Goal: Task Accomplishment & Management: Use online tool/utility

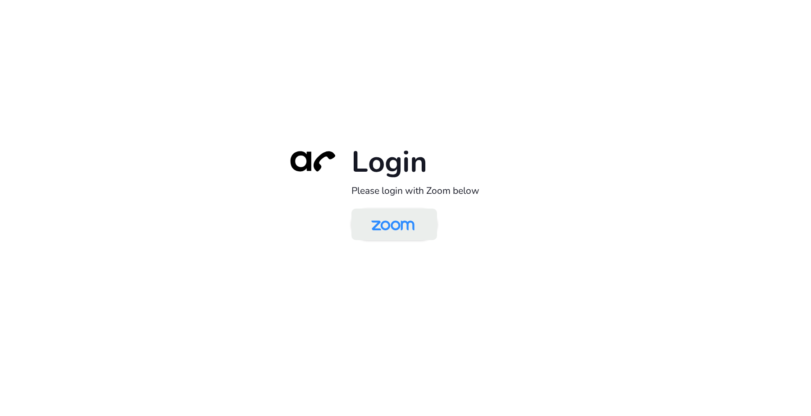
click at [404, 223] on img at bounding box center [393, 224] width 62 height 29
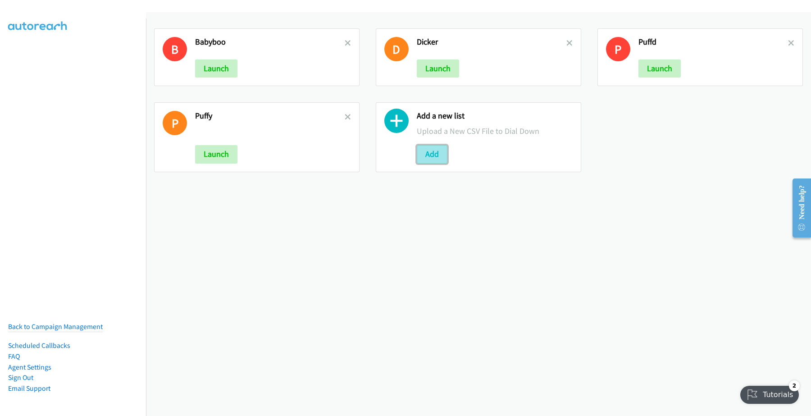
click at [428, 154] on button "Add" at bounding box center [432, 154] width 31 height 18
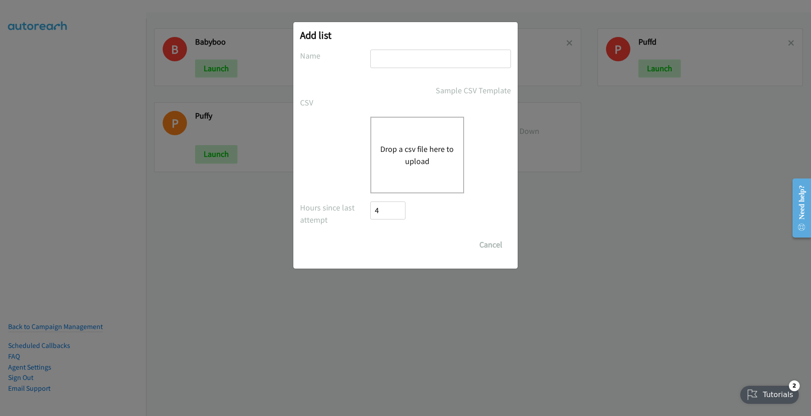
click at [408, 152] on button "Drop a csv file here to upload" at bounding box center [417, 155] width 74 height 24
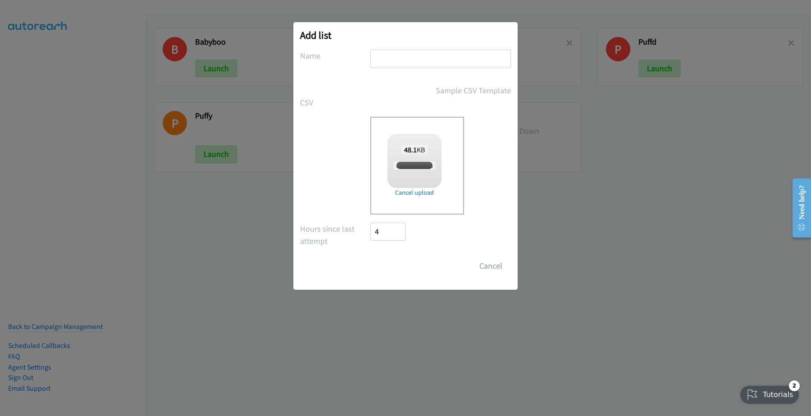
click at [396, 61] on input "text" at bounding box center [440, 59] width 141 height 18
checkbox input "true"
type input "Dickadata"
click at [393, 267] on input "Save List" at bounding box center [393, 266] width 47 height 18
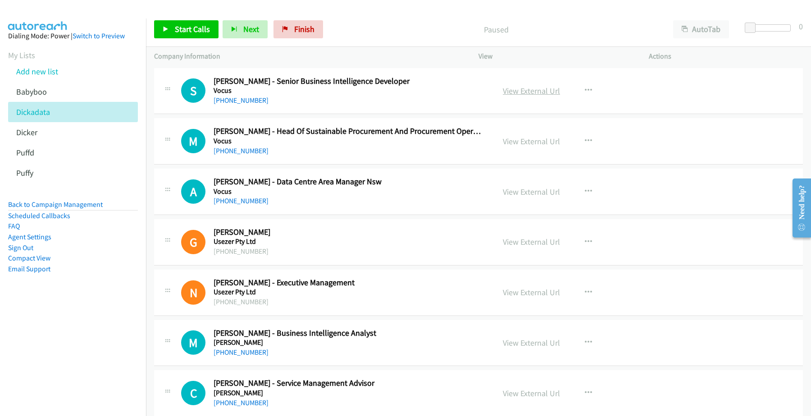
click at [539, 90] on link "View External Url" at bounding box center [531, 91] width 57 height 10
click at [250, 100] on link "+61 424 593 334" at bounding box center [241, 100] width 55 height 9
click at [235, 147] on link "+61 2 8316 9810" at bounding box center [241, 150] width 55 height 9
click at [236, 97] on link "+61 424 593 334" at bounding box center [241, 100] width 55 height 9
click at [242, 145] on h5 "Vocus" at bounding box center [348, 141] width 269 height 9
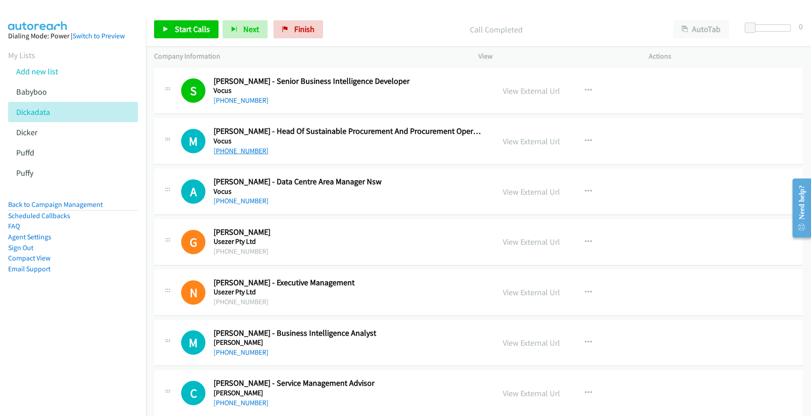
click at [244, 148] on link "+61 2 8316 9810" at bounding box center [241, 150] width 55 height 9
click at [505, 141] on link "View External Url" at bounding box center [531, 141] width 57 height 10
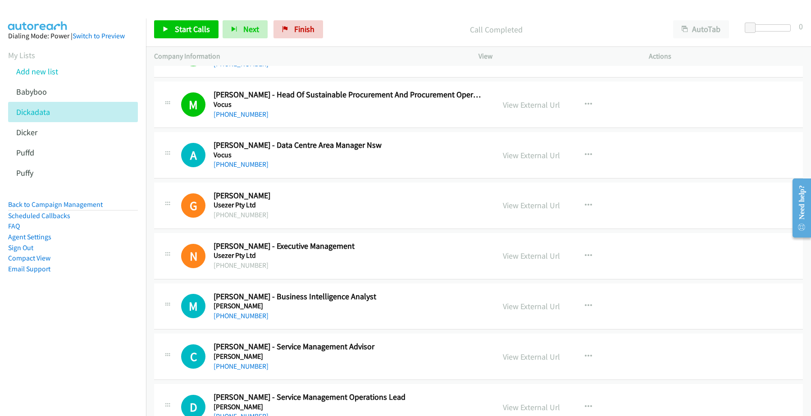
scroll to position [56, 0]
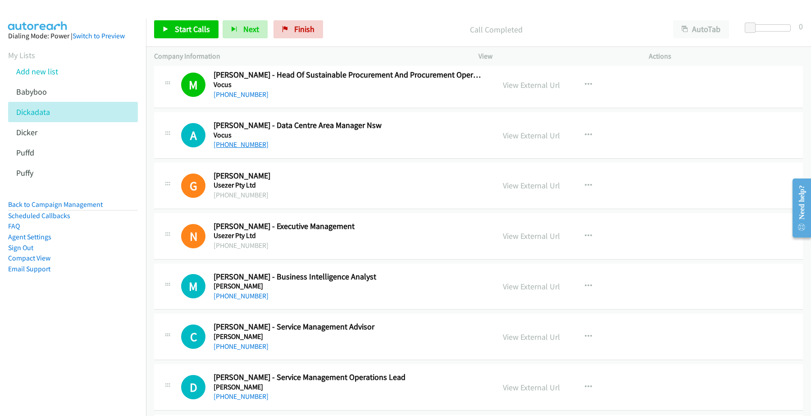
click at [236, 142] on link "+61 408 028 525" at bounding box center [241, 144] width 55 height 9
click at [539, 135] on link "View External Url" at bounding box center [531, 135] width 57 height 10
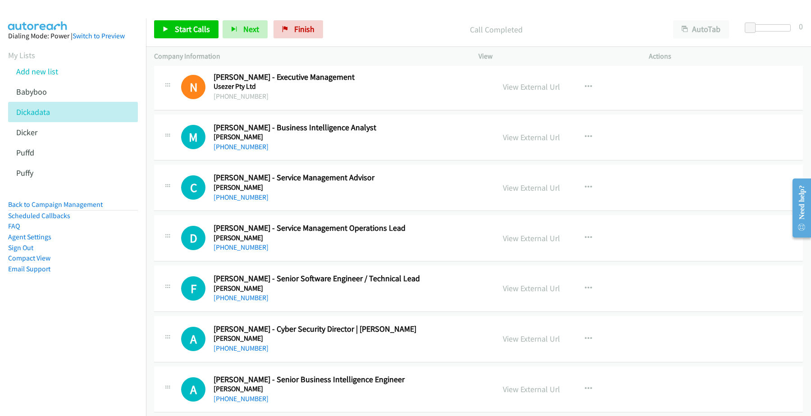
scroll to position [225, 0]
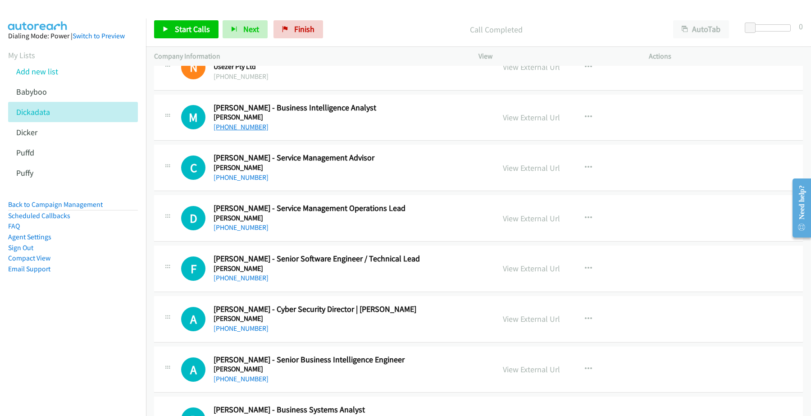
click at [248, 127] on link "+61 416 181 119" at bounding box center [241, 127] width 55 height 9
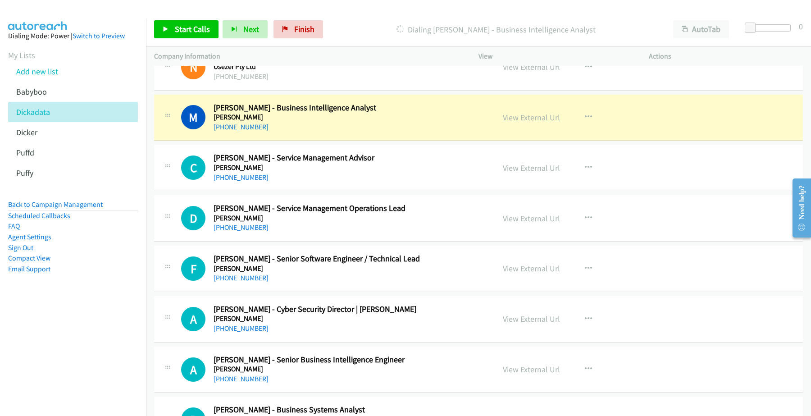
click at [534, 116] on link "View External Url" at bounding box center [531, 117] width 57 height 10
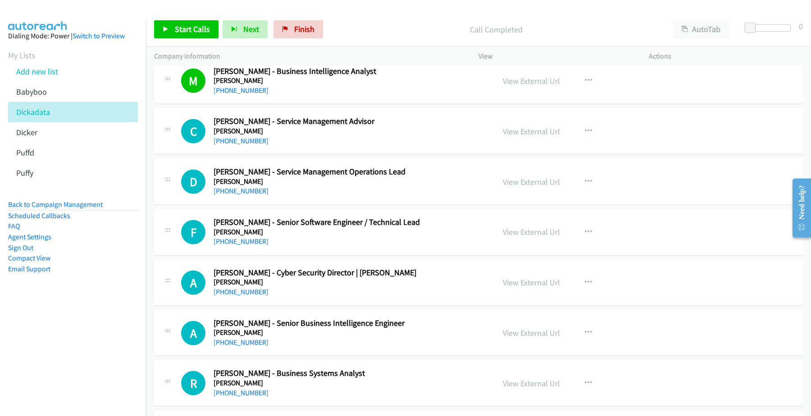
scroll to position [282, 0]
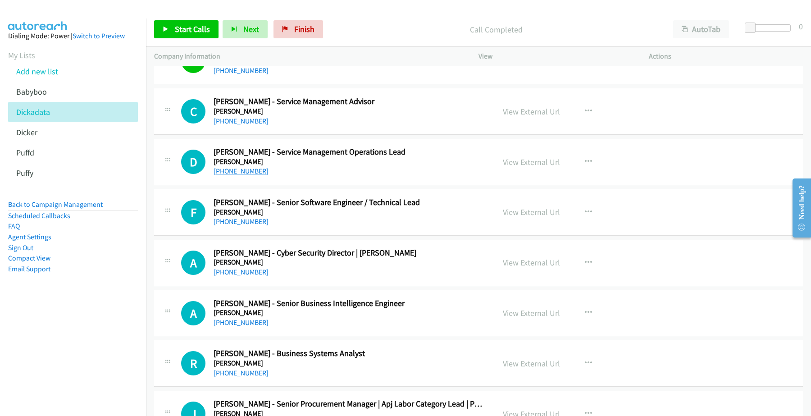
click at [239, 170] on link "+61 401 244 996" at bounding box center [241, 171] width 55 height 9
click at [511, 160] on link "View External Url" at bounding box center [531, 162] width 57 height 10
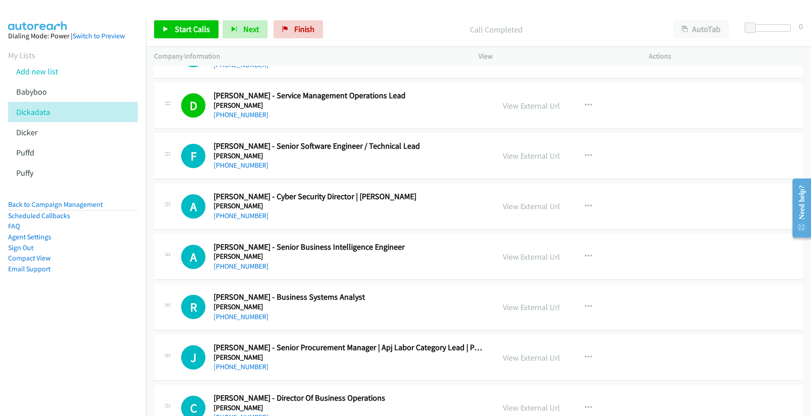
scroll to position [394, 0]
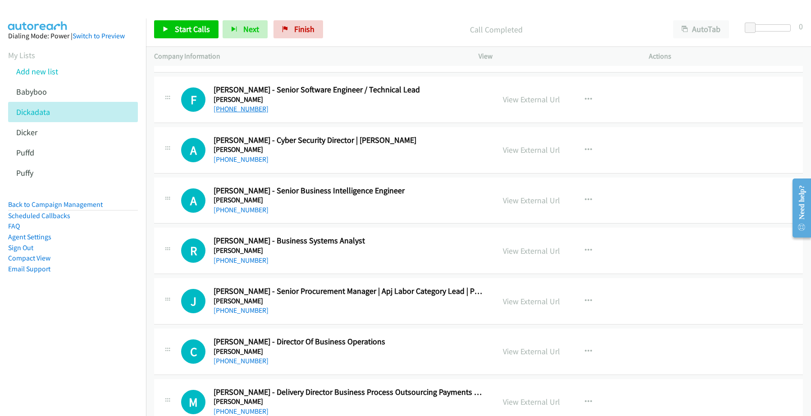
click at [237, 109] on link "+61 410 557 971" at bounding box center [241, 109] width 55 height 9
click at [520, 100] on link "View External Url" at bounding box center [531, 99] width 57 height 10
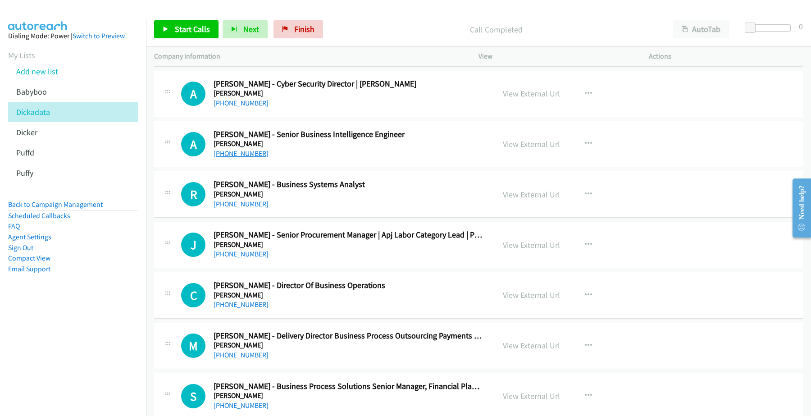
click at [223, 150] on link "+61 450 796 996" at bounding box center [241, 153] width 55 height 9
click at [512, 146] on link "View External Url" at bounding box center [531, 144] width 57 height 10
click at [241, 105] on link "+61 433 787 707" at bounding box center [241, 103] width 55 height 9
click at [255, 156] on link "+61 450 796 996" at bounding box center [241, 153] width 55 height 9
click at [526, 145] on link "View External Url" at bounding box center [531, 144] width 57 height 10
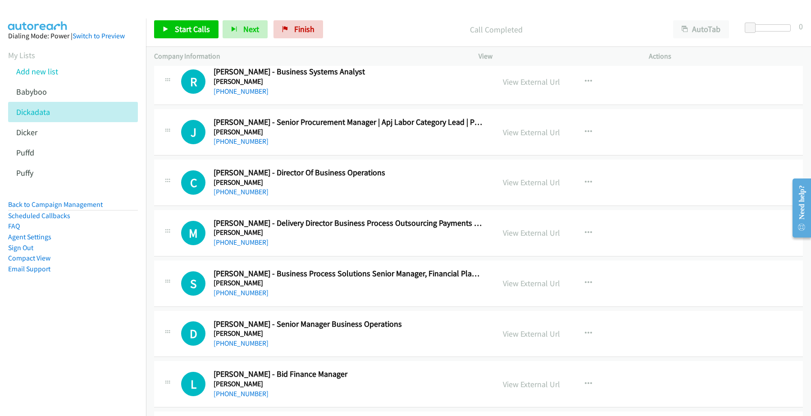
scroll to position [507, 0]
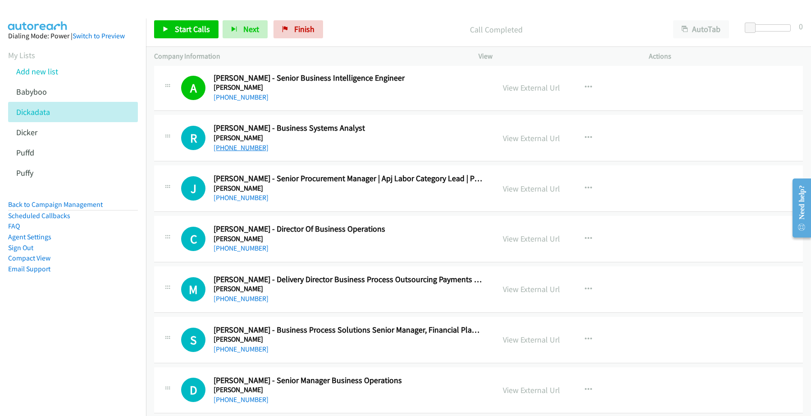
click at [234, 150] on link "+61 434 409 801" at bounding box center [241, 147] width 55 height 9
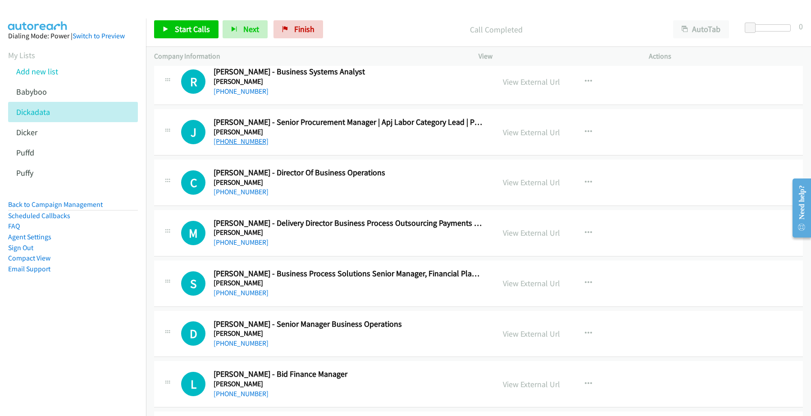
click at [241, 143] on link "+61 450 644 838" at bounding box center [241, 141] width 55 height 9
click at [532, 129] on link "View External Url" at bounding box center [531, 132] width 57 height 10
click at [249, 143] on link "+61 450 644 838" at bounding box center [241, 141] width 55 height 9
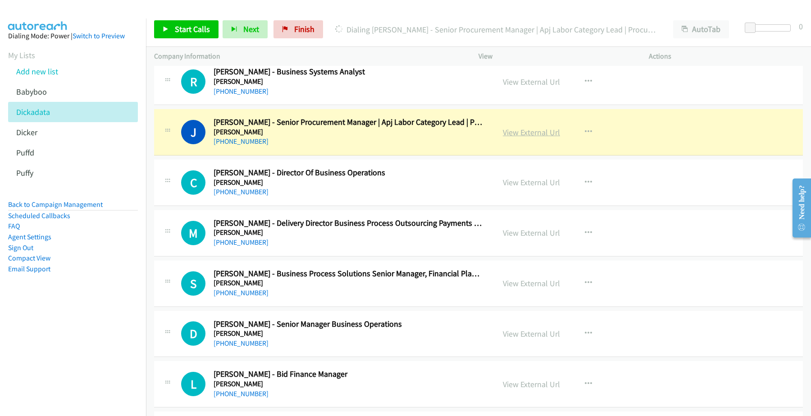
click at [530, 131] on link "View External Url" at bounding box center [531, 132] width 57 height 10
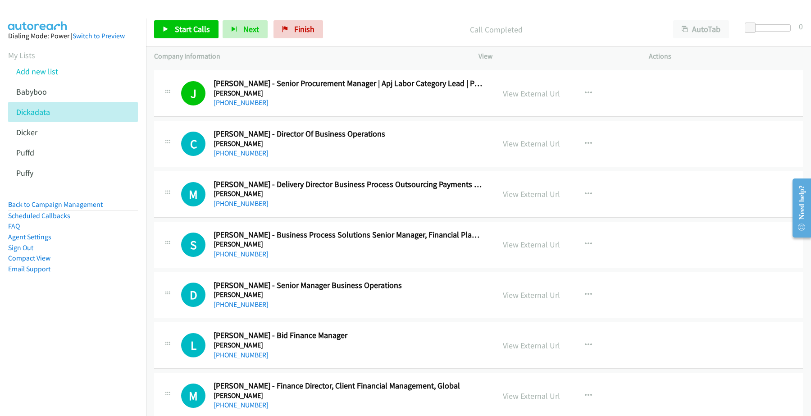
scroll to position [620, 0]
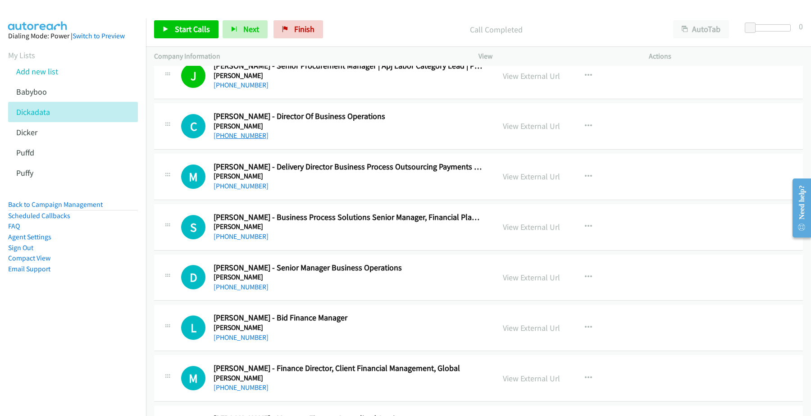
click at [238, 135] on link "+61 437 509 312" at bounding box center [241, 135] width 55 height 9
click at [533, 130] on link "View External Url" at bounding box center [531, 126] width 57 height 10
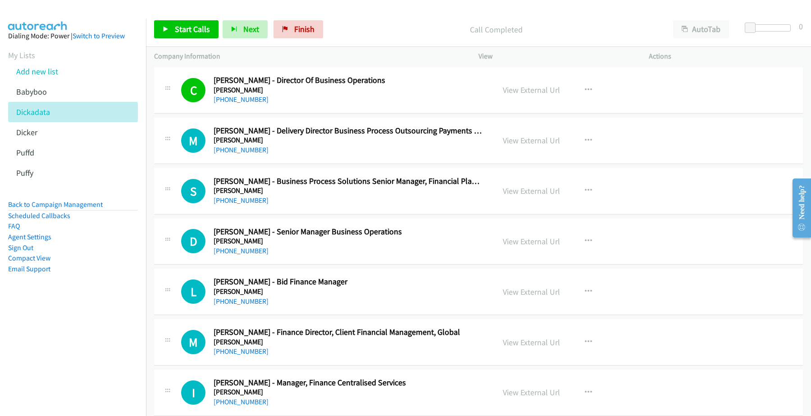
scroll to position [676, 0]
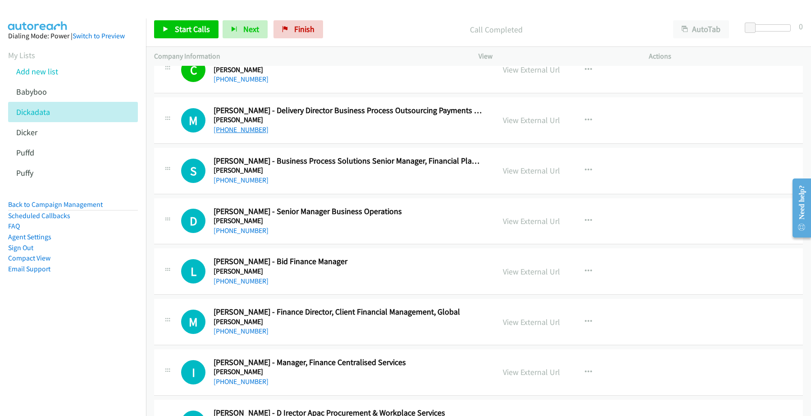
click at [246, 131] on link "+61 419 209 646" at bounding box center [241, 129] width 55 height 9
click at [537, 119] on link "View External Url" at bounding box center [531, 120] width 57 height 10
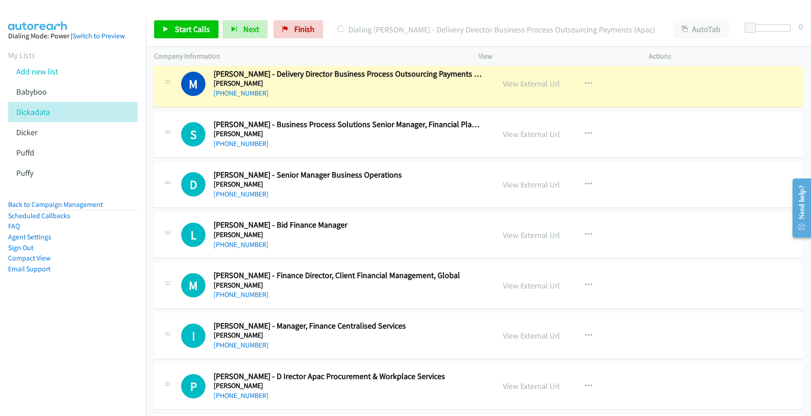
scroll to position [732, 0]
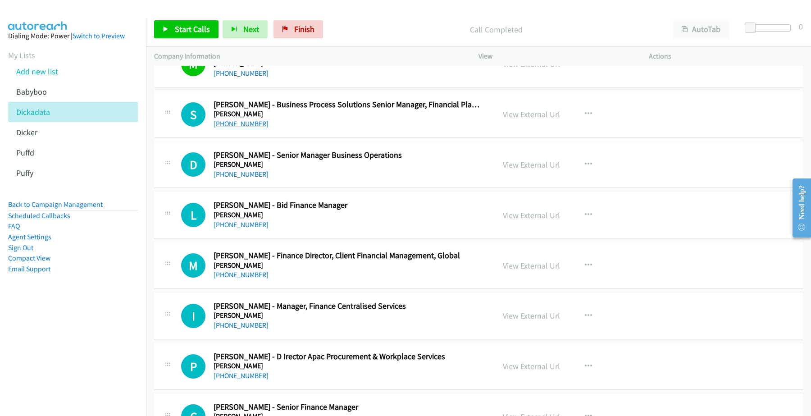
click at [242, 125] on link "+61 431 454 099" at bounding box center [241, 123] width 55 height 9
click at [517, 113] on link "View External Url" at bounding box center [531, 114] width 57 height 10
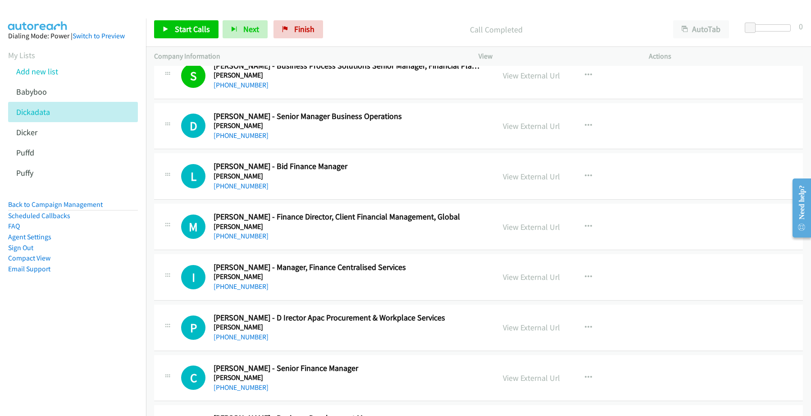
scroll to position [788, 0]
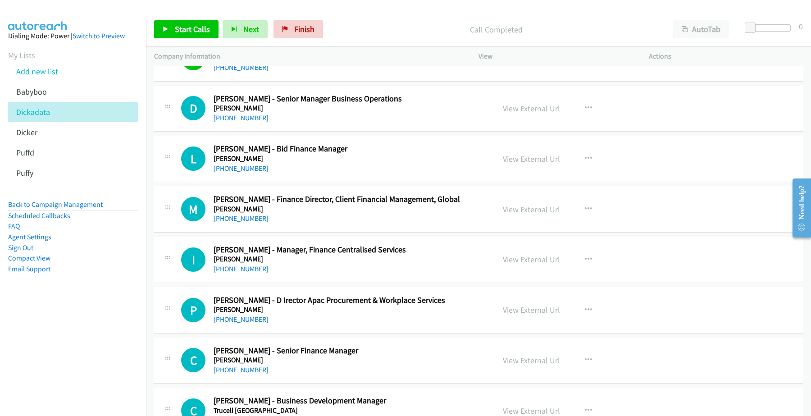
click at [231, 120] on link "+61 404 010 694" at bounding box center [241, 118] width 55 height 9
click at [520, 109] on link "View External Url" at bounding box center [531, 108] width 57 height 10
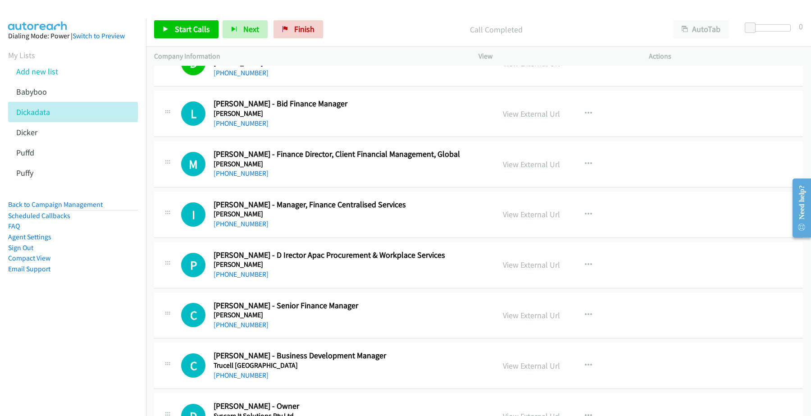
scroll to position [845, 0]
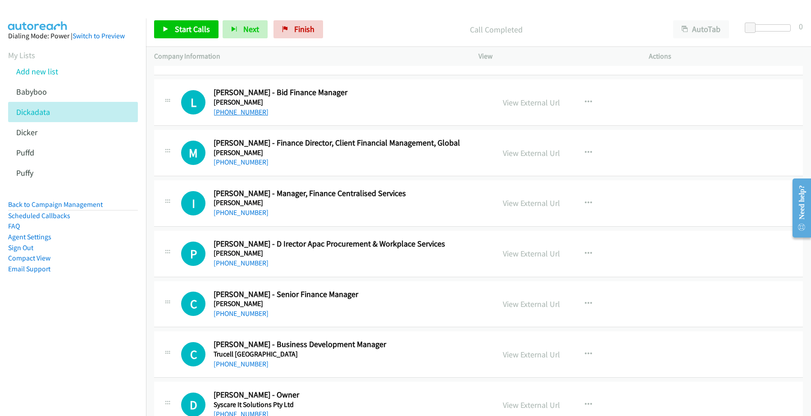
click at [251, 113] on link "+61 431 310 632" at bounding box center [241, 112] width 55 height 9
click at [234, 165] on link "+61 401 146 954" at bounding box center [241, 162] width 55 height 9
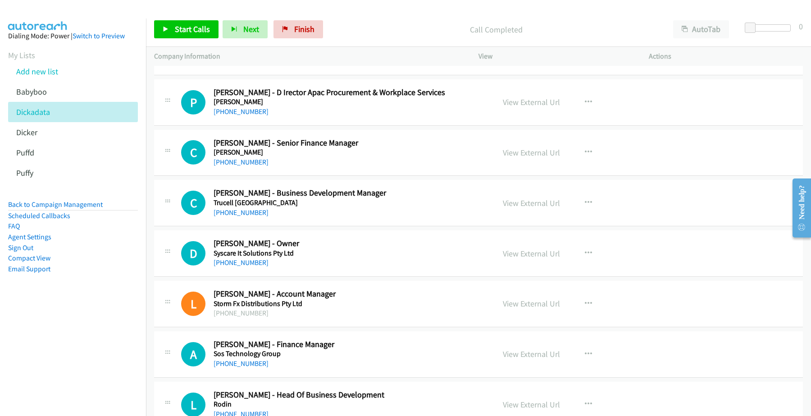
scroll to position [1014, 0]
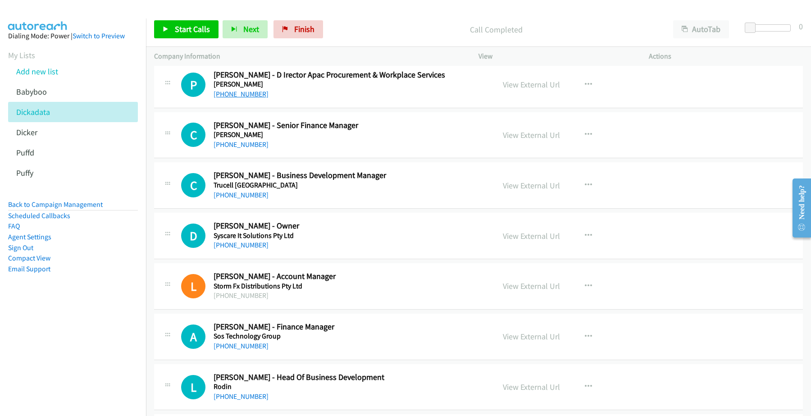
click at [239, 94] on link "+61 414 653 907" at bounding box center [241, 94] width 55 height 9
click at [535, 82] on link "View External Url" at bounding box center [531, 84] width 57 height 10
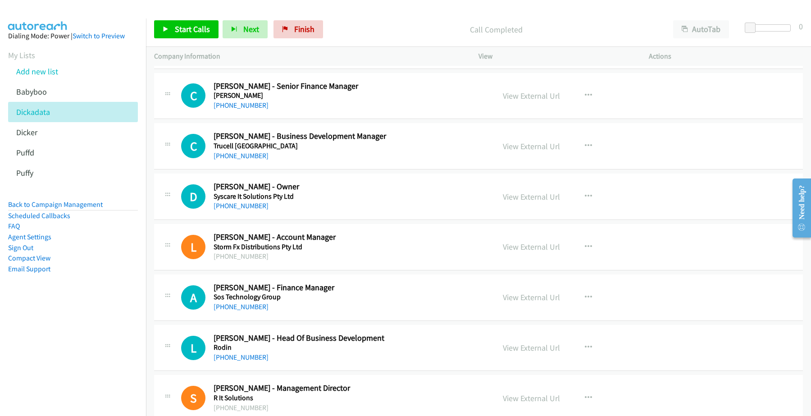
scroll to position [1070, 0]
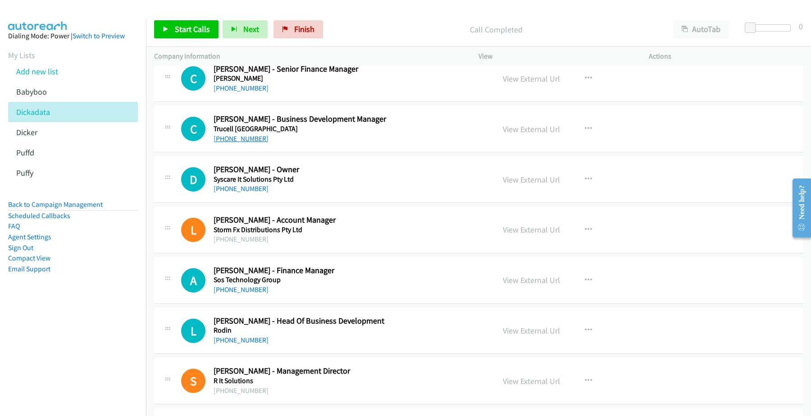
click at [229, 140] on link "+61 400 908 377" at bounding box center [241, 138] width 55 height 9
click at [537, 129] on link "View External Url" at bounding box center [531, 129] width 57 height 10
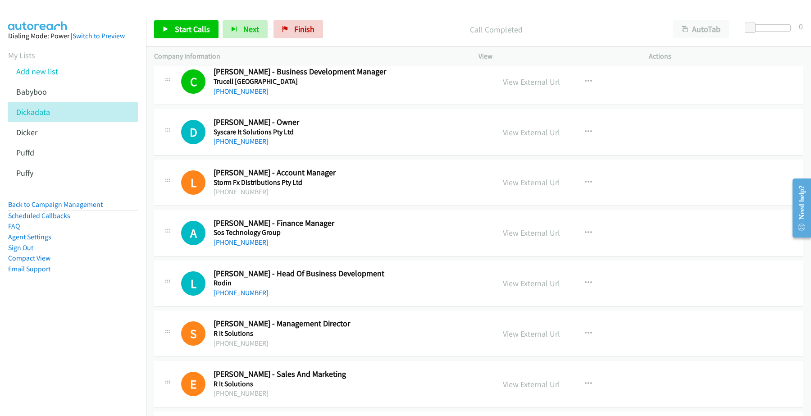
scroll to position [1126, 0]
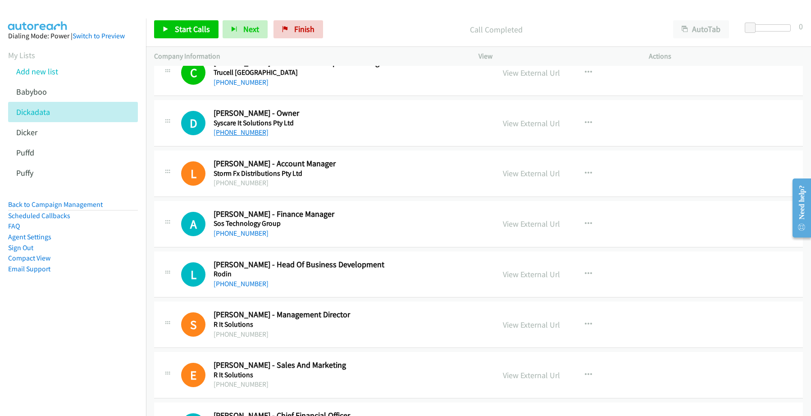
click at [246, 133] on link "+61 406 996 911" at bounding box center [241, 132] width 55 height 9
click at [515, 124] on link "View External Url" at bounding box center [531, 123] width 57 height 10
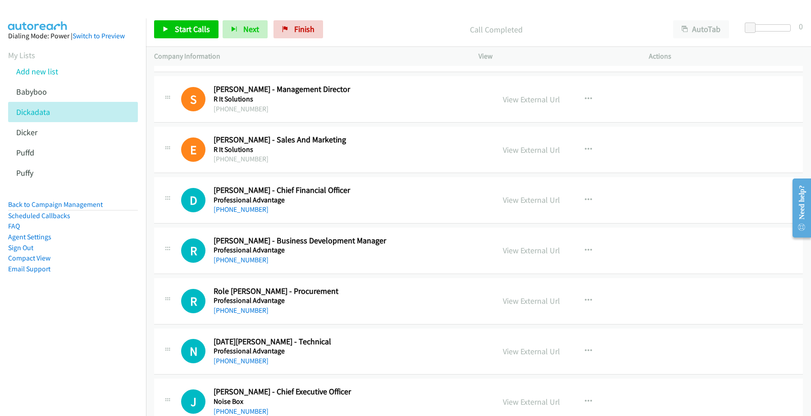
scroll to position [1295, 0]
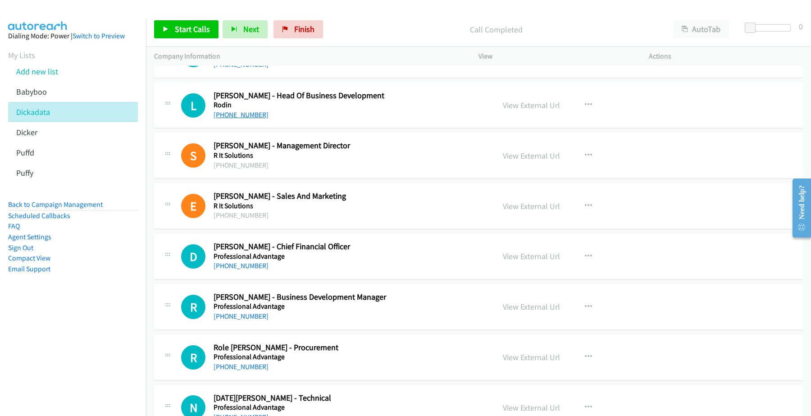
click at [245, 118] on link "+61 427 838 668" at bounding box center [241, 114] width 55 height 9
click at [527, 104] on link "View External Url" at bounding box center [531, 105] width 57 height 10
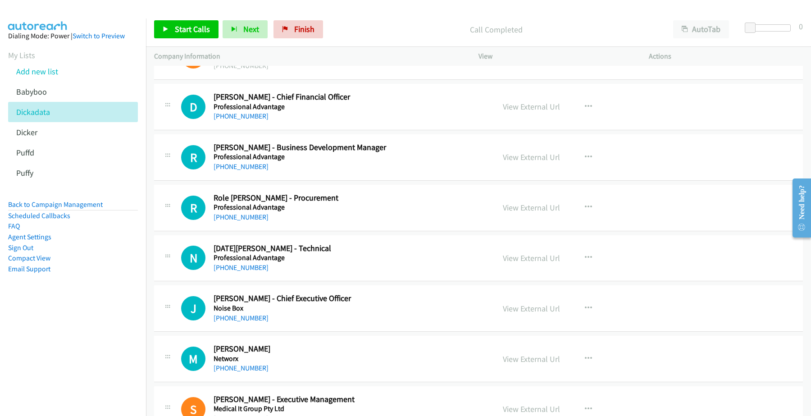
scroll to position [1464, 0]
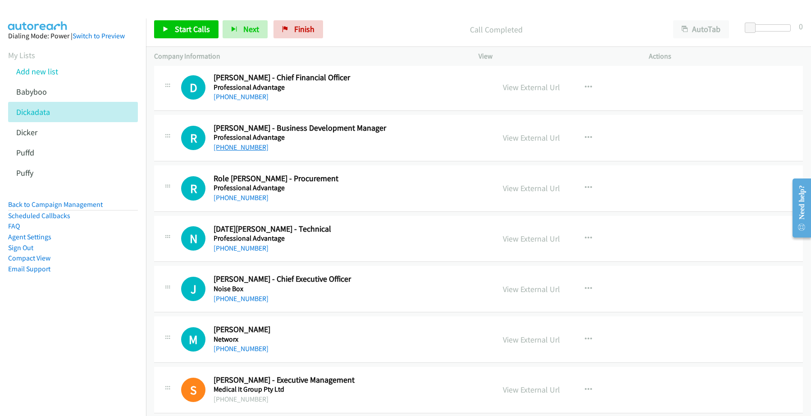
click at [242, 150] on link "+61 411 688 737" at bounding box center [241, 147] width 55 height 9
click at [519, 139] on link "View External Url" at bounding box center [531, 137] width 57 height 10
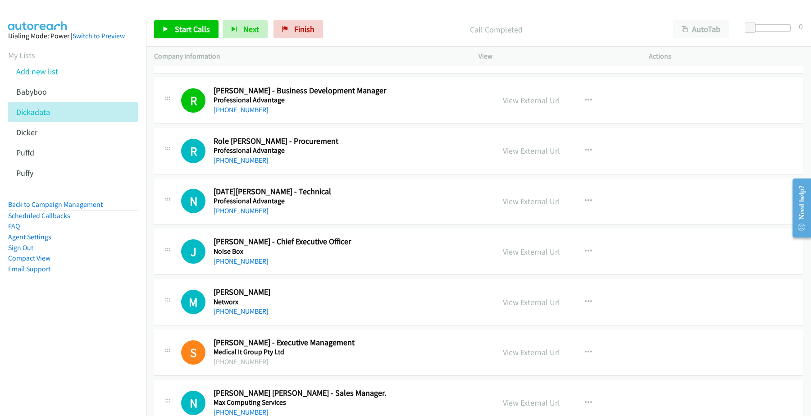
scroll to position [1521, 0]
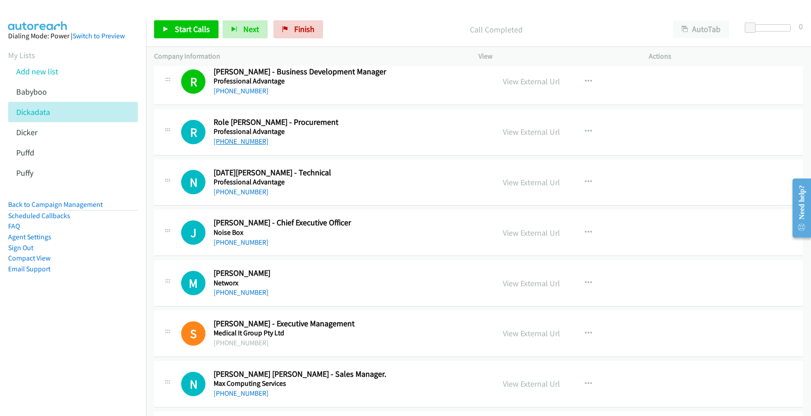
click at [242, 145] on link "+61 2 9851 5708" at bounding box center [241, 141] width 55 height 9
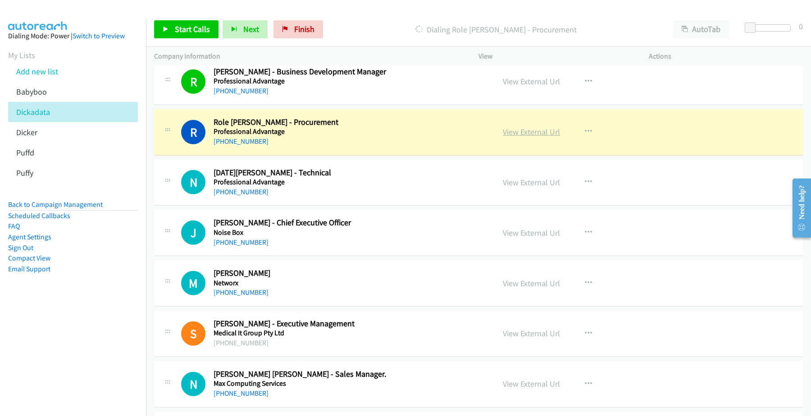
click at [538, 132] on link "View External Url" at bounding box center [531, 132] width 57 height 10
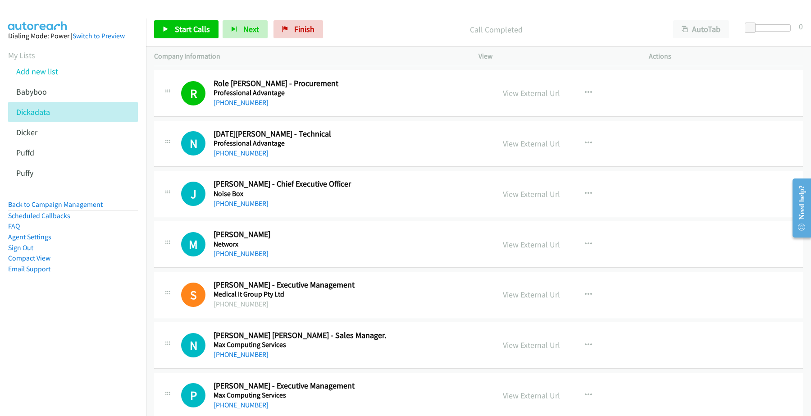
scroll to position [1577, 0]
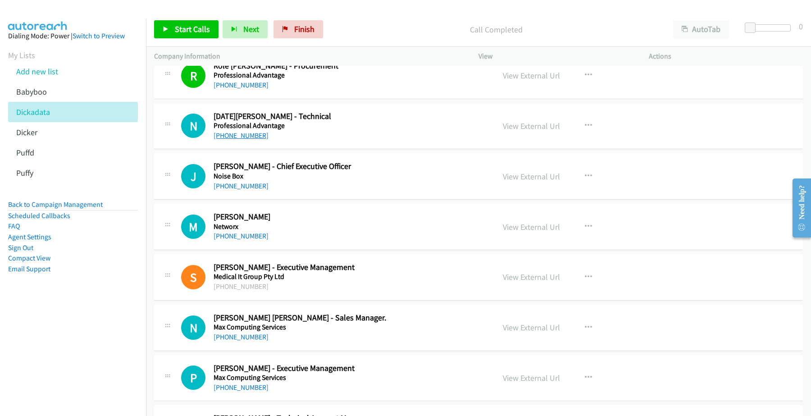
click at [240, 134] on link "+61 411 688 064" at bounding box center [241, 135] width 55 height 9
click at [235, 184] on link "+61 408 608 285" at bounding box center [241, 186] width 55 height 9
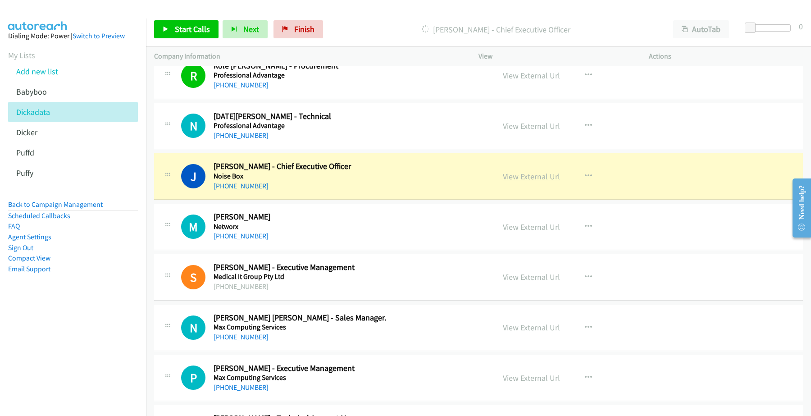
click at [540, 176] on link "View External Url" at bounding box center [531, 176] width 57 height 10
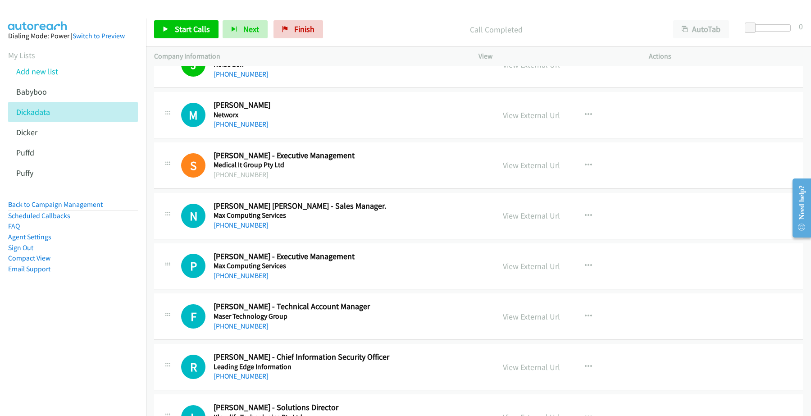
scroll to position [1690, 0]
click at [234, 125] on link "+61 416 194 232" at bounding box center [241, 123] width 55 height 9
click at [521, 117] on link "View External Url" at bounding box center [531, 114] width 57 height 10
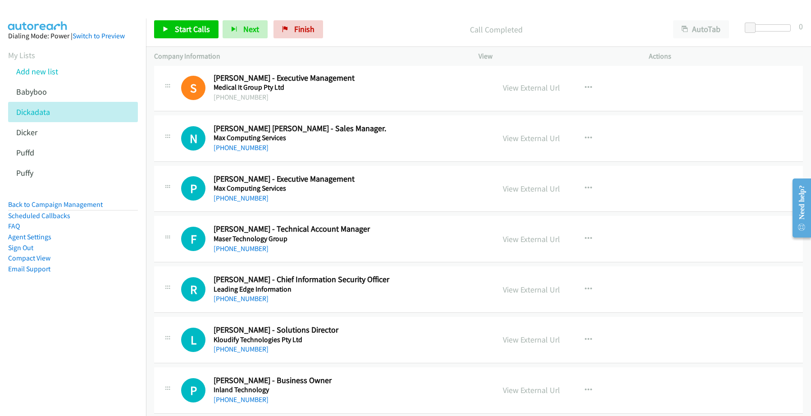
scroll to position [1802, 0]
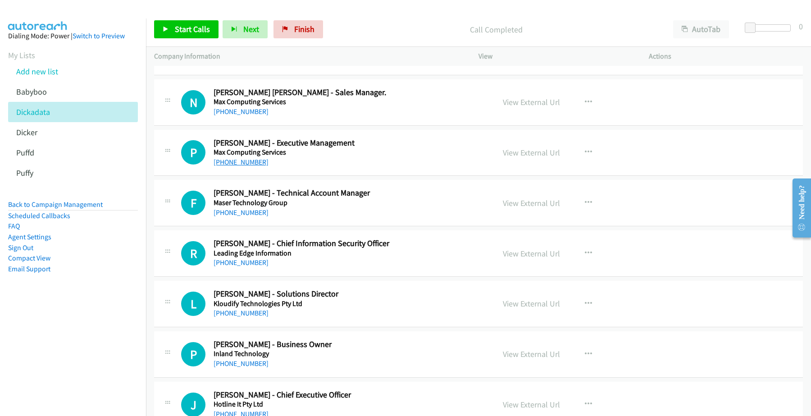
click at [237, 163] on link "+61 403 844 009" at bounding box center [241, 162] width 55 height 9
click at [520, 156] on link "View External Url" at bounding box center [531, 152] width 57 height 10
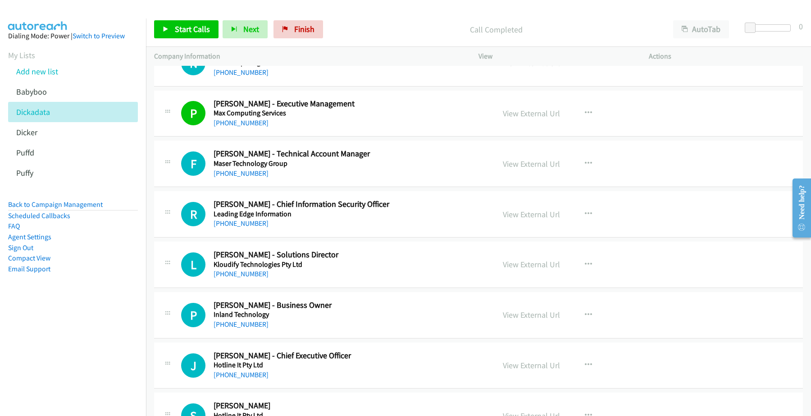
scroll to position [1859, 0]
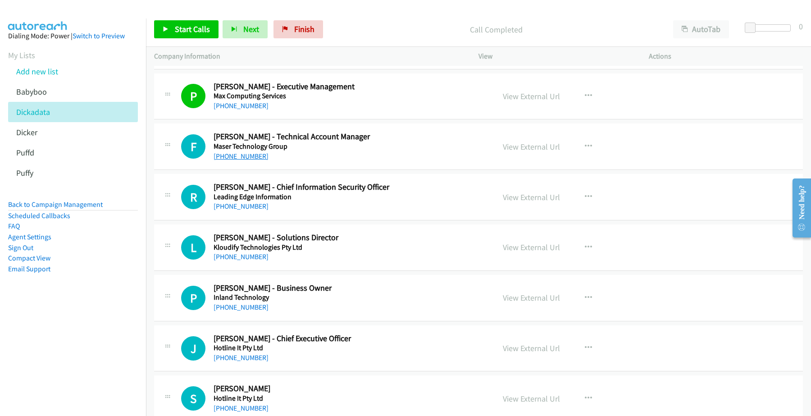
click at [251, 160] on link "+61 410 403 807" at bounding box center [241, 156] width 55 height 9
click at [514, 150] on link "View External Url" at bounding box center [531, 146] width 57 height 10
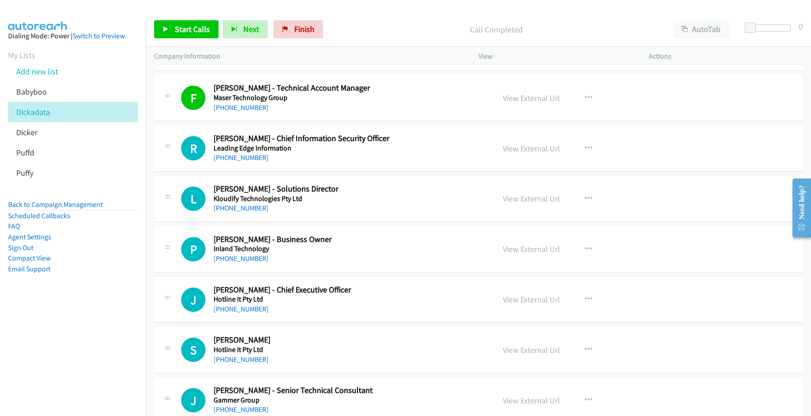
scroll to position [1971, 0]
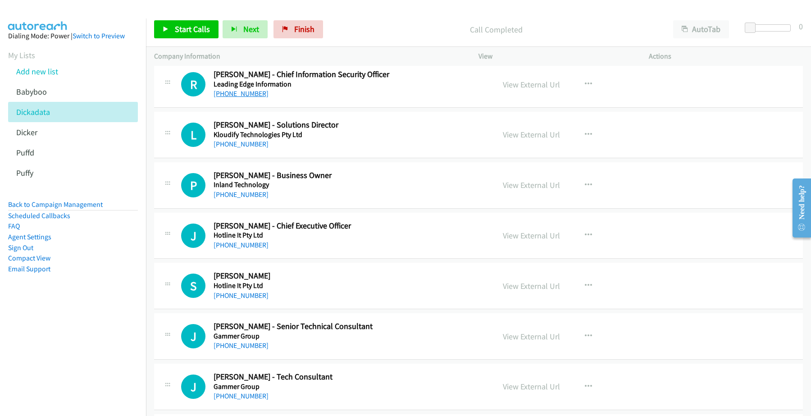
click at [246, 97] on link "+61 2 9841 0841" at bounding box center [241, 93] width 55 height 9
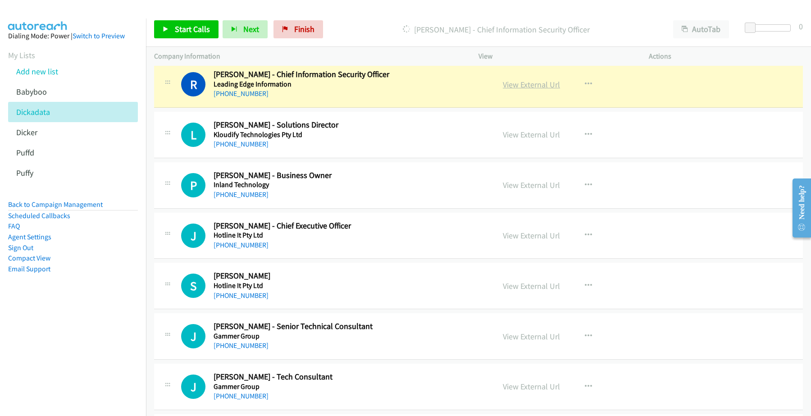
click at [523, 89] on link "View External Url" at bounding box center [531, 84] width 57 height 10
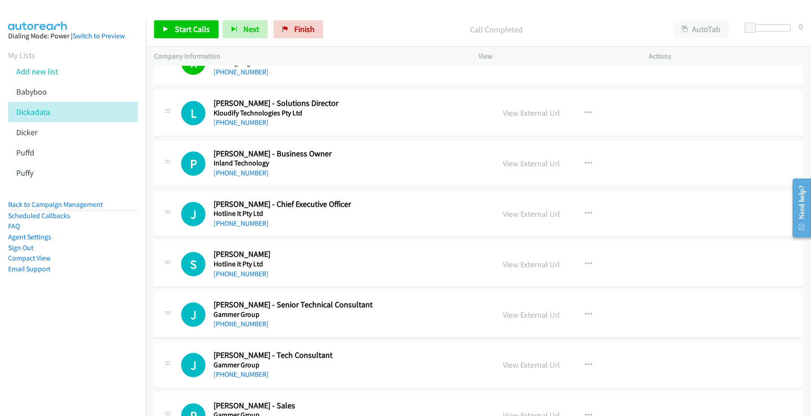
scroll to position [2028, 0]
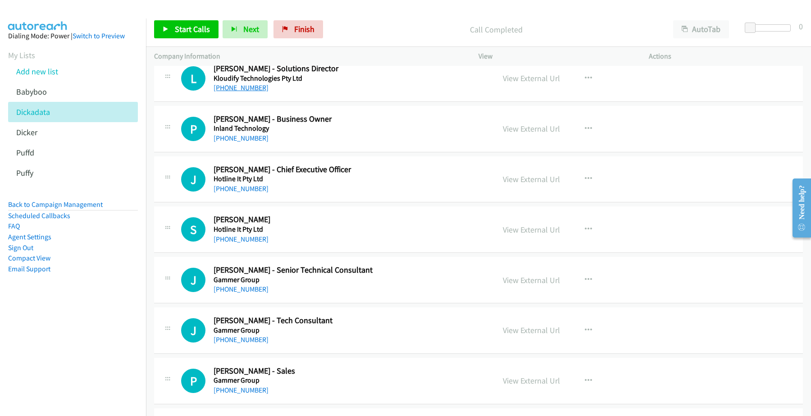
click at [249, 91] on link "+61 2 9859 3216" at bounding box center [241, 87] width 55 height 9
click at [533, 82] on link "View External Url" at bounding box center [531, 78] width 57 height 10
click at [231, 142] on link "+61 409 458 065" at bounding box center [241, 138] width 55 height 9
click at [523, 132] on link "View External Url" at bounding box center [531, 128] width 57 height 10
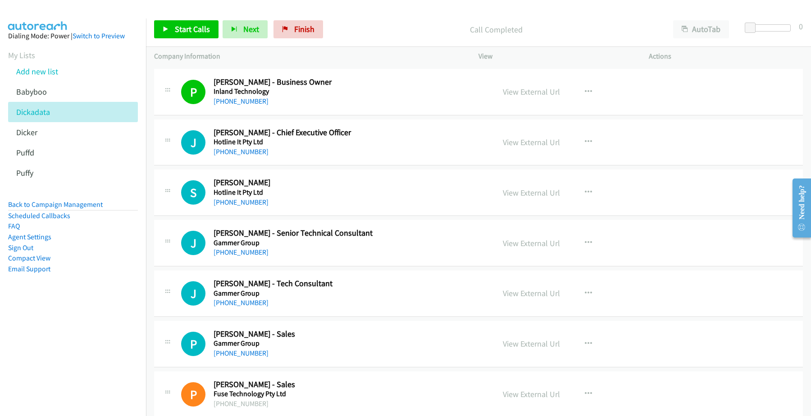
scroll to position [2084, 0]
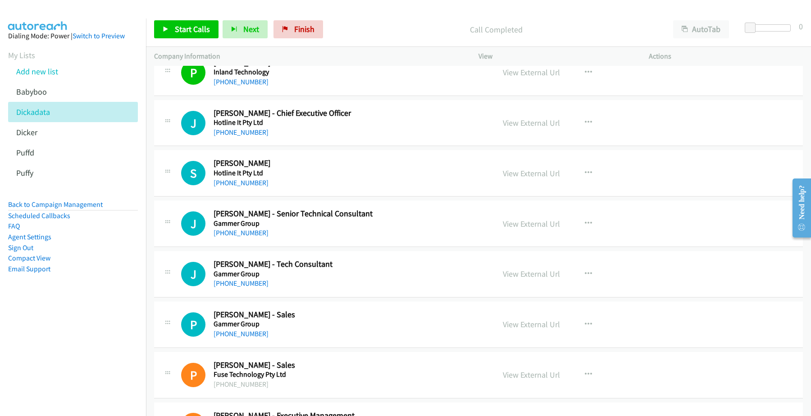
click at [277, 136] on div "+61 448 222 090" at bounding box center [348, 132] width 269 height 11
click at [230, 136] on link "+61 448 222 090" at bounding box center [241, 132] width 55 height 9
click at [526, 121] on link "View External Url" at bounding box center [531, 123] width 57 height 10
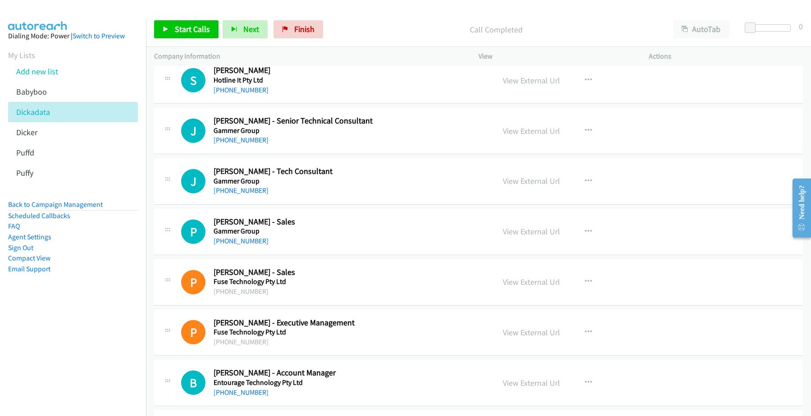
scroll to position [2197, 0]
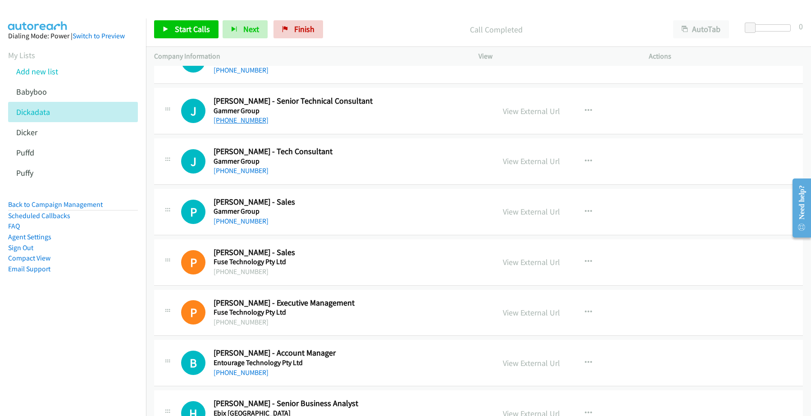
click at [233, 124] on link "+61 430 551 695" at bounding box center [241, 120] width 55 height 9
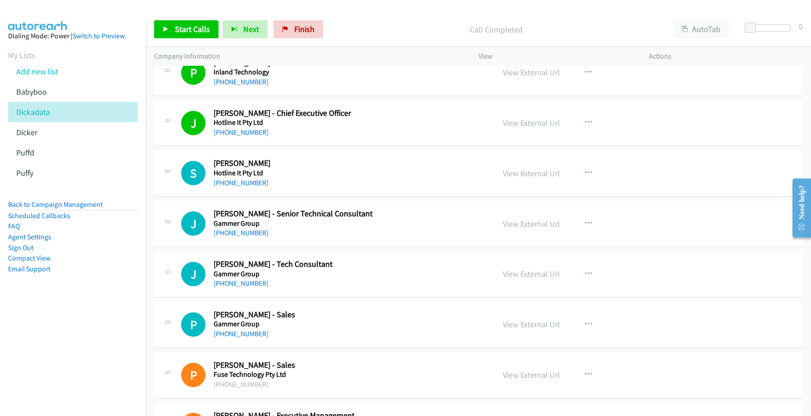
scroll to position [2140, 0]
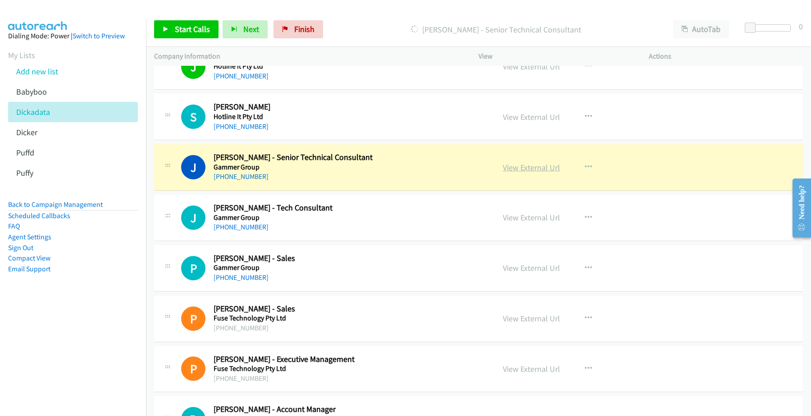
click at [523, 169] on link "View External Url" at bounding box center [531, 167] width 57 height 10
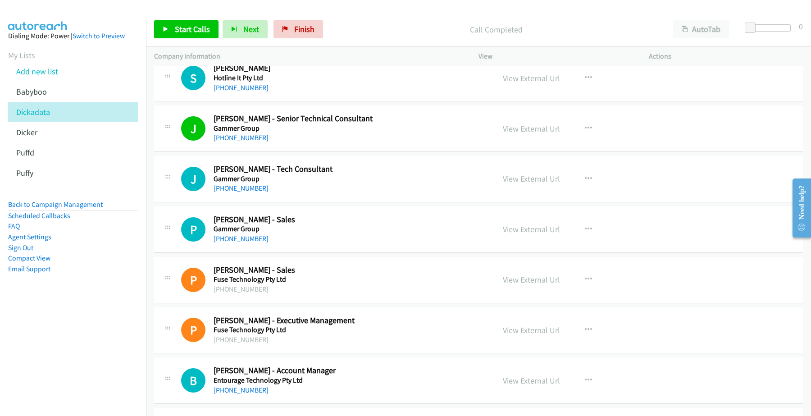
scroll to position [2197, 0]
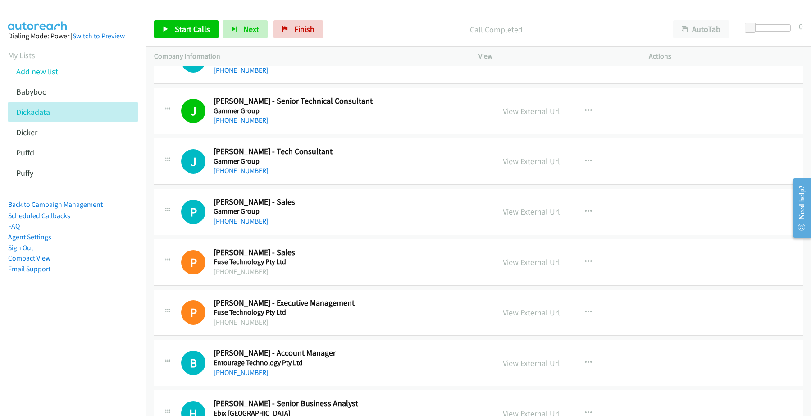
click at [228, 172] on link "+61 405 582 776" at bounding box center [241, 170] width 55 height 9
click at [547, 163] on link "View External Url" at bounding box center [531, 161] width 57 height 10
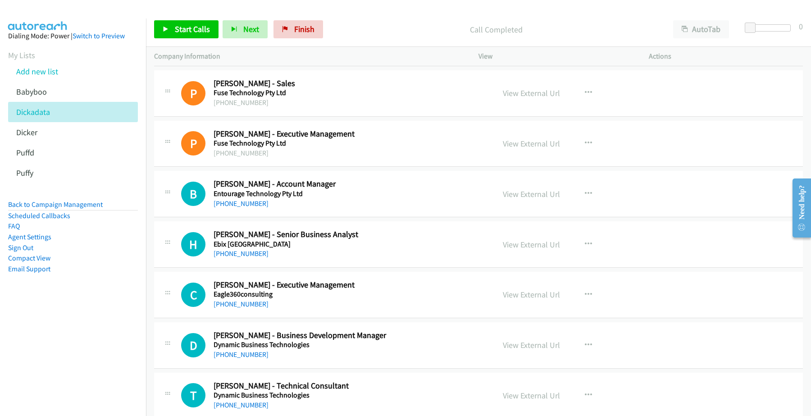
scroll to position [2478, 0]
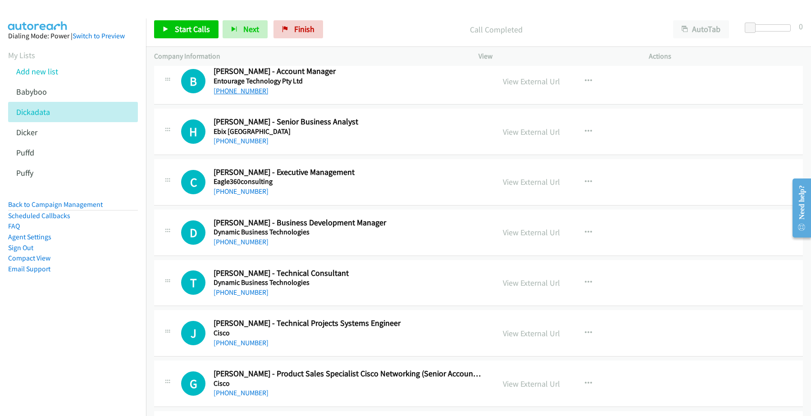
click at [246, 92] on link "+61 408 630 139" at bounding box center [241, 91] width 55 height 9
drag, startPoint x: 530, startPoint y: 84, endPoint x: 440, endPoint y: 61, distance: 93.3
click at [513, 85] on link "View External Url" at bounding box center [531, 81] width 57 height 10
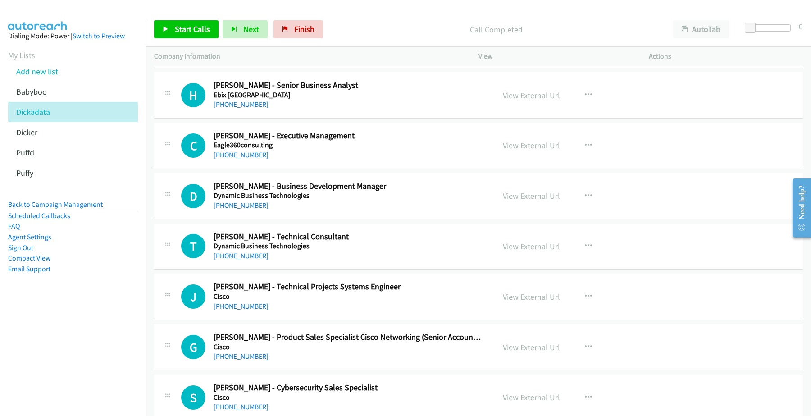
scroll to position [2534, 0]
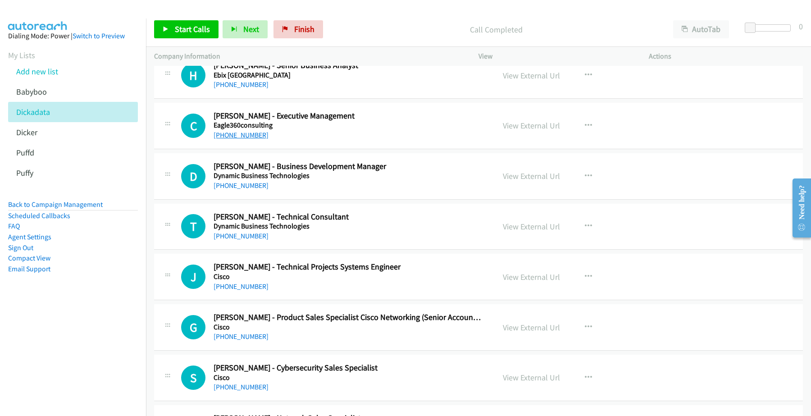
click at [245, 139] on link "+61 411 846 337" at bounding box center [241, 135] width 55 height 9
click at [529, 127] on link "View External Url" at bounding box center [531, 125] width 57 height 10
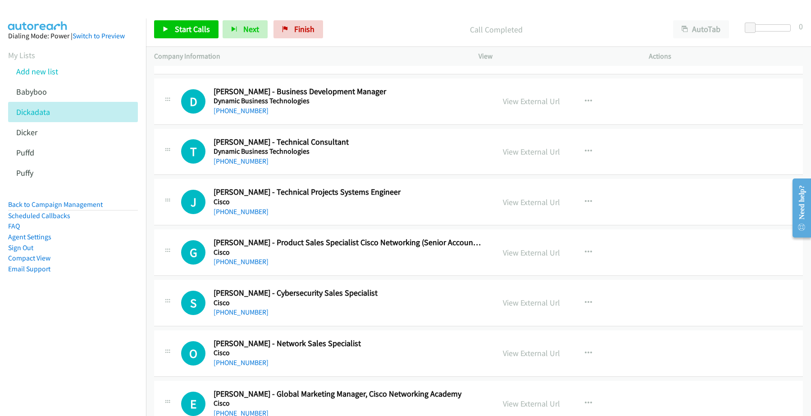
scroll to position [2591, 0]
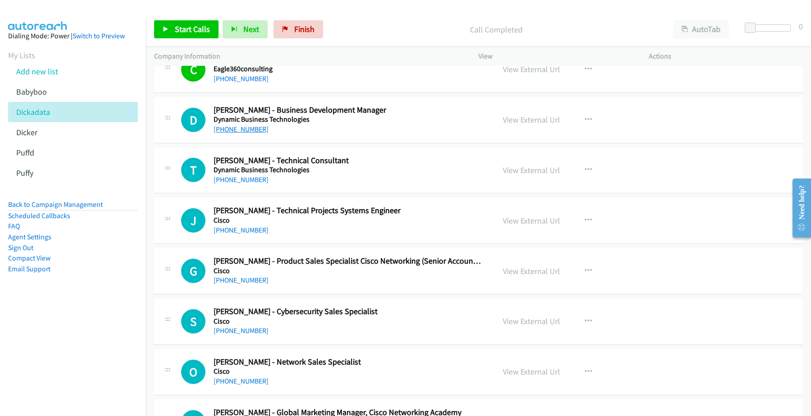
click at [255, 131] on link "+61 401 194 163" at bounding box center [241, 129] width 55 height 9
click at [530, 123] on link "View External Url" at bounding box center [531, 119] width 57 height 10
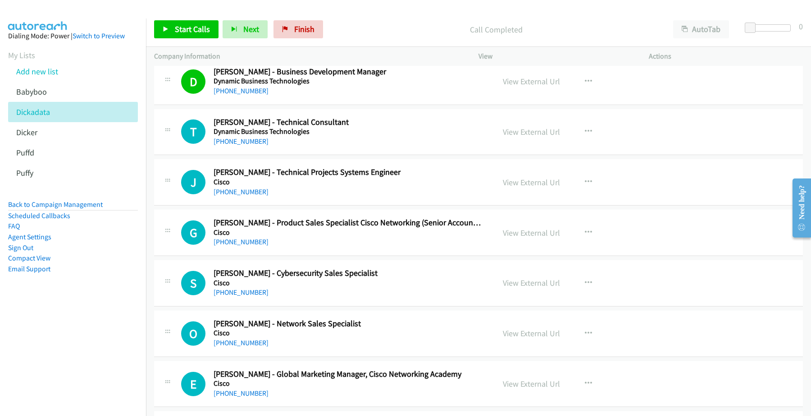
scroll to position [2647, 0]
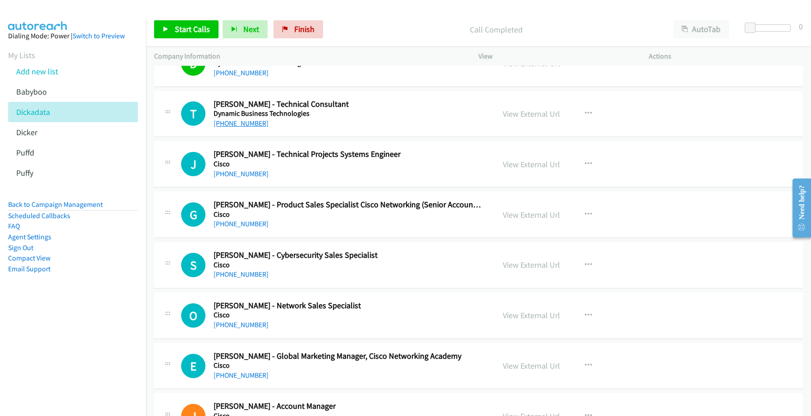
click at [237, 128] on link "+61 448 799 094" at bounding box center [241, 123] width 55 height 9
click at [532, 118] on link "View External Url" at bounding box center [531, 114] width 57 height 10
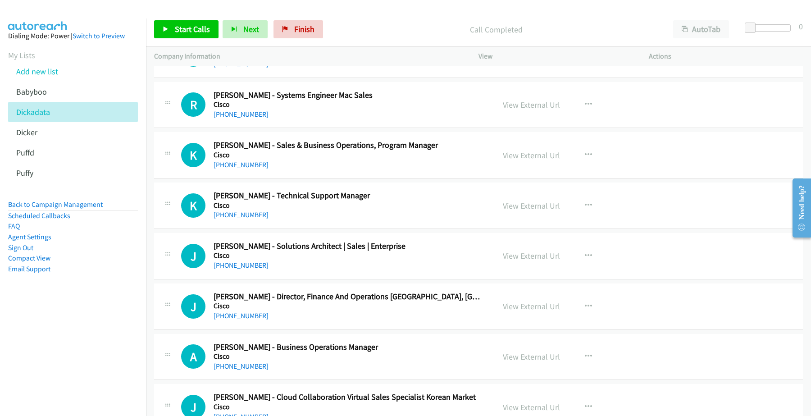
scroll to position [3154, 0]
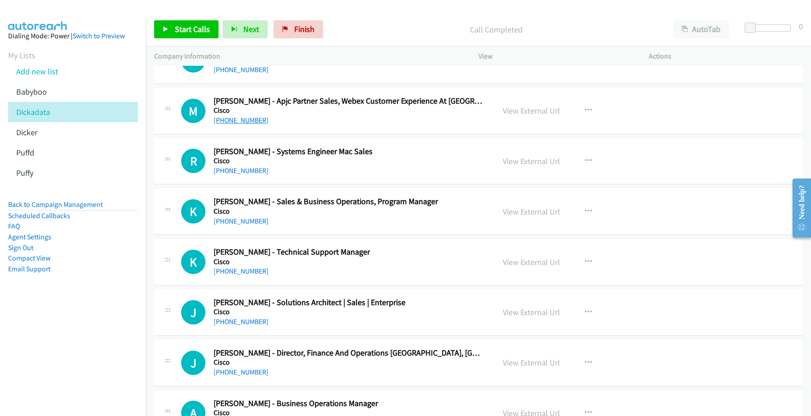
click at [248, 124] on link "+64 21 420 180" at bounding box center [241, 120] width 55 height 9
click at [511, 114] on link "View External Url" at bounding box center [531, 110] width 57 height 10
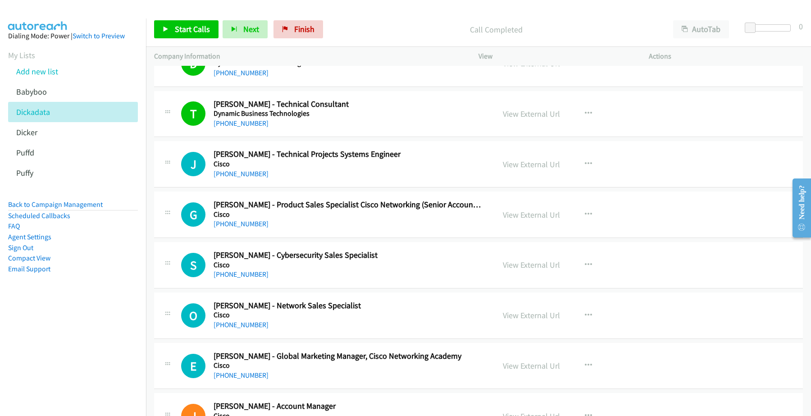
scroll to position [2703, 0]
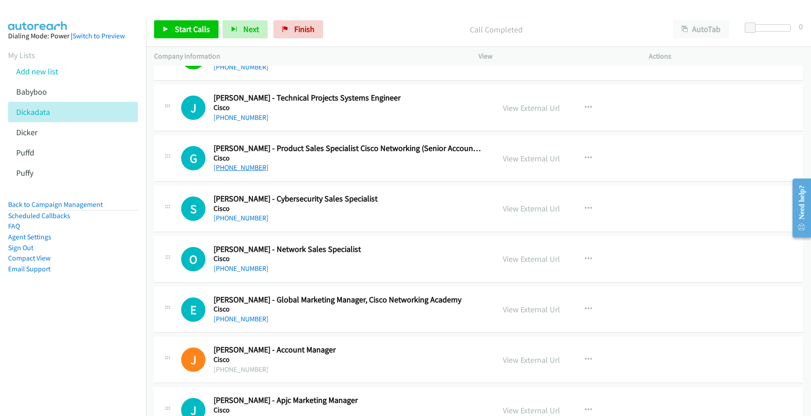
click at [239, 169] on link "+61 401 890 458" at bounding box center [241, 167] width 55 height 9
click at [516, 163] on link "View External Url" at bounding box center [531, 158] width 57 height 10
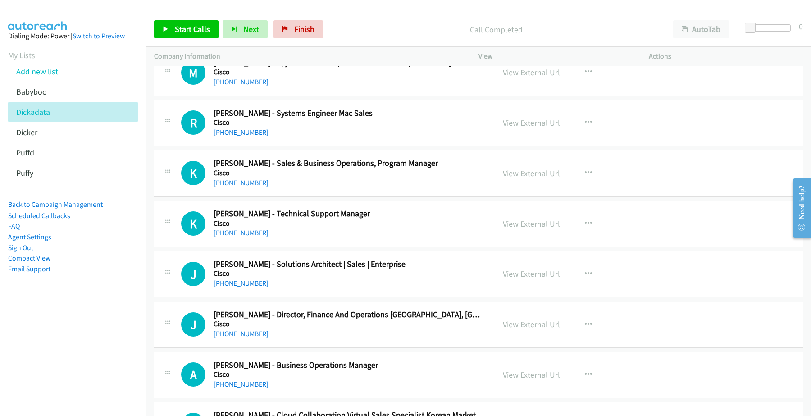
scroll to position [3210, 0]
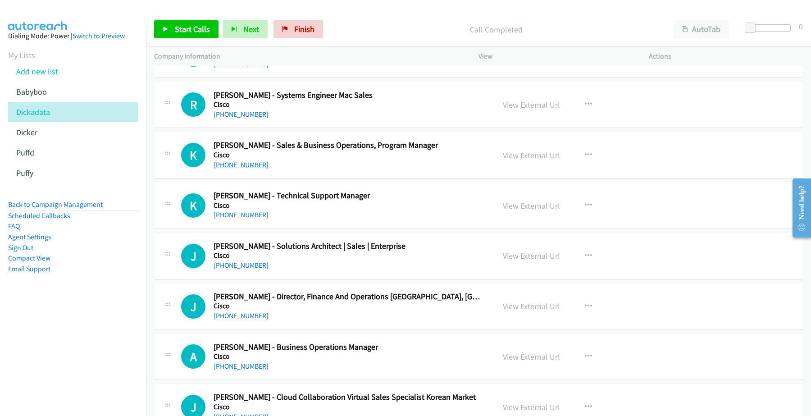
click at [242, 169] on link "+61 424 599 799" at bounding box center [241, 164] width 55 height 9
click at [505, 159] on link "View External Url" at bounding box center [531, 155] width 57 height 10
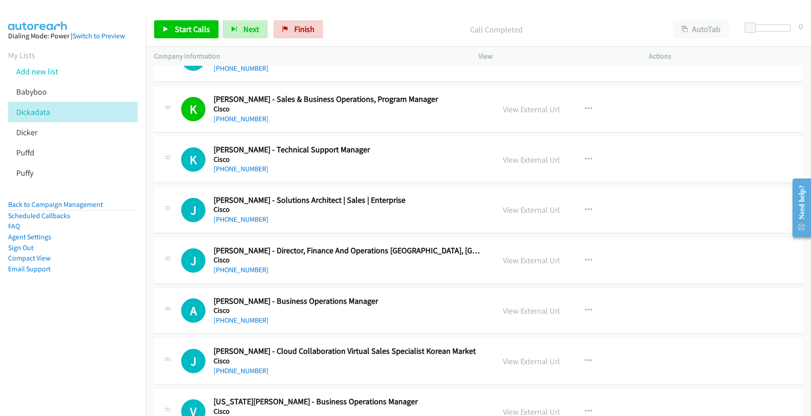
scroll to position [3267, 0]
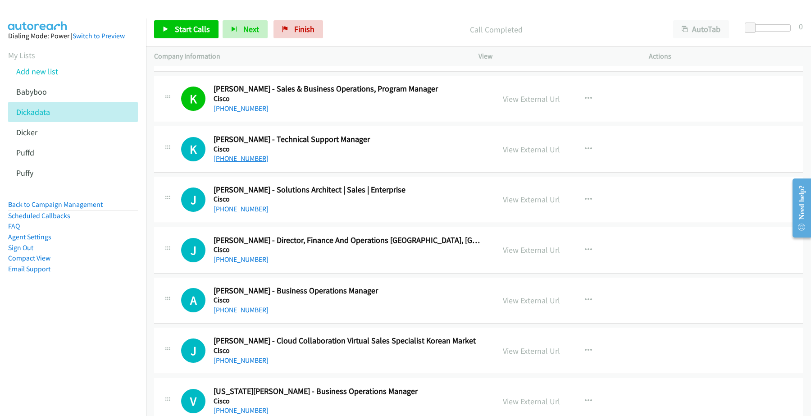
click at [252, 163] on link "+61 434 113 835" at bounding box center [241, 158] width 55 height 9
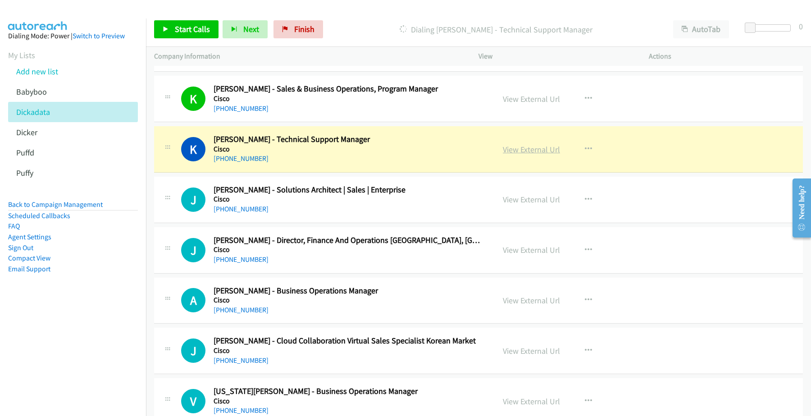
click at [537, 151] on link "View External Url" at bounding box center [531, 149] width 57 height 10
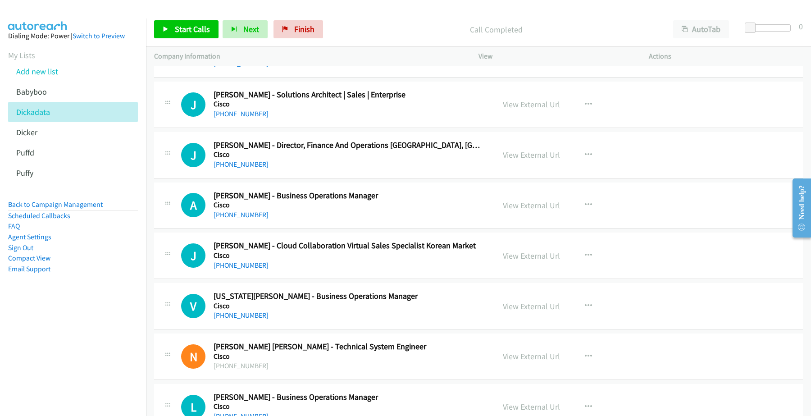
scroll to position [3379, 0]
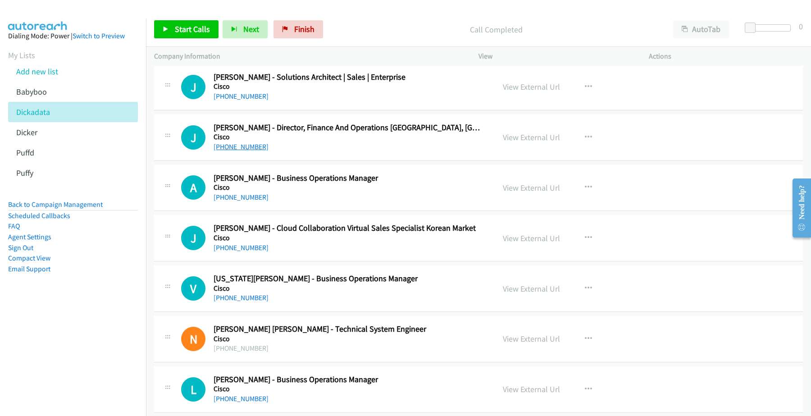
click at [239, 151] on link "+61 401 890 180" at bounding box center [241, 146] width 55 height 9
click at [551, 142] on link "View External Url" at bounding box center [531, 137] width 57 height 10
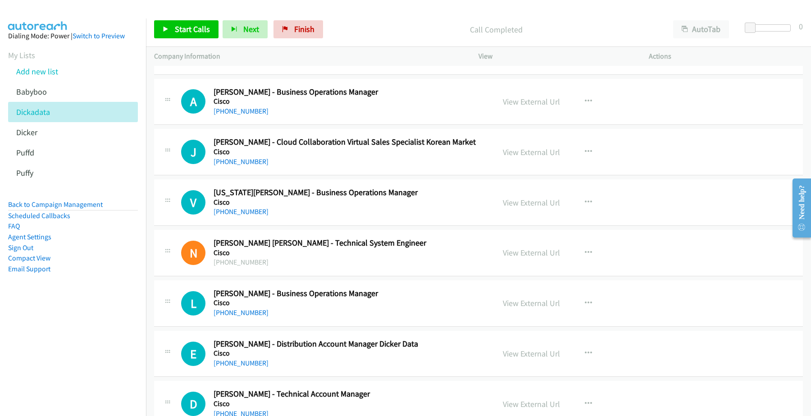
scroll to position [3492, 0]
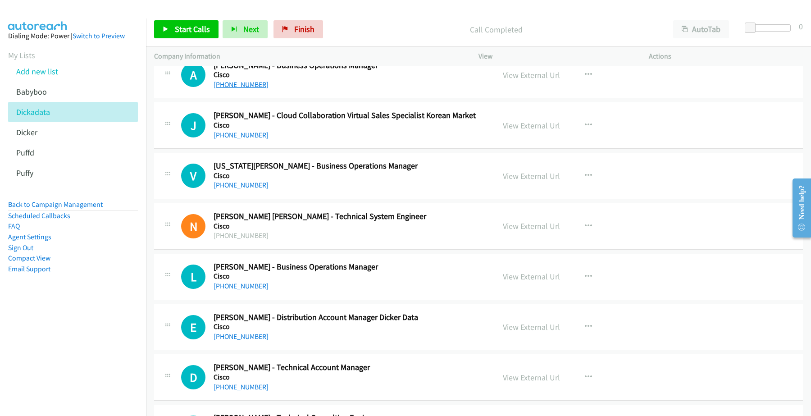
click at [248, 89] on link "+61 2 8446 6818" at bounding box center [241, 84] width 55 height 9
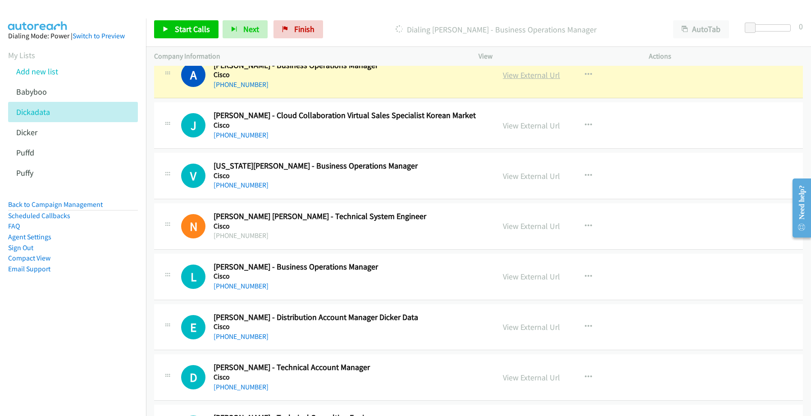
click at [520, 78] on link "View External Url" at bounding box center [531, 75] width 57 height 10
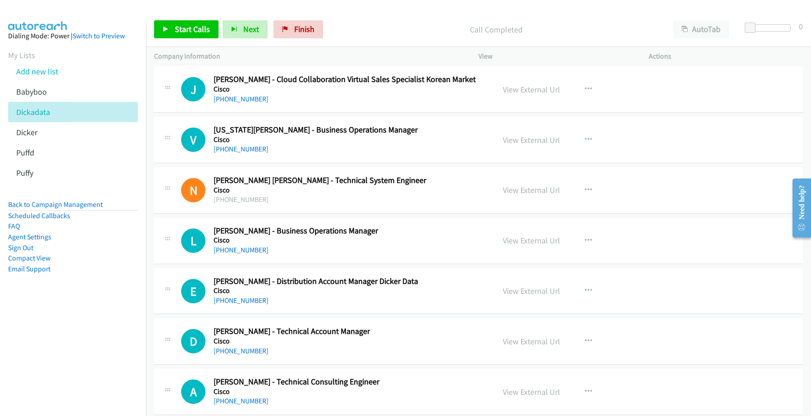
scroll to position [3548, 0]
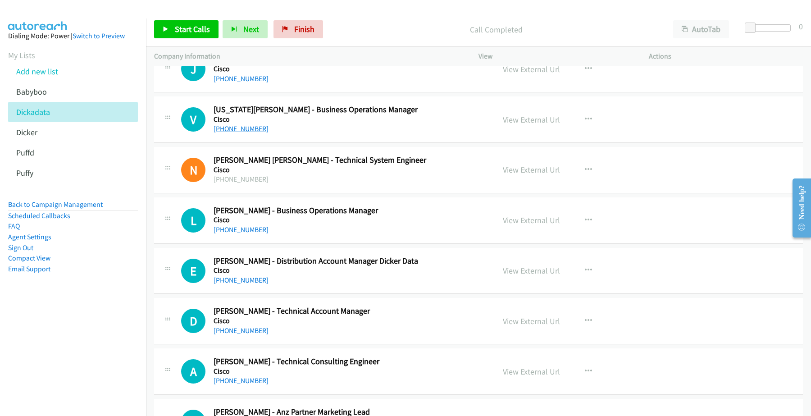
click at [242, 133] on link "+61 455 069 195" at bounding box center [241, 128] width 55 height 9
click at [525, 121] on link "View External Url" at bounding box center [531, 119] width 57 height 10
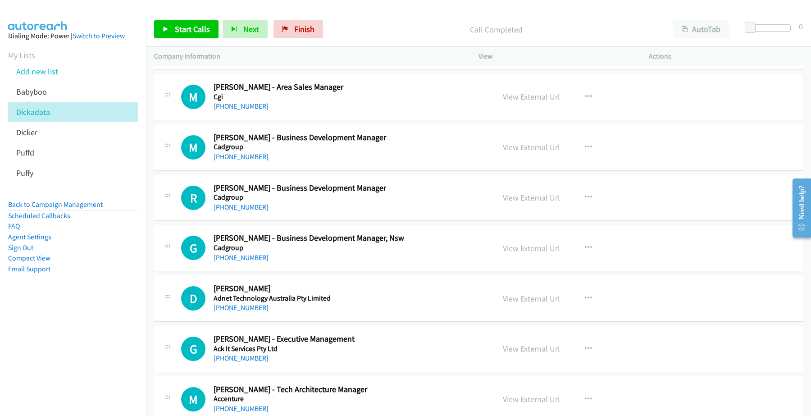
scroll to position [5238, 0]
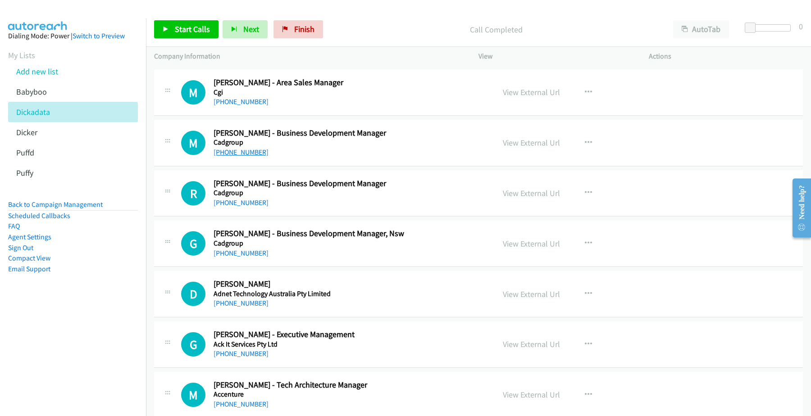
click at [244, 156] on link "+61 410 463 040" at bounding box center [241, 152] width 55 height 9
click at [520, 148] on link "View External Url" at bounding box center [531, 142] width 57 height 10
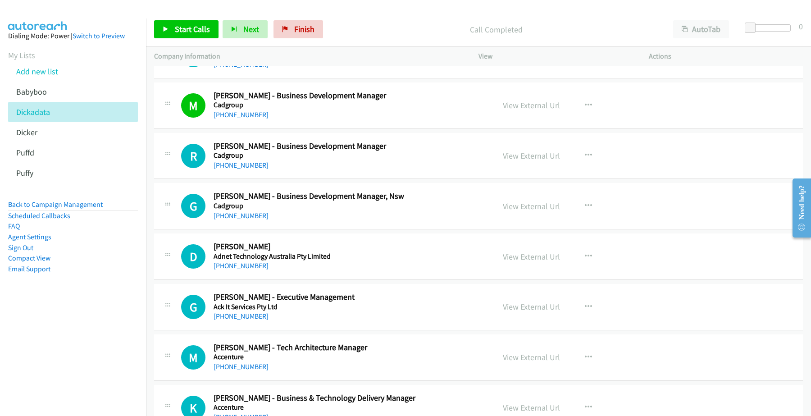
scroll to position [5294, 0]
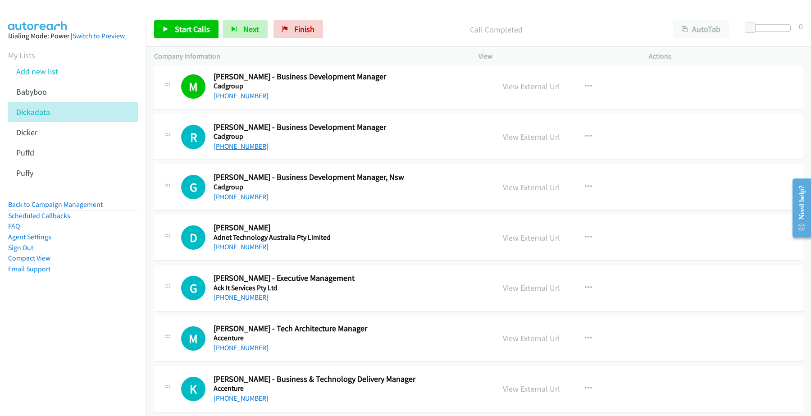
click at [244, 150] on link "+61 411 095 270" at bounding box center [241, 146] width 55 height 9
click at [517, 142] on link "View External Url" at bounding box center [531, 137] width 57 height 10
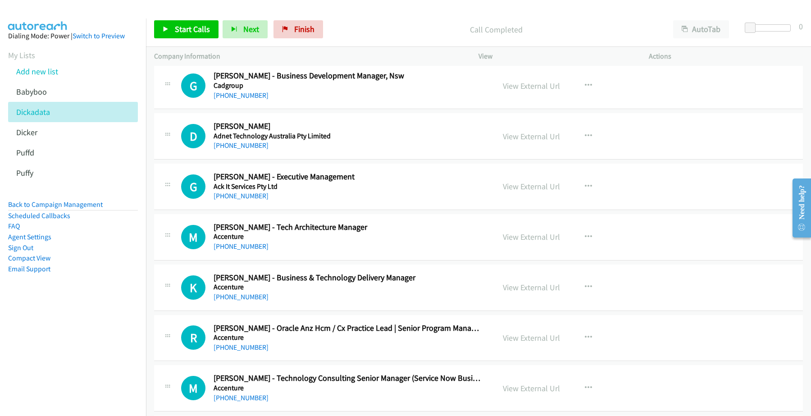
scroll to position [5407, 0]
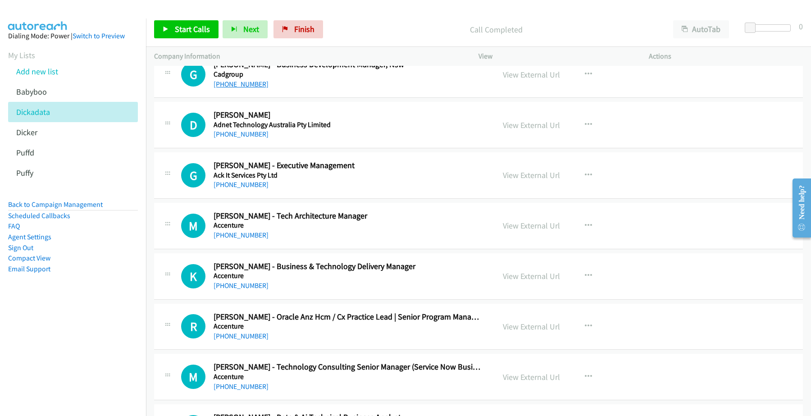
click at [248, 88] on link "+61 434 120 262" at bounding box center [241, 84] width 55 height 9
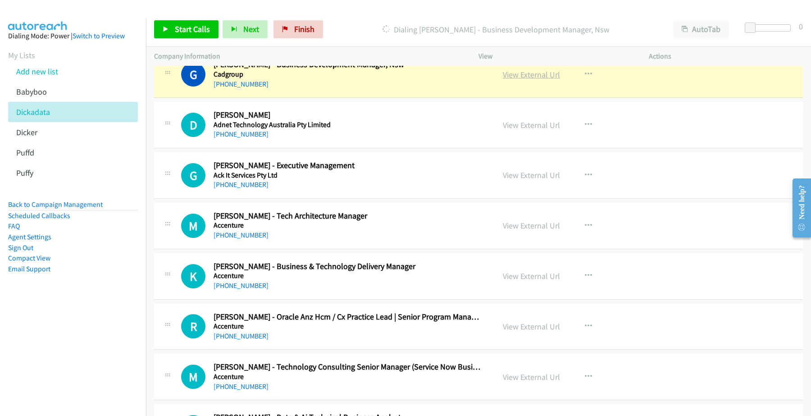
click at [515, 80] on link "View External Url" at bounding box center [531, 74] width 57 height 10
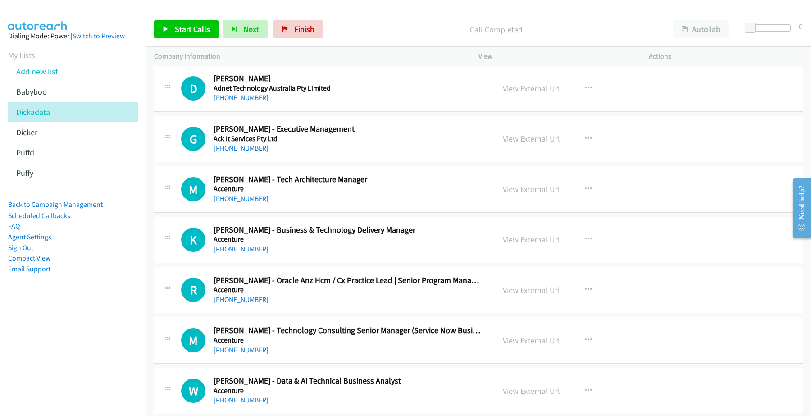
scroll to position [5463, 0]
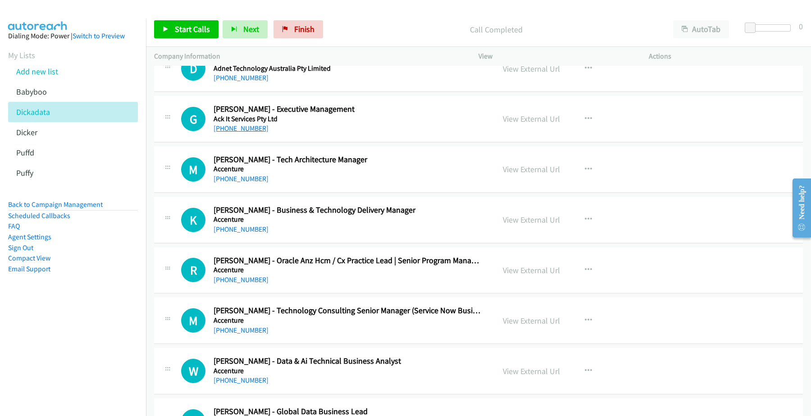
click at [236, 132] on link "+61 410 558 045" at bounding box center [241, 128] width 55 height 9
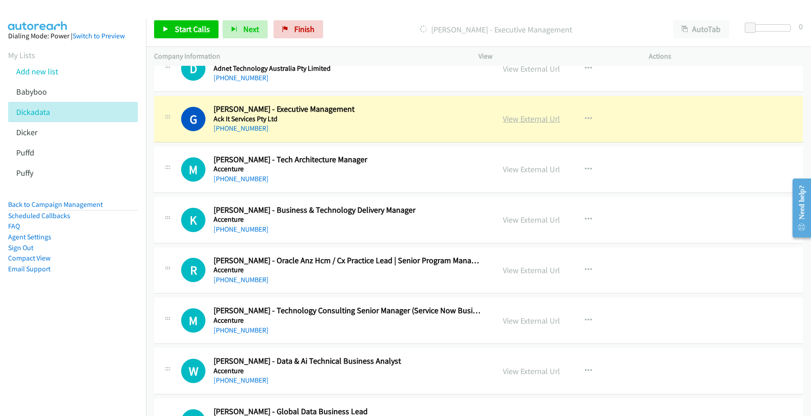
click at [519, 123] on link "View External Url" at bounding box center [531, 119] width 57 height 10
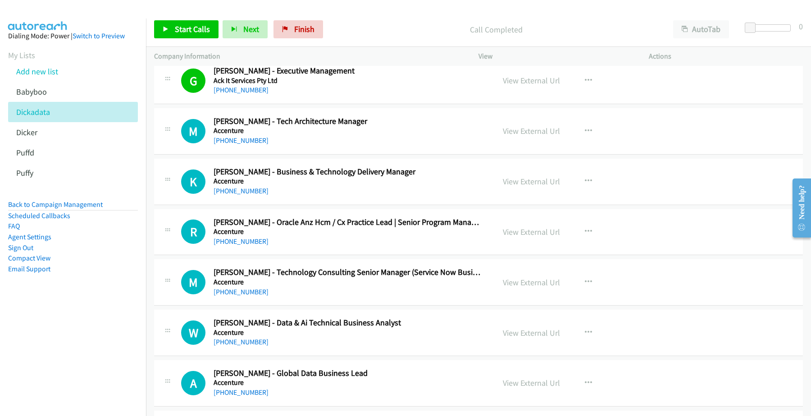
scroll to position [5519, 0]
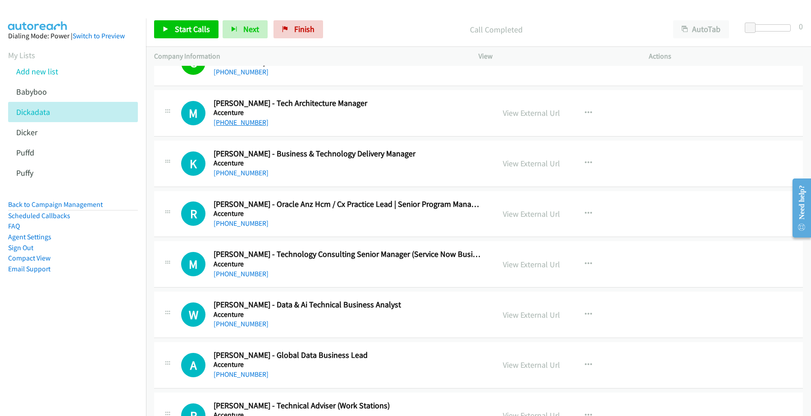
click at [248, 127] on link "+61 490 845 291" at bounding box center [241, 122] width 55 height 9
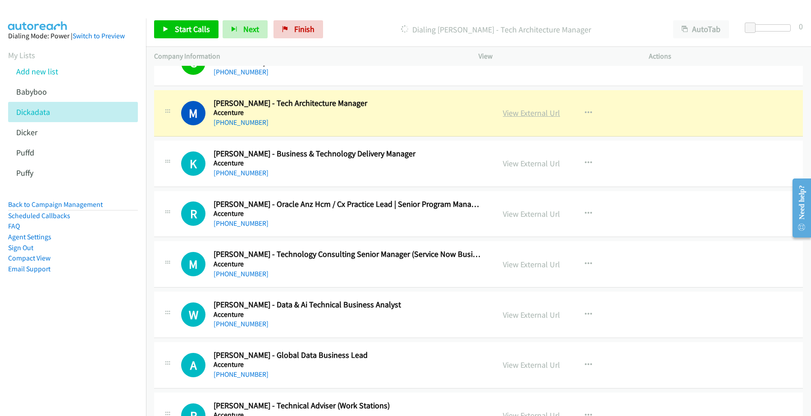
click at [536, 118] on link "View External Url" at bounding box center [531, 113] width 57 height 10
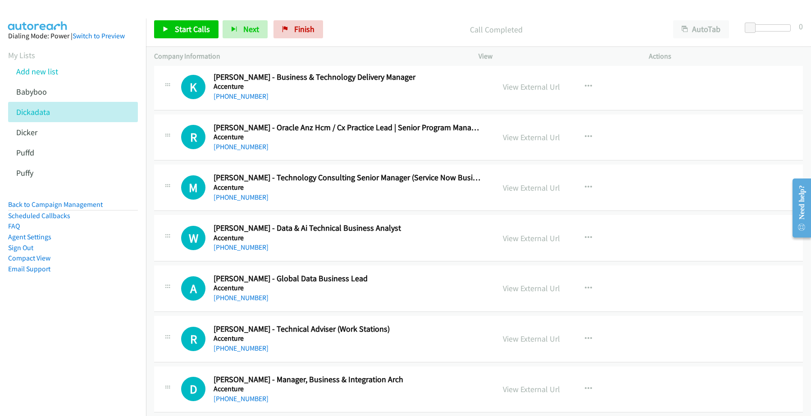
scroll to position [5576, 0]
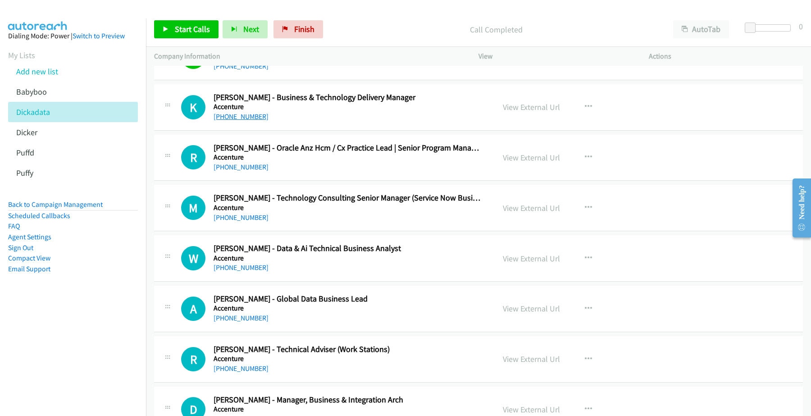
click at [247, 121] on link "+61 467 592 608" at bounding box center [241, 116] width 55 height 9
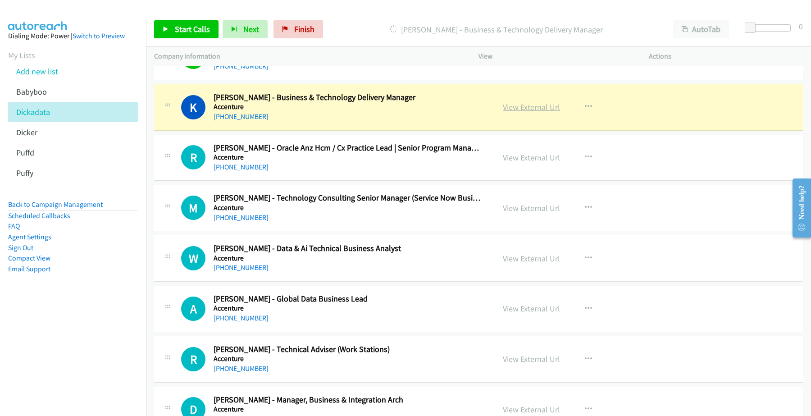
click at [515, 112] on link "View External Url" at bounding box center [531, 107] width 57 height 10
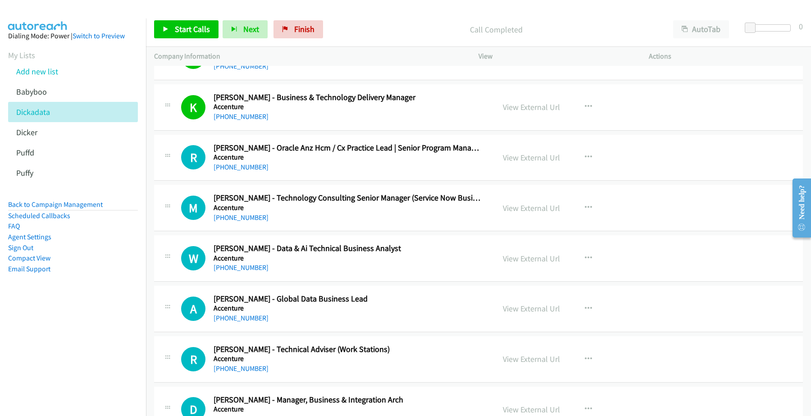
scroll to position [5632, 0]
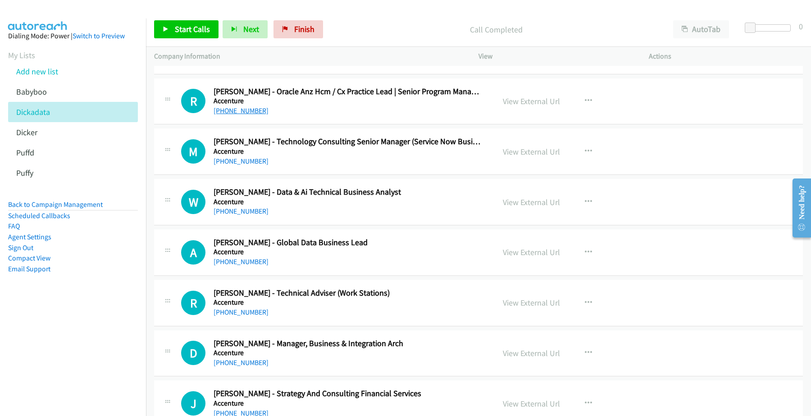
click at [246, 115] on link "+61 403 556 902" at bounding box center [241, 110] width 55 height 9
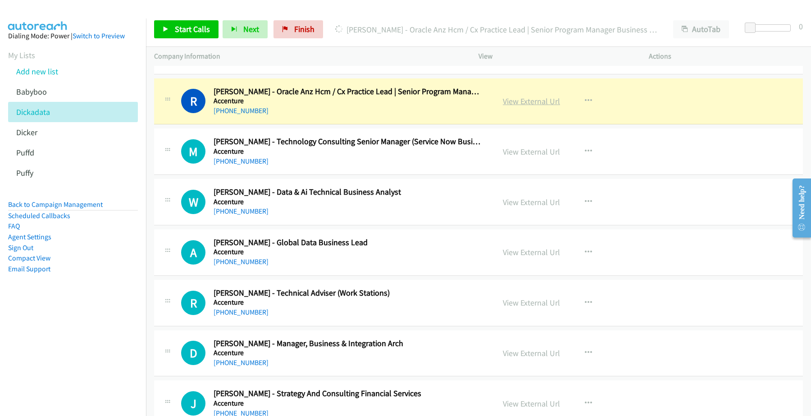
click at [518, 106] on link "View External Url" at bounding box center [531, 101] width 57 height 10
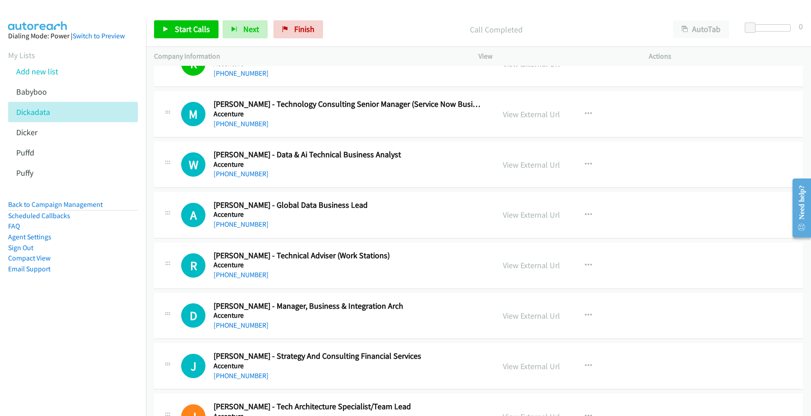
scroll to position [5688, 0]
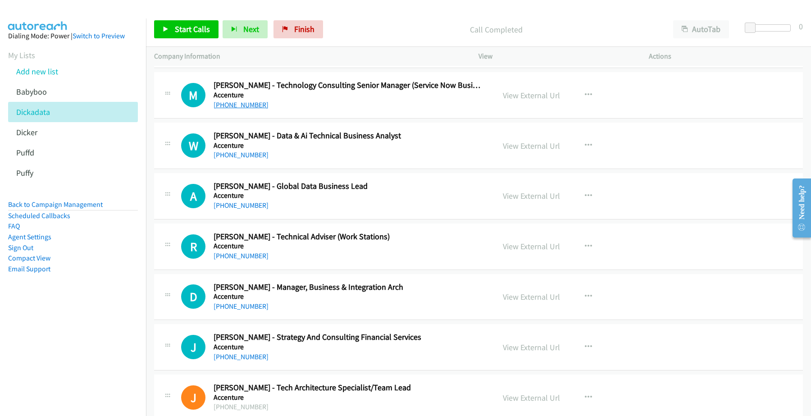
click at [245, 109] on link "+61 447 287 945" at bounding box center [241, 104] width 55 height 9
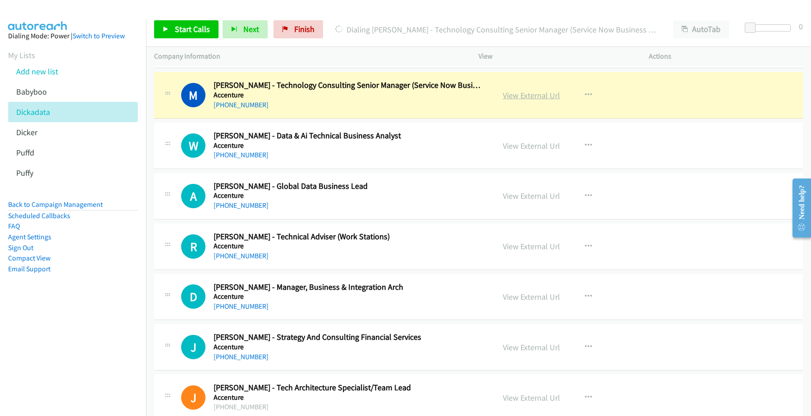
click at [520, 100] on link "View External Url" at bounding box center [531, 95] width 57 height 10
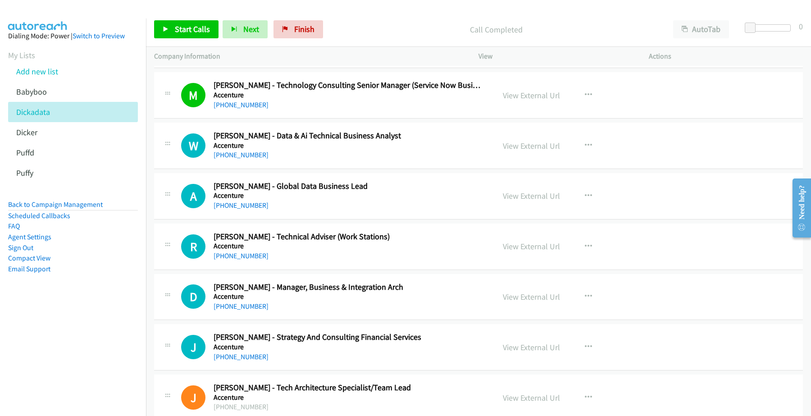
scroll to position [5745, 0]
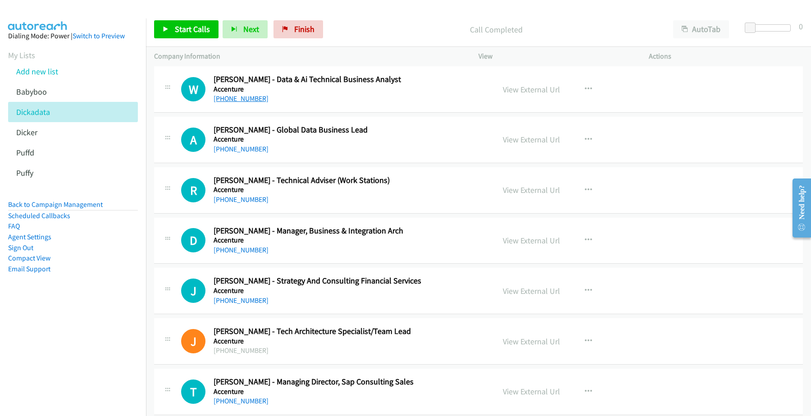
click at [237, 103] on link "+61 402 715 336" at bounding box center [241, 98] width 55 height 9
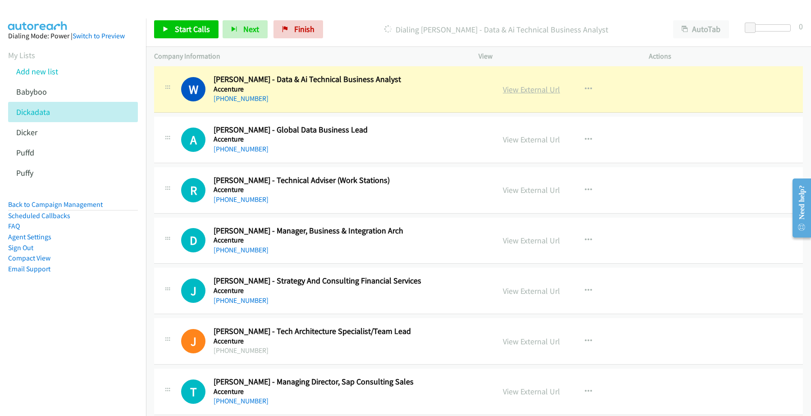
click at [538, 94] on link "View External Url" at bounding box center [531, 89] width 57 height 10
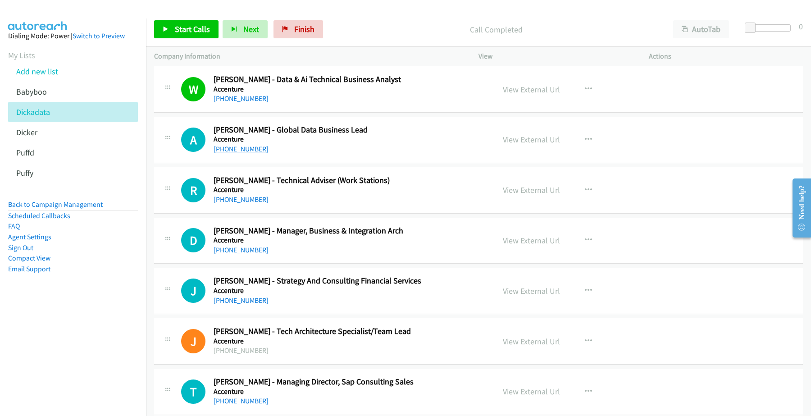
scroll to position [5801, 0]
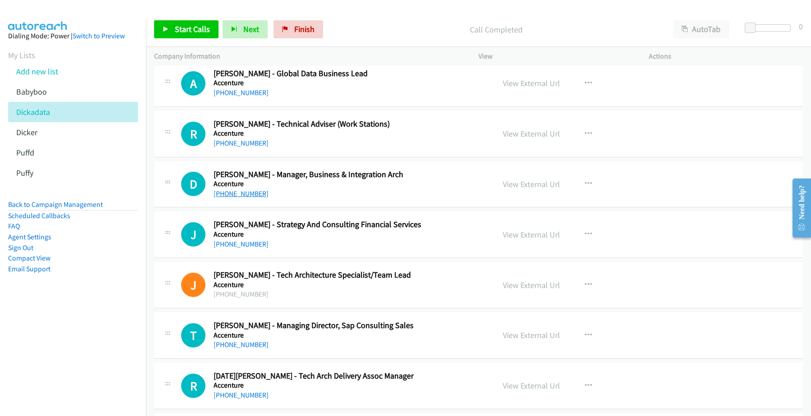
click at [235, 198] on link "+61 431 983 432" at bounding box center [241, 193] width 55 height 9
click at [518, 189] on link "View External Url" at bounding box center [531, 184] width 57 height 10
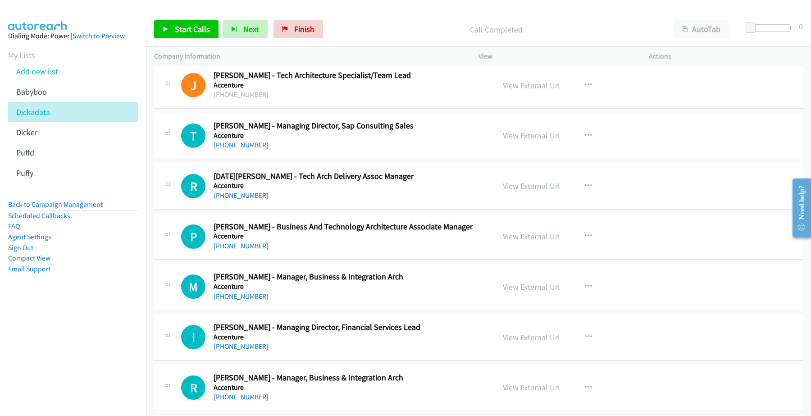
scroll to position [6026, 0]
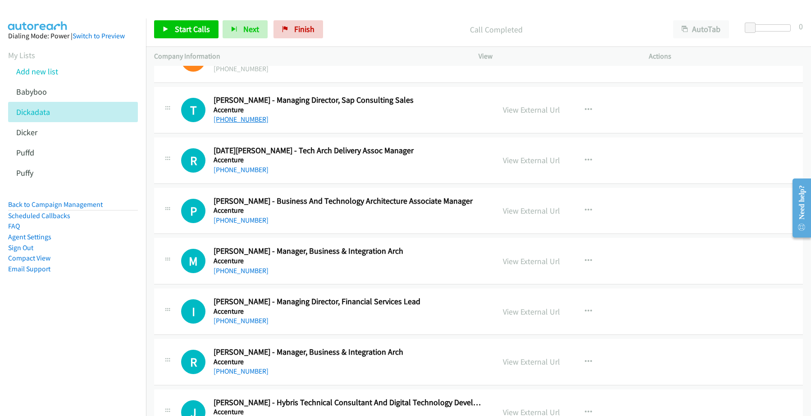
click at [237, 123] on link "+61 421 585 045" at bounding box center [241, 119] width 55 height 9
click at [524, 115] on link "View External Url" at bounding box center [531, 110] width 57 height 10
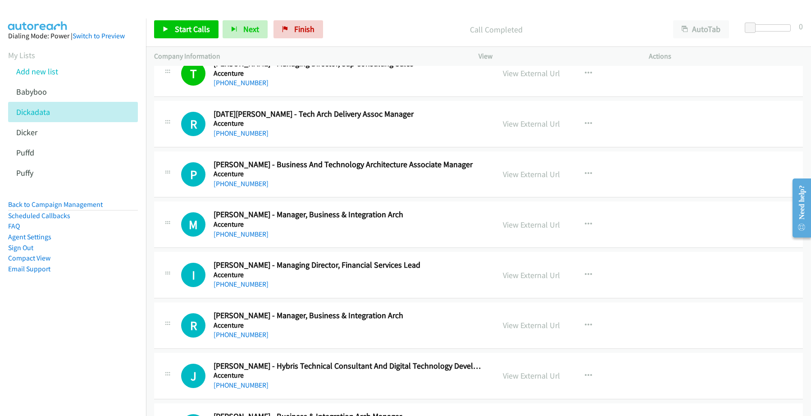
scroll to position [6083, 0]
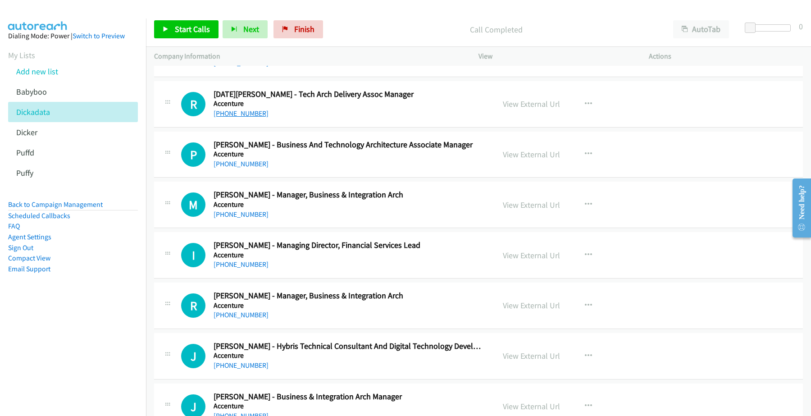
click at [244, 118] on link "+61 420 871 345" at bounding box center [241, 113] width 55 height 9
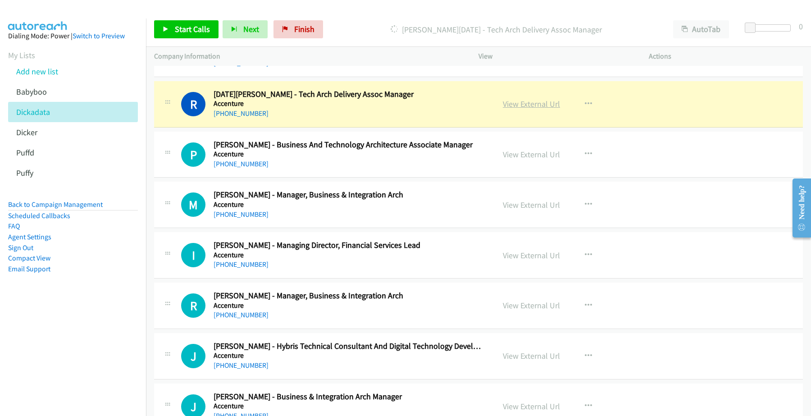
click at [531, 109] on link "View External Url" at bounding box center [531, 104] width 57 height 10
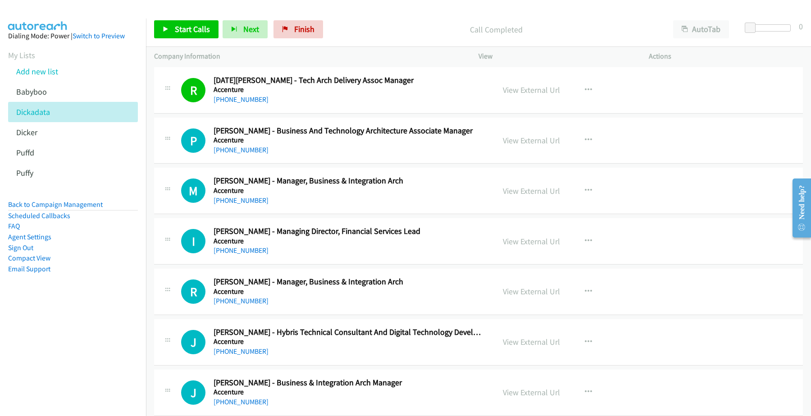
scroll to position [6139, 0]
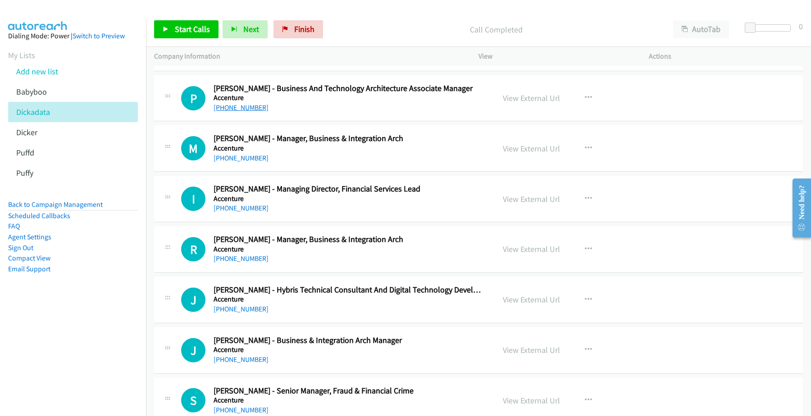
click at [242, 112] on link "+61 476 764 071" at bounding box center [241, 107] width 55 height 9
click at [535, 103] on link "View External Url" at bounding box center [531, 98] width 57 height 10
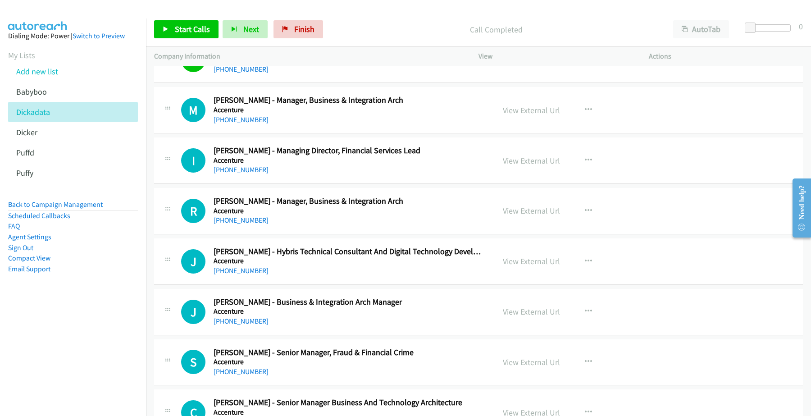
scroll to position [6195, 0]
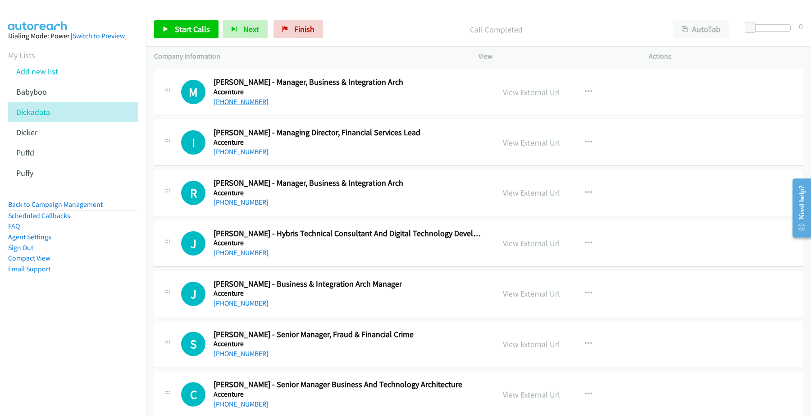
click at [247, 106] on link "+61 455 043 176" at bounding box center [241, 101] width 55 height 9
click at [519, 97] on link "View External Url" at bounding box center [531, 92] width 57 height 10
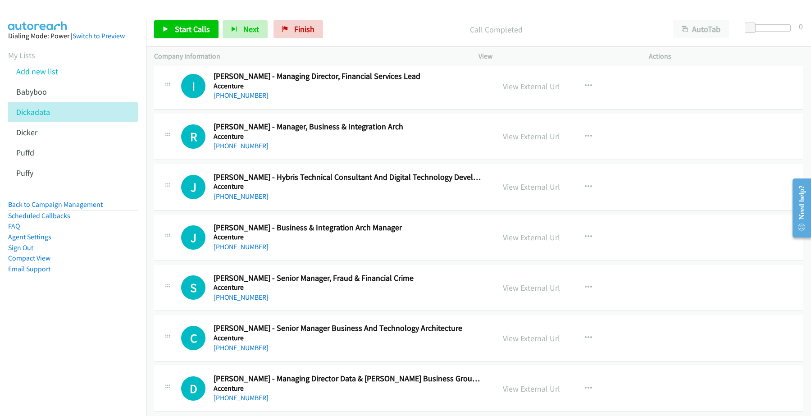
click at [226, 150] on link "+61 411 294 517" at bounding box center [241, 145] width 55 height 9
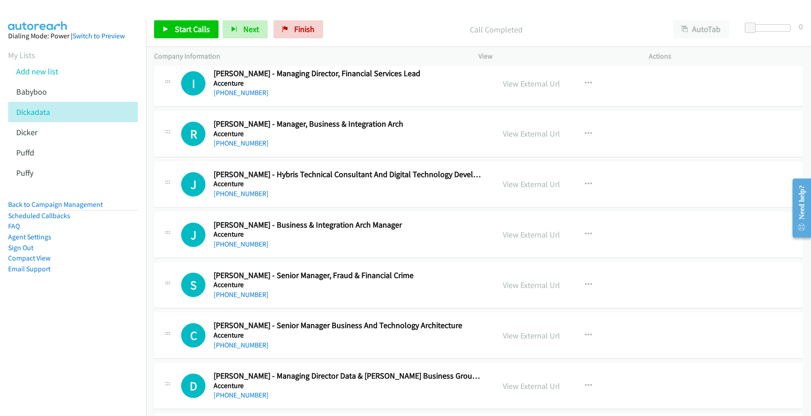
scroll to position [6308, 0]
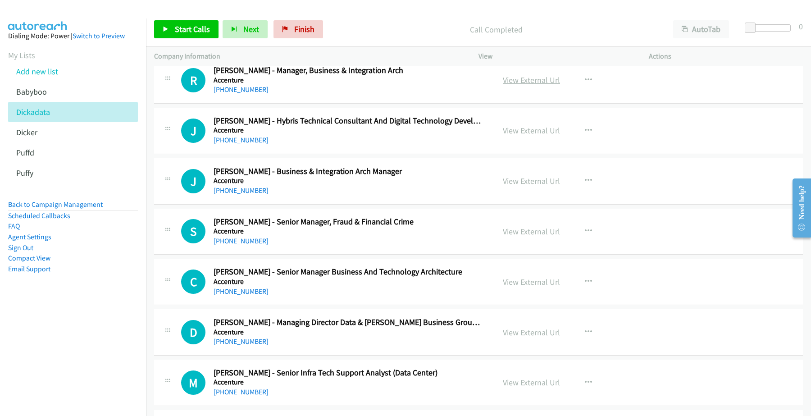
click at [518, 85] on link "View External Url" at bounding box center [531, 80] width 57 height 10
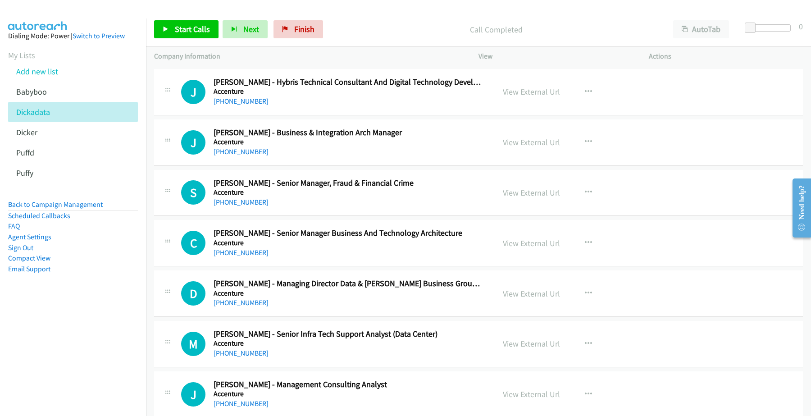
scroll to position [6364, 0]
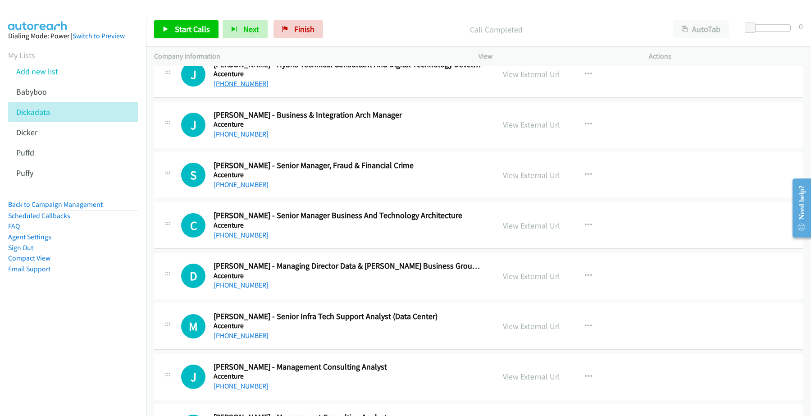
click at [231, 88] on link "+61 435 192 288" at bounding box center [241, 83] width 55 height 9
click at [513, 79] on link "View External Url" at bounding box center [531, 74] width 57 height 10
click at [236, 138] on link "+61 411 220 781" at bounding box center [241, 134] width 55 height 9
click at [530, 130] on link "View External Url" at bounding box center [531, 124] width 57 height 10
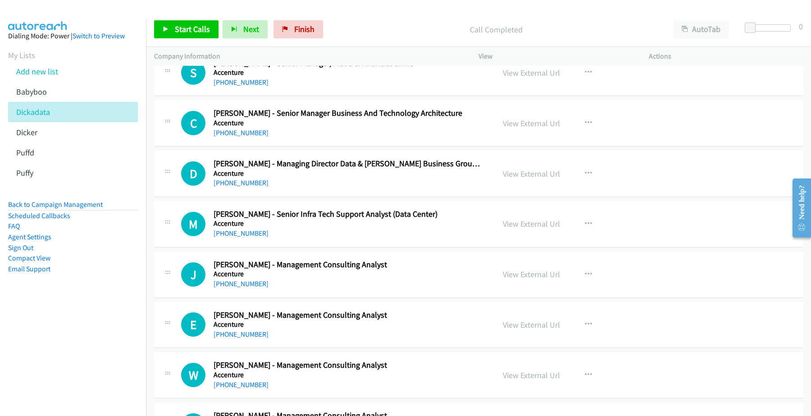
scroll to position [6477, 0]
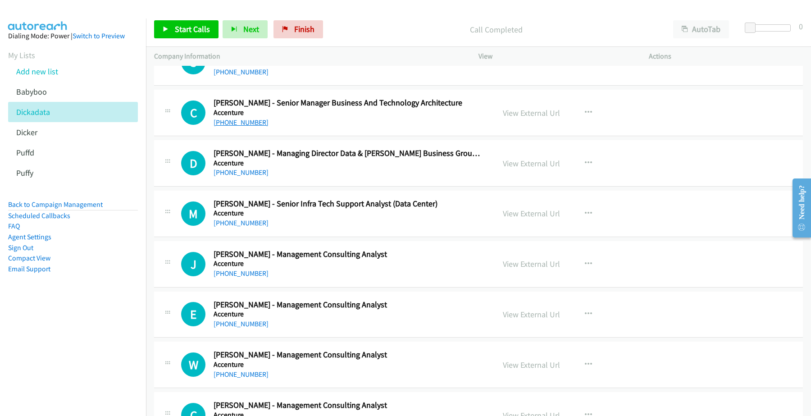
click at [240, 127] on link "+61 423 607 117" at bounding box center [241, 122] width 55 height 9
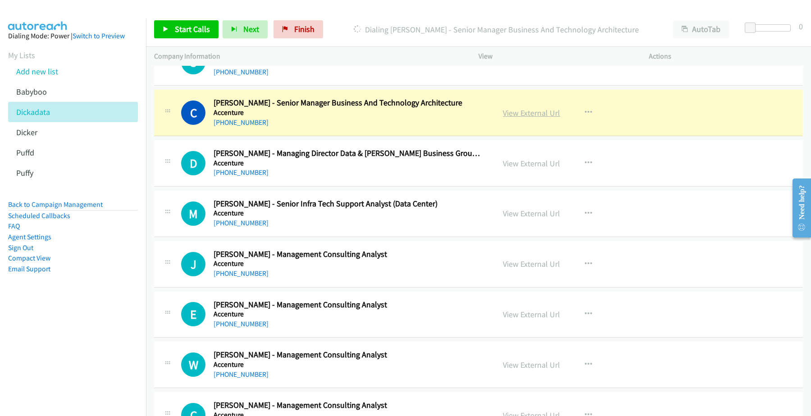
click at [538, 118] on link "View External Url" at bounding box center [531, 113] width 57 height 10
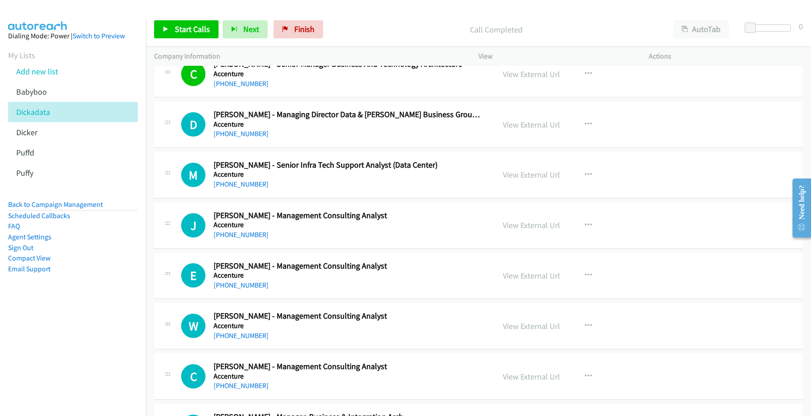
scroll to position [6533, 0]
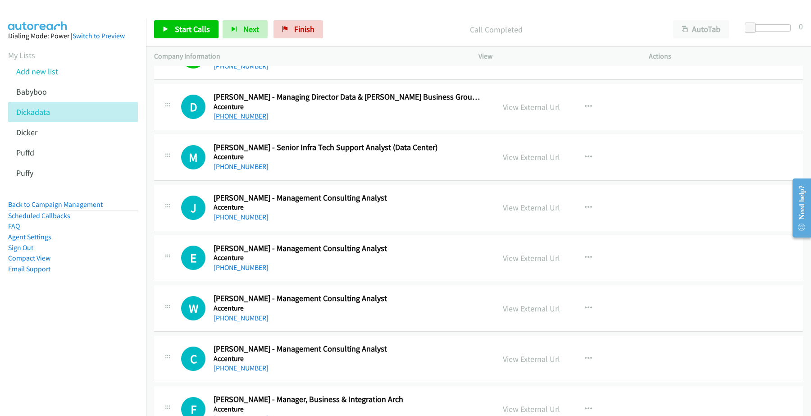
click at [243, 120] on link "+61 422 380 005" at bounding box center [241, 116] width 55 height 9
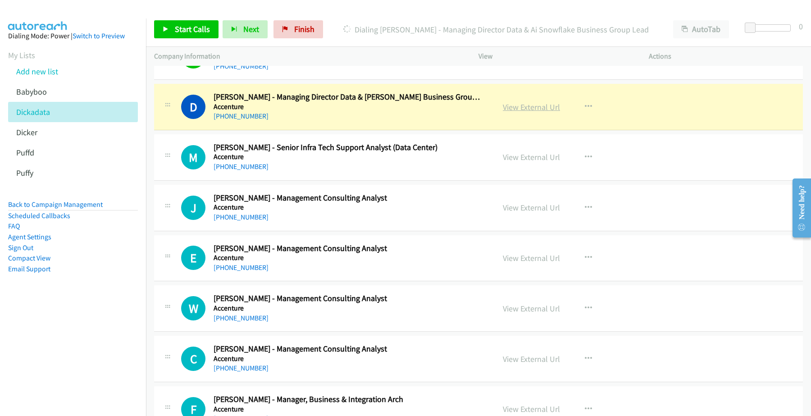
click at [531, 112] on link "View External Url" at bounding box center [531, 107] width 57 height 10
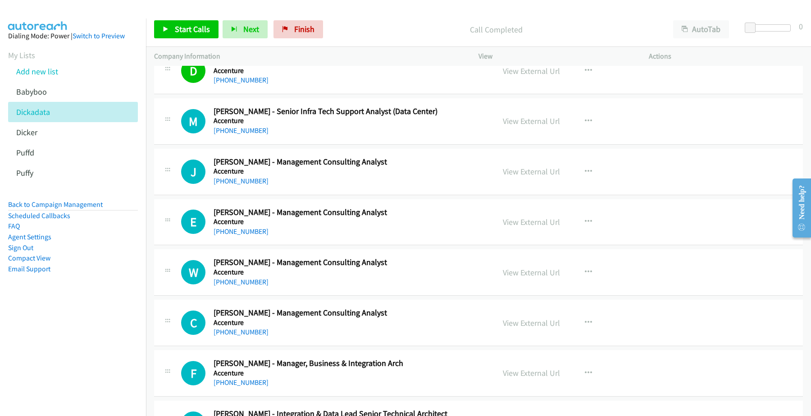
scroll to position [6590, 0]
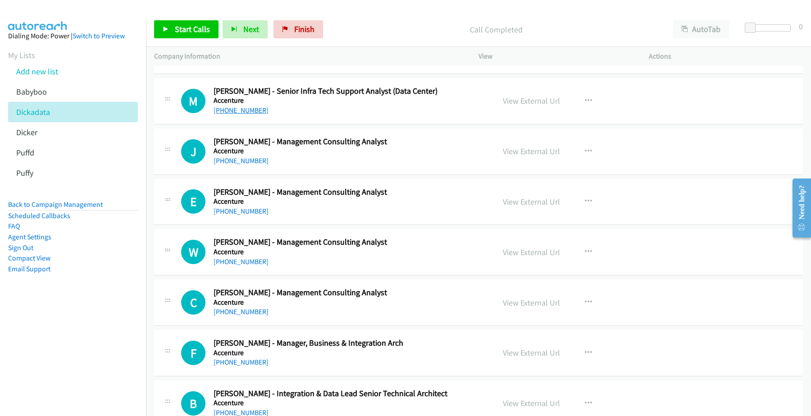
click at [246, 114] on link "+61 437 539 494" at bounding box center [241, 110] width 55 height 9
click at [521, 106] on link "View External Url" at bounding box center [531, 101] width 57 height 10
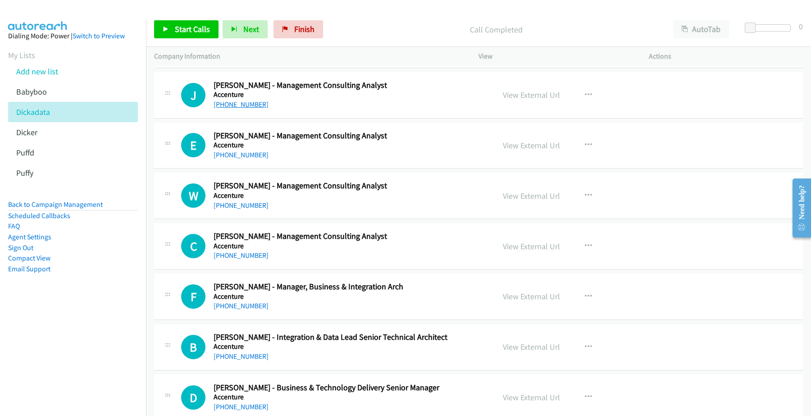
click at [237, 109] on link "+61 424 765 552" at bounding box center [241, 104] width 55 height 9
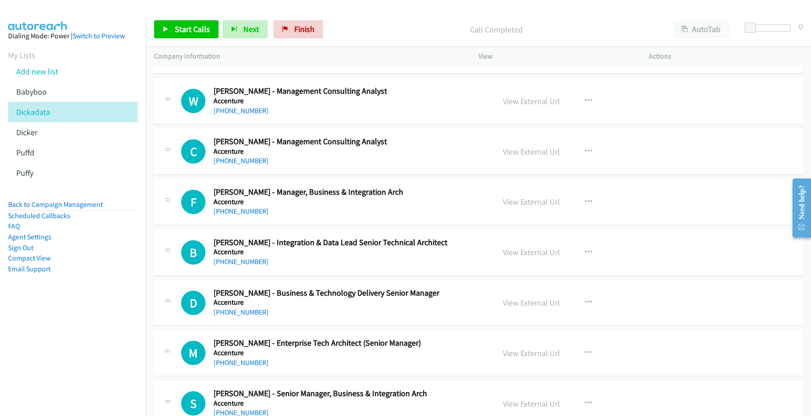
scroll to position [6815, 0]
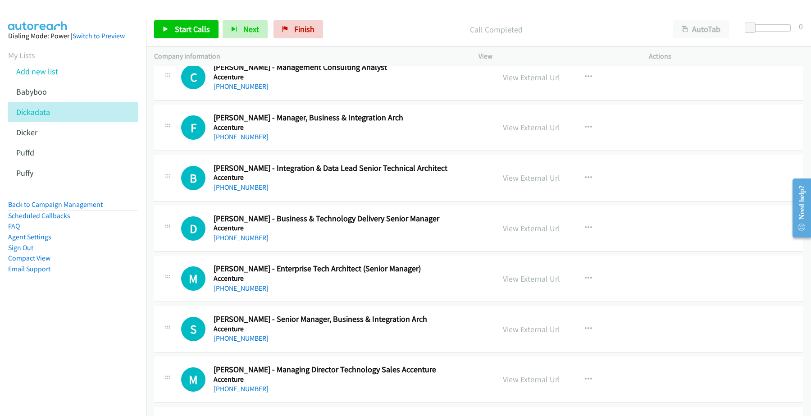
click at [240, 141] on link "+61 2 9392 6743" at bounding box center [241, 136] width 55 height 9
click at [519, 132] on link "View External Url" at bounding box center [531, 127] width 57 height 10
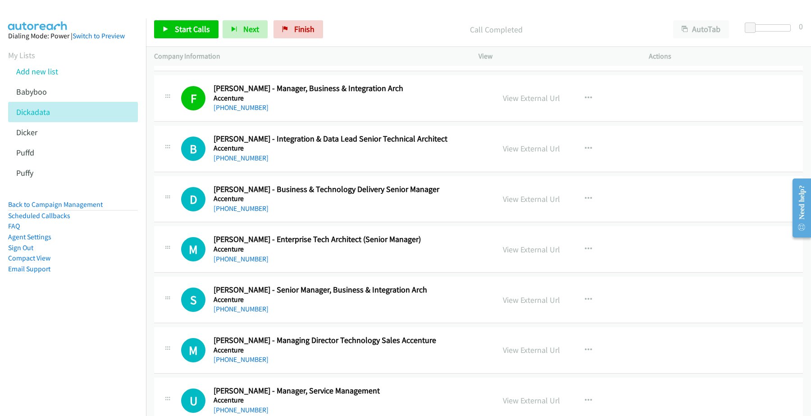
scroll to position [6871, 0]
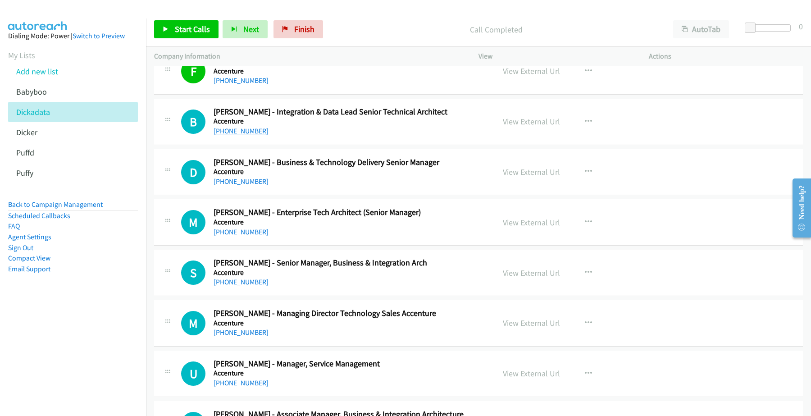
click at [236, 135] on link "+61 402 632 687" at bounding box center [241, 131] width 55 height 9
click at [532, 127] on link "View External Url" at bounding box center [531, 121] width 57 height 10
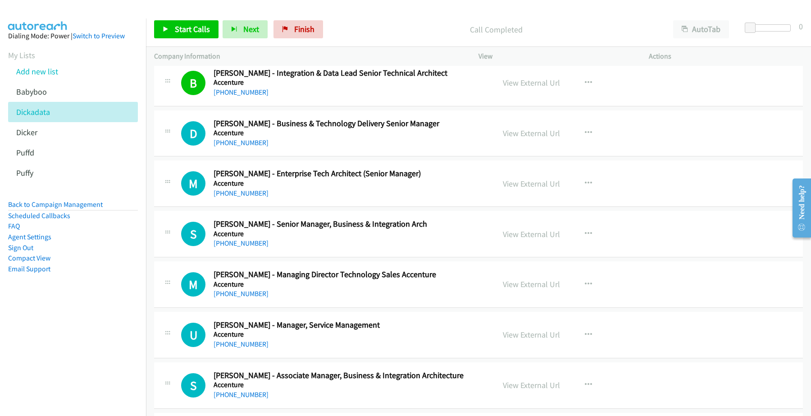
scroll to position [6927, 0]
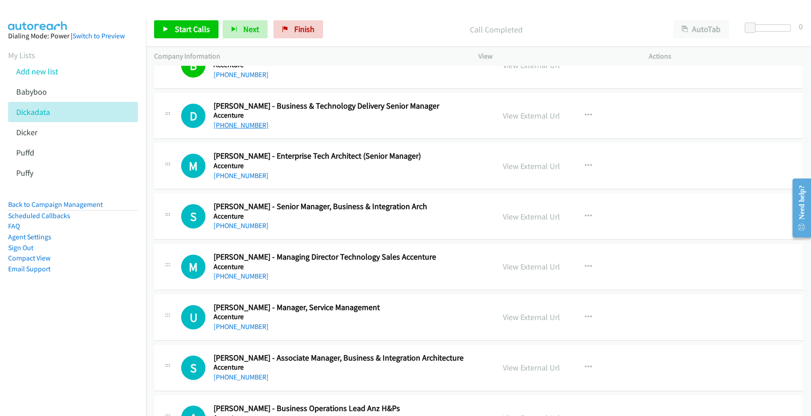
click at [242, 129] on link "+61 2 8039 2292" at bounding box center [241, 125] width 55 height 9
click at [539, 121] on link "View External Url" at bounding box center [531, 115] width 57 height 10
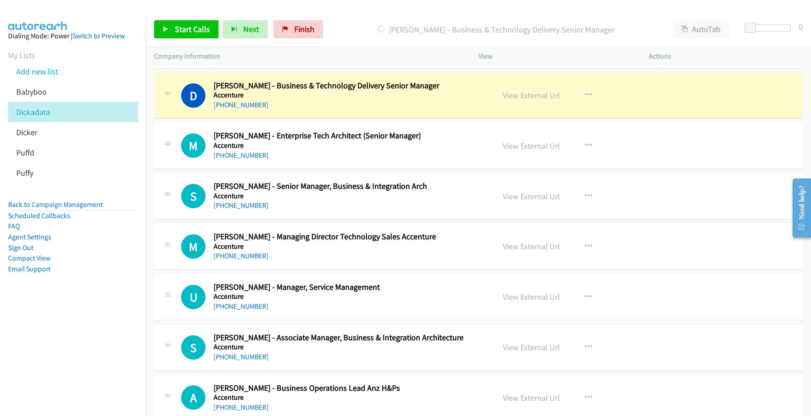
scroll to position [6984, 0]
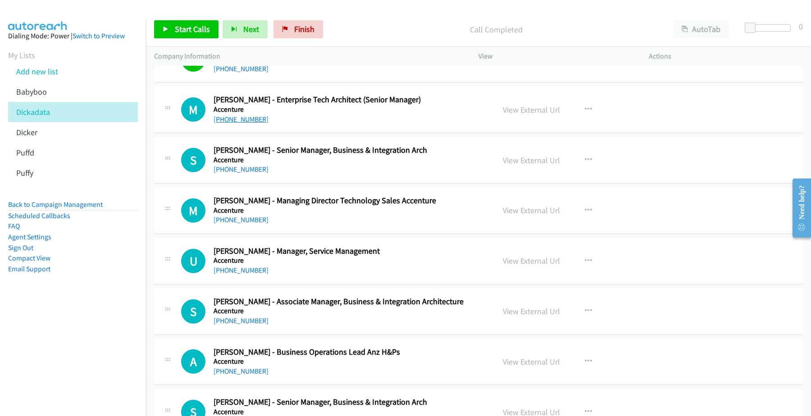
click at [245, 123] on link "+61 411 387 577" at bounding box center [241, 119] width 55 height 9
click at [541, 115] on link "View External Url" at bounding box center [531, 110] width 57 height 10
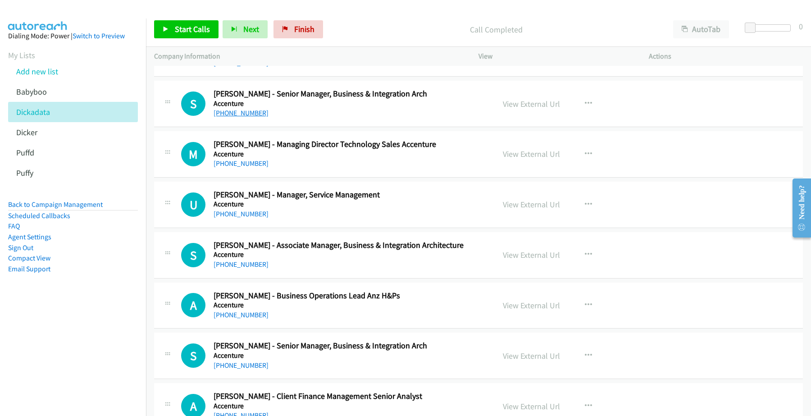
click at [228, 117] on link "+61 413 813 044" at bounding box center [241, 113] width 55 height 9
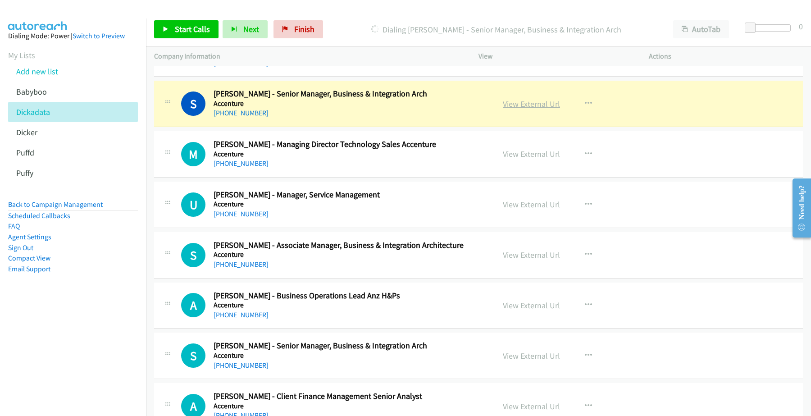
click at [529, 109] on link "View External Url" at bounding box center [531, 104] width 57 height 10
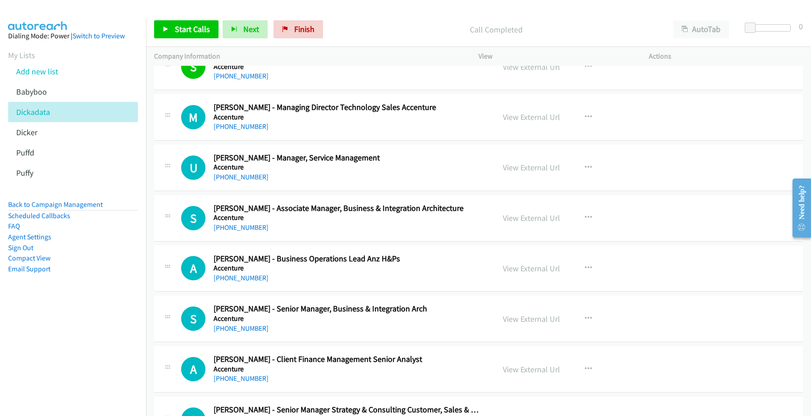
scroll to position [7096, 0]
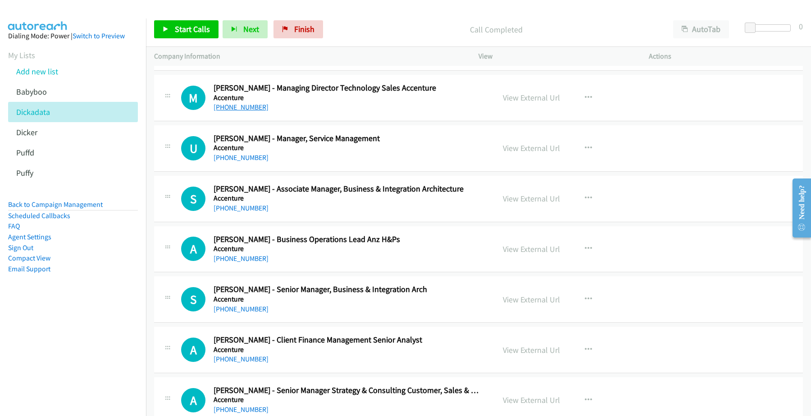
click at [251, 111] on link "+61 428 444 961" at bounding box center [241, 107] width 55 height 9
click at [518, 103] on link "View External Url" at bounding box center [531, 97] width 57 height 10
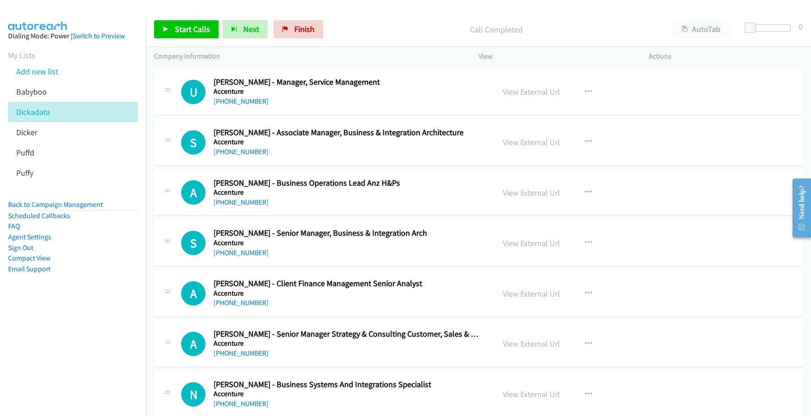
scroll to position [7209, 0]
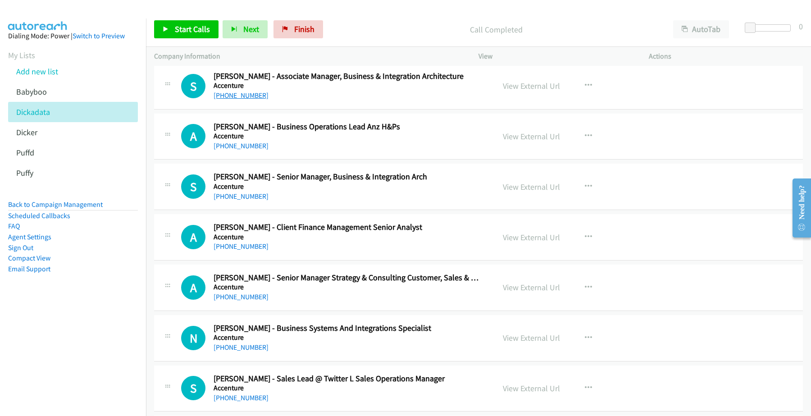
click at [240, 100] on link "+61 402 324 318" at bounding box center [241, 95] width 55 height 9
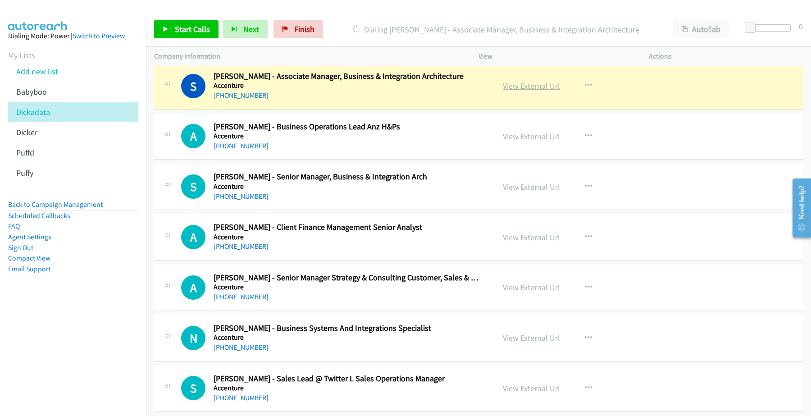
click at [538, 91] on link "View External Url" at bounding box center [531, 86] width 57 height 10
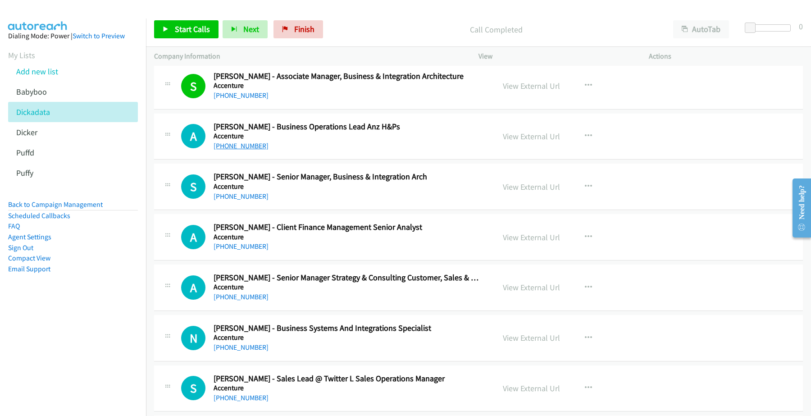
click at [252, 150] on link "+61 414 423 553" at bounding box center [241, 145] width 55 height 9
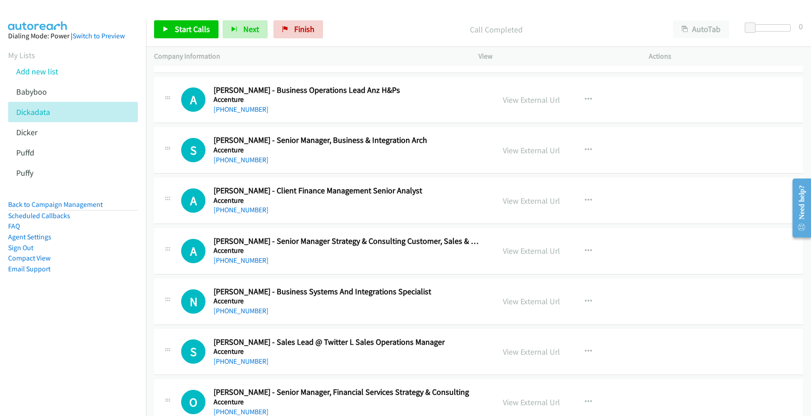
scroll to position [7265, 0]
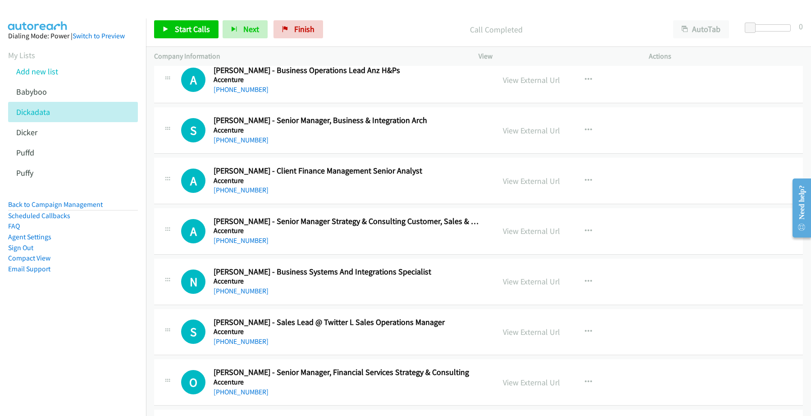
click at [232, 135] on h5 "Accenture" at bounding box center [348, 130] width 269 height 9
click at [234, 144] on link "+61 438 068 288" at bounding box center [241, 140] width 55 height 9
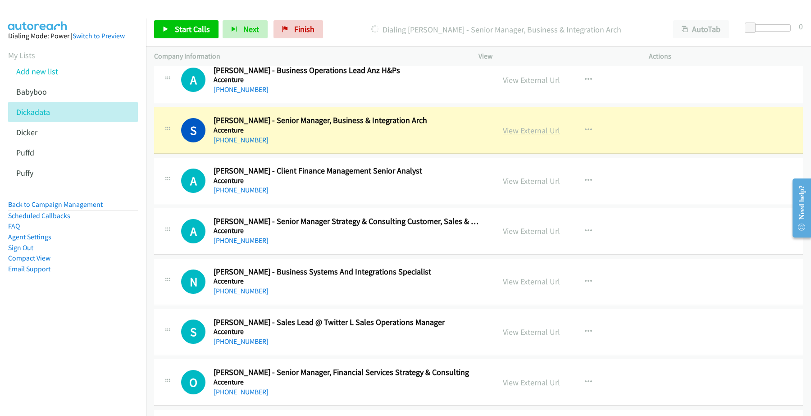
click at [534, 136] on link "View External Url" at bounding box center [531, 130] width 57 height 10
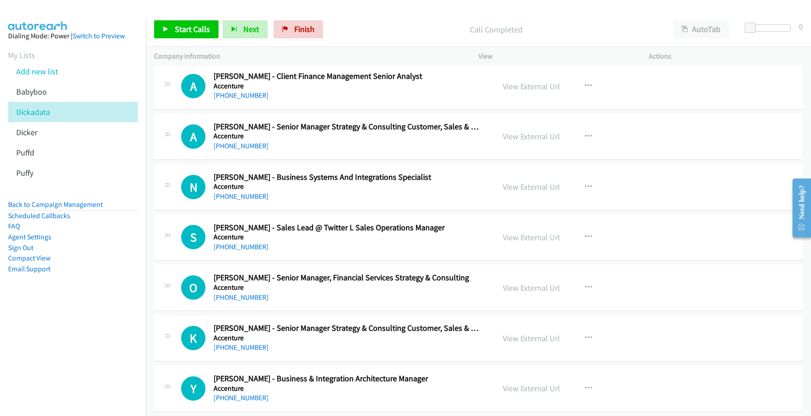
scroll to position [7378, 0]
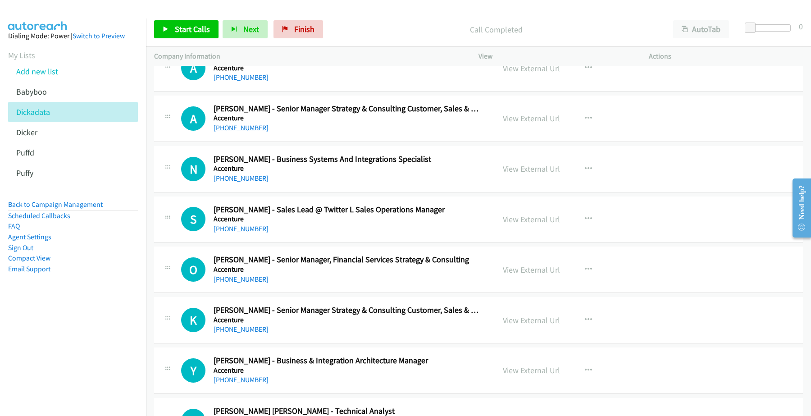
click at [232, 132] on link "+61 481 159 924" at bounding box center [241, 127] width 55 height 9
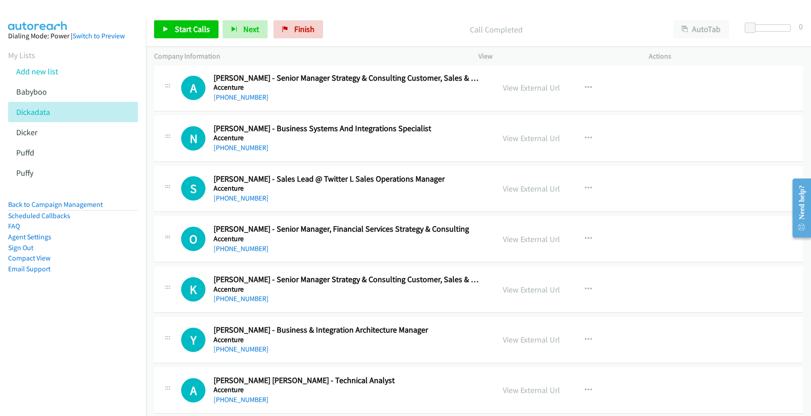
scroll to position [7434, 0]
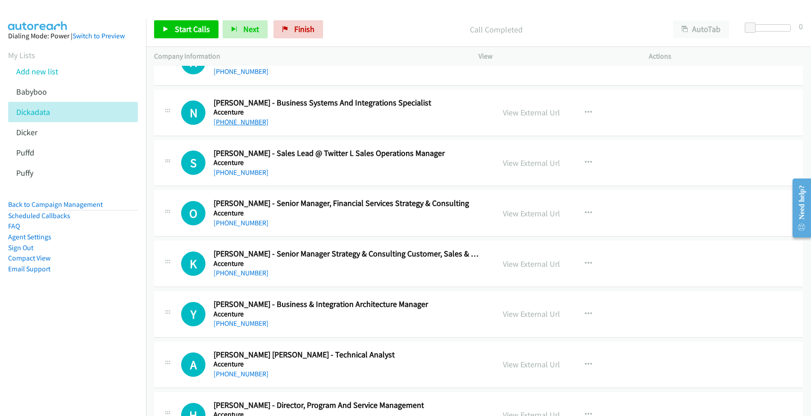
click at [235, 126] on link "+61 433 554 734" at bounding box center [241, 122] width 55 height 9
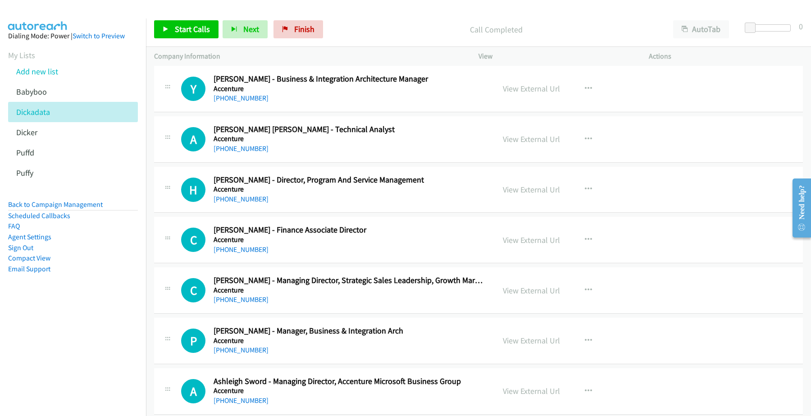
scroll to position [7603, 0]
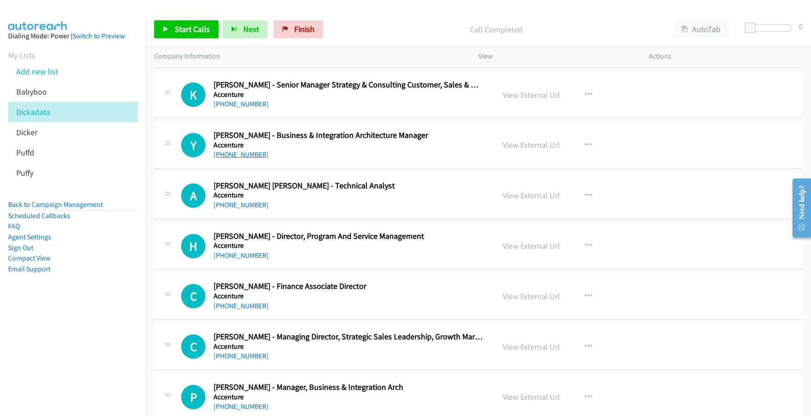
click at [253, 159] on link "+61 424 159 864" at bounding box center [241, 154] width 55 height 9
click at [544, 150] on link "View External Url" at bounding box center [531, 145] width 57 height 10
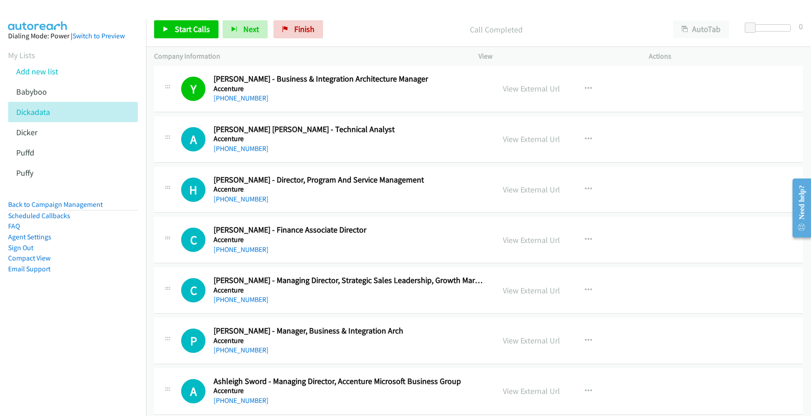
scroll to position [7716, 0]
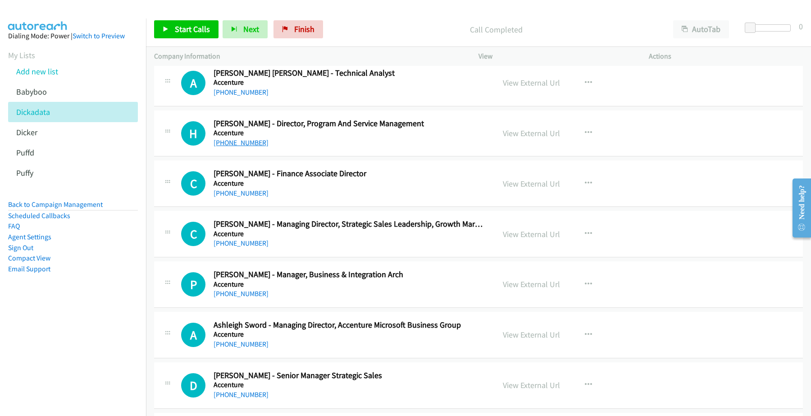
click at [239, 147] on link "+61 414 385 143" at bounding box center [241, 142] width 55 height 9
click at [242, 96] on link "+61 469 306 675" at bounding box center [241, 92] width 55 height 9
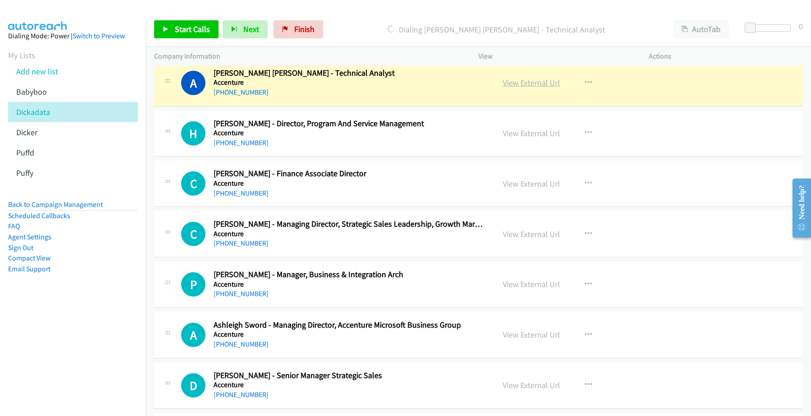
click at [524, 88] on link "View External Url" at bounding box center [531, 82] width 57 height 10
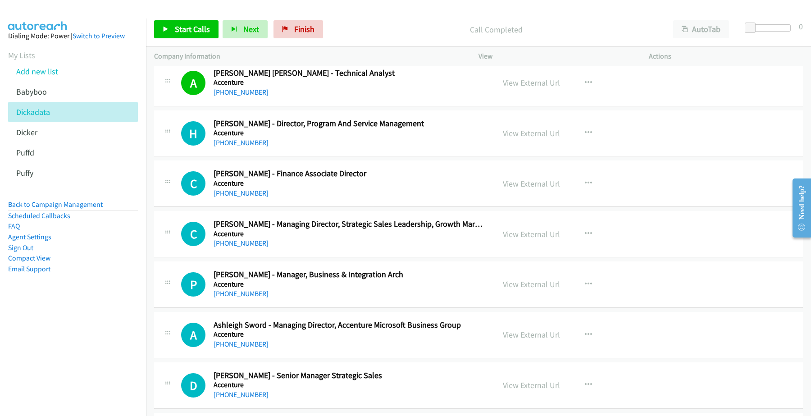
scroll to position [7772, 0]
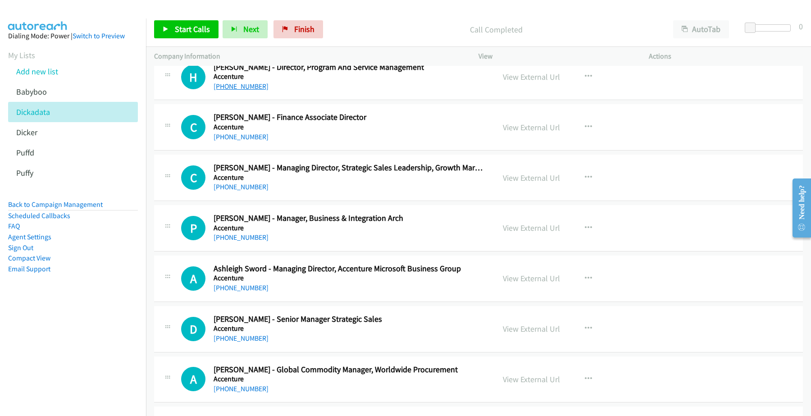
click at [249, 91] on link "+61 414 385 143" at bounding box center [241, 86] width 55 height 9
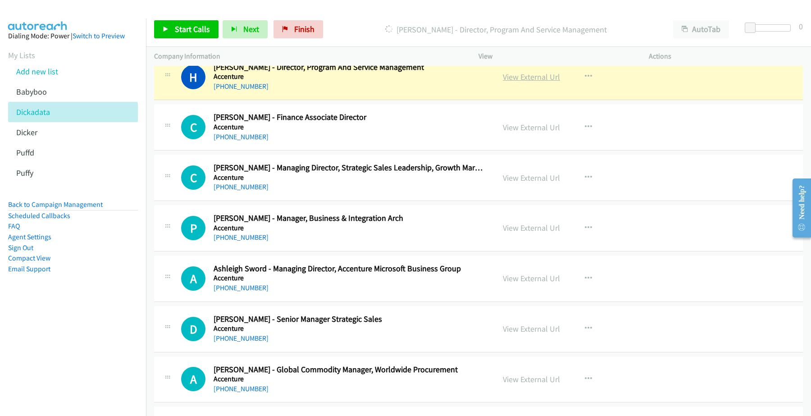
click at [512, 82] on link "View External Url" at bounding box center [531, 77] width 57 height 10
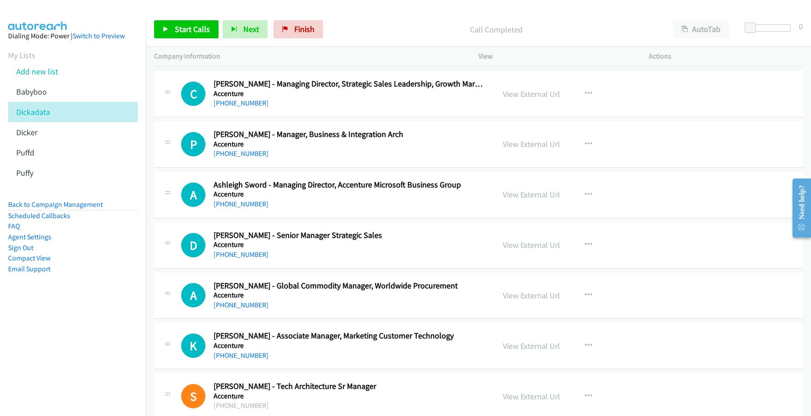
scroll to position [7829, 0]
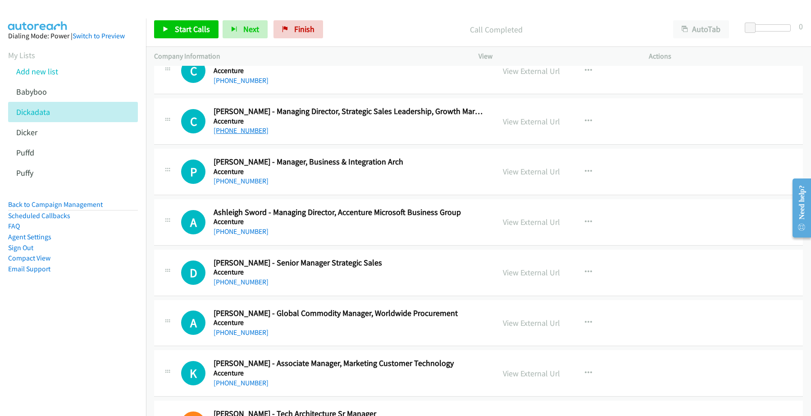
click at [240, 135] on link "+61 412 259 988" at bounding box center [241, 130] width 55 height 9
click at [534, 127] on link "View External Url" at bounding box center [531, 121] width 57 height 10
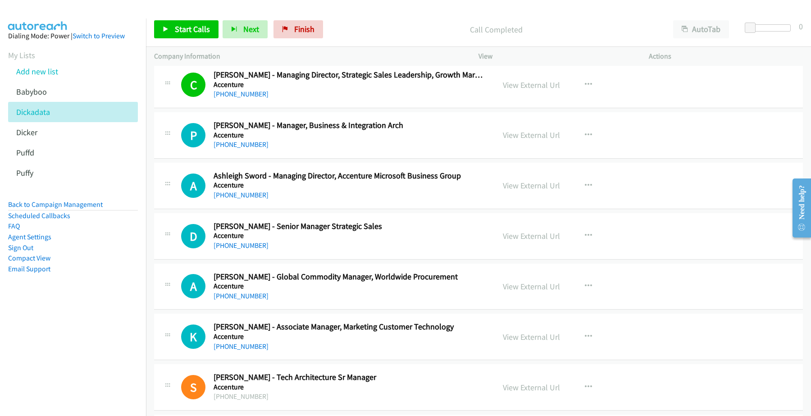
scroll to position [7885, 0]
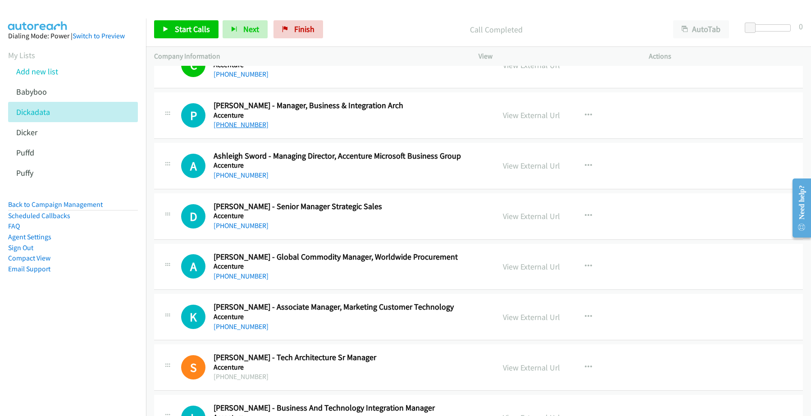
click at [237, 129] on link "+61 424 340 246" at bounding box center [241, 124] width 55 height 9
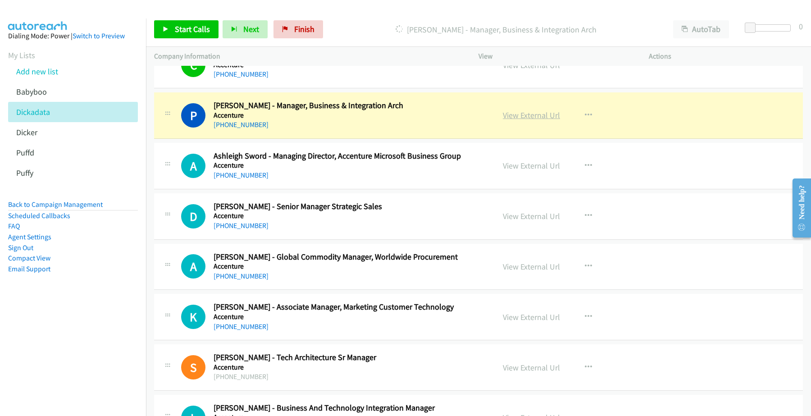
click at [530, 120] on link "View External Url" at bounding box center [531, 115] width 57 height 10
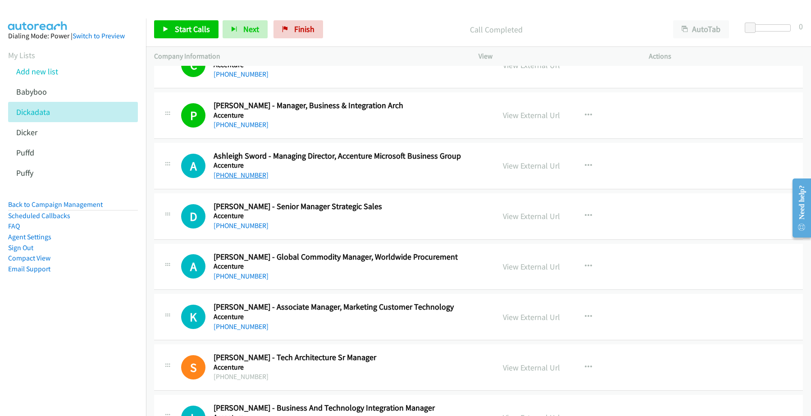
click at [242, 179] on link "+61 457 782 940" at bounding box center [241, 175] width 55 height 9
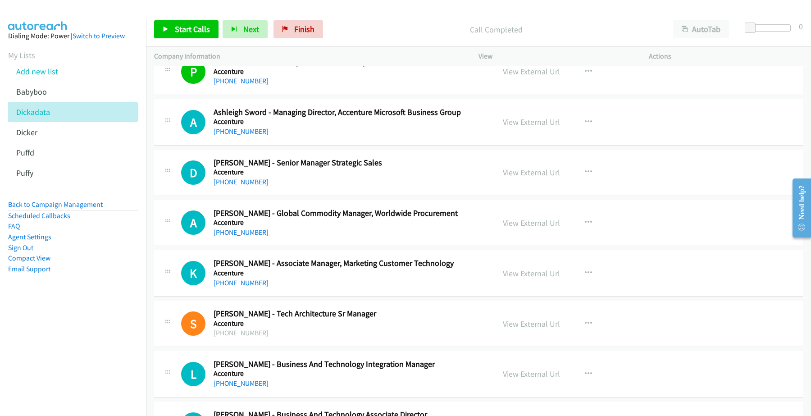
scroll to position [7998, 0]
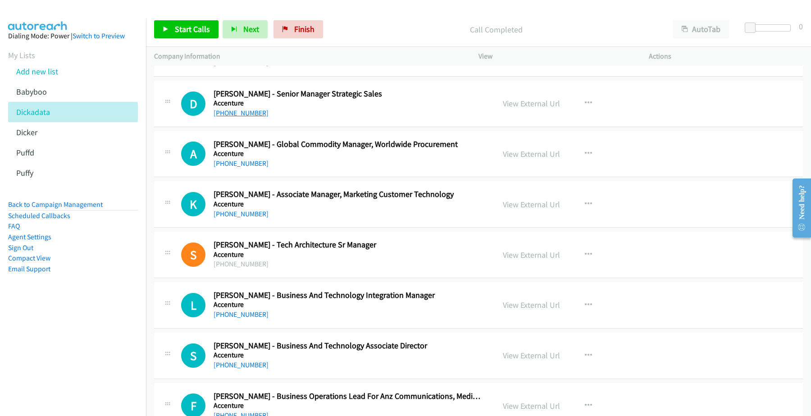
click at [250, 117] on link "+61 400 961 156" at bounding box center [241, 113] width 55 height 9
click at [520, 109] on link "View External Url" at bounding box center [531, 103] width 57 height 10
click at [312, 108] on h5 "Accenture" at bounding box center [348, 103] width 269 height 9
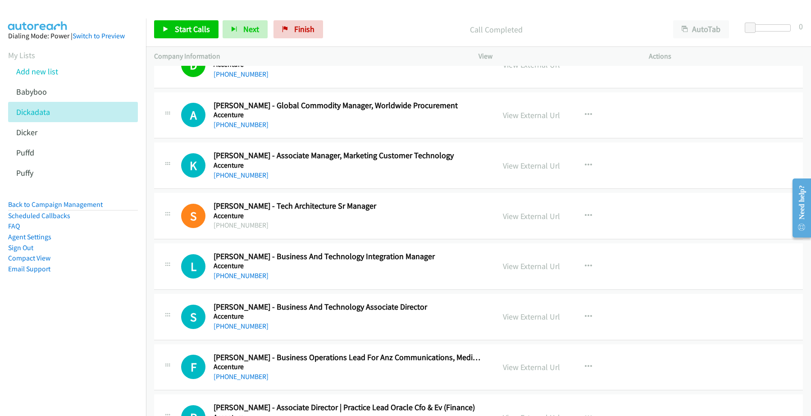
scroll to position [8054, 0]
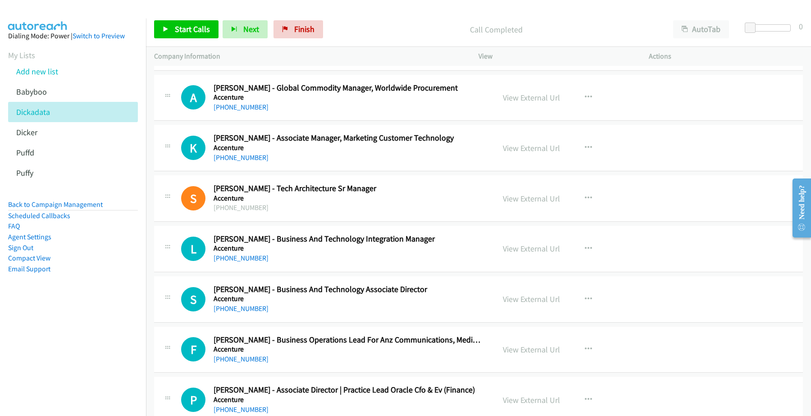
click at [285, 113] on div "+61 418 941 649" at bounding box center [348, 107] width 269 height 11
click at [242, 111] on link "+61 418 941 649" at bounding box center [241, 107] width 55 height 9
click at [526, 103] on link "View External Url" at bounding box center [531, 97] width 57 height 10
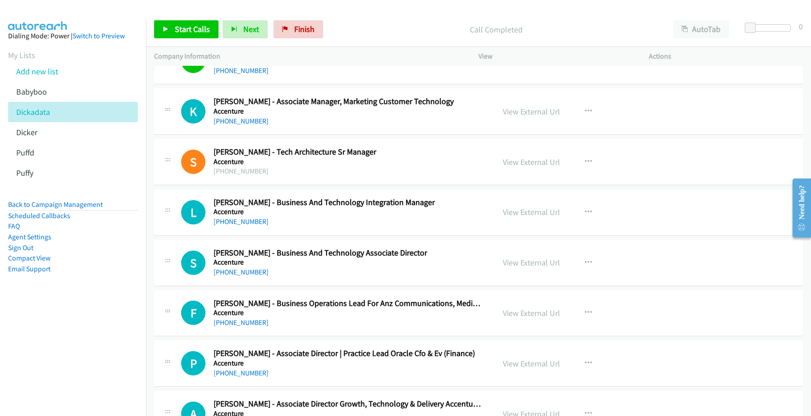
scroll to position [8110, 0]
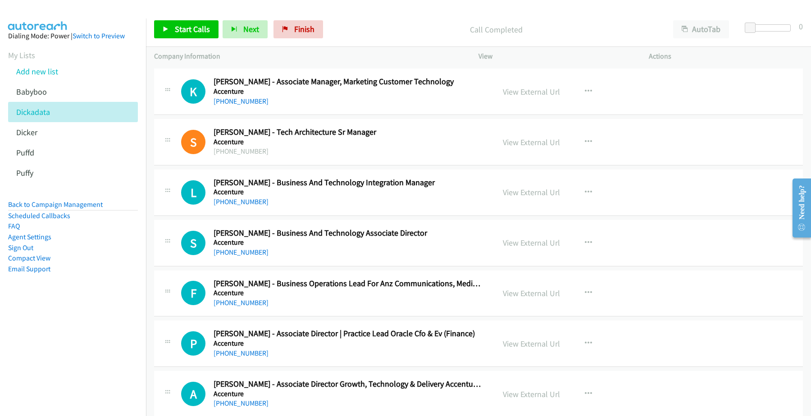
click at [287, 96] on h5 "Accenture" at bounding box center [348, 91] width 269 height 9
click at [237, 105] on link "+61 422 964 629" at bounding box center [241, 101] width 55 height 9
click at [526, 97] on link "View External Url" at bounding box center [531, 92] width 57 height 10
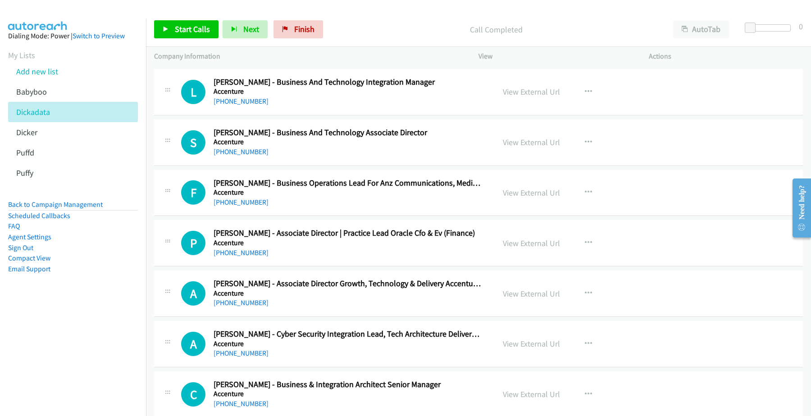
scroll to position [8223, 0]
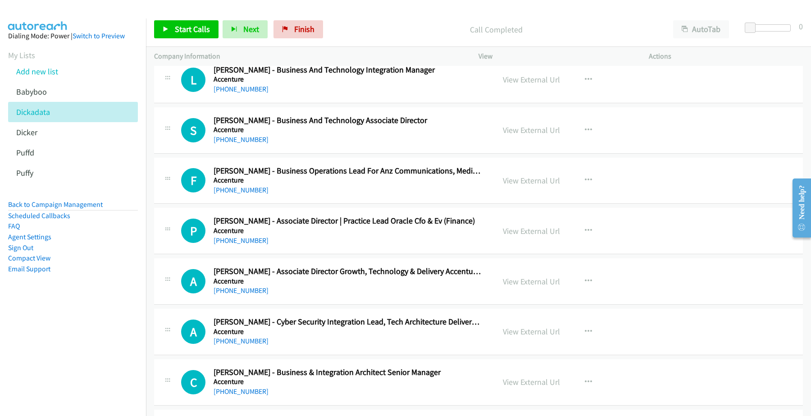
click at [243, 84] on h5 "Accenture" at bounding box center [348, 79] width 269 height 9
click at [243, 93] on link "+61 413 630 779" at bounding box center [241, 89] width 55 height 9
click at [546, 85] on link "View External Url" at bounding box center [531, 79] width 57 height 10
click at [247, 144] on link "+61 400 695 486" at bounding box center [241, 139] width 55 height 9
click at [535, 135] on link "View External Url" at bounding box center [531, 130] width 57 height 10
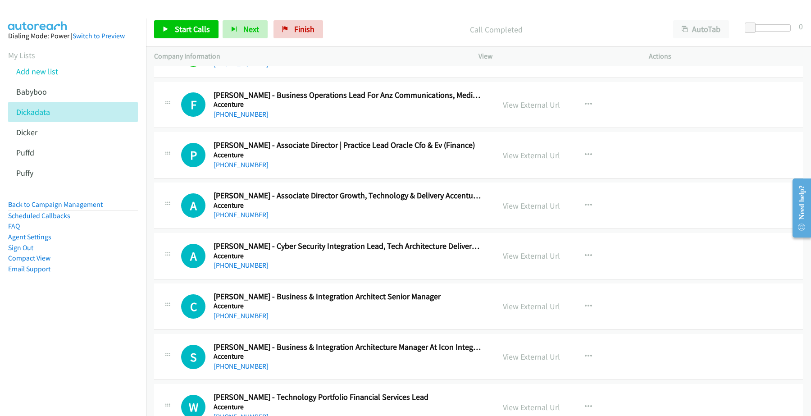
scroll to position [8279, 0]
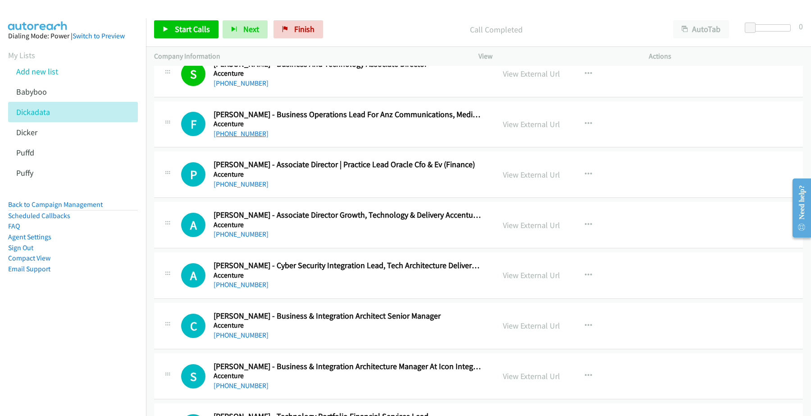
click at [233, 138] on link "+61 401 814 853" at bounding box center [241, 133] width 55 height 9
click at [520, 129] on link "View External Url" at bounding box center [531, 124] width 57 height 10
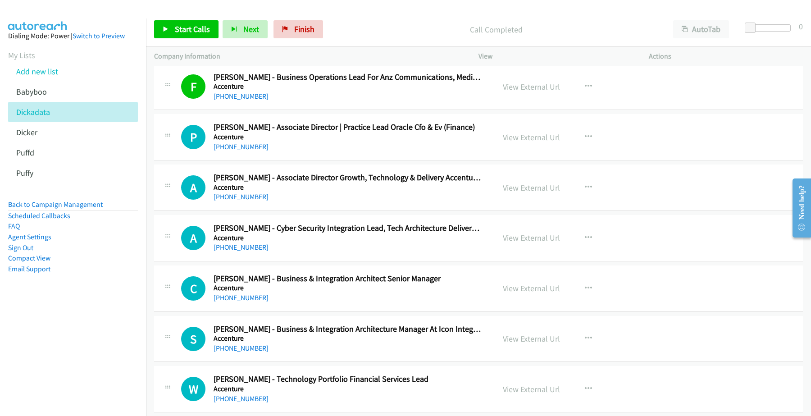
scroll to position [8335, 0]
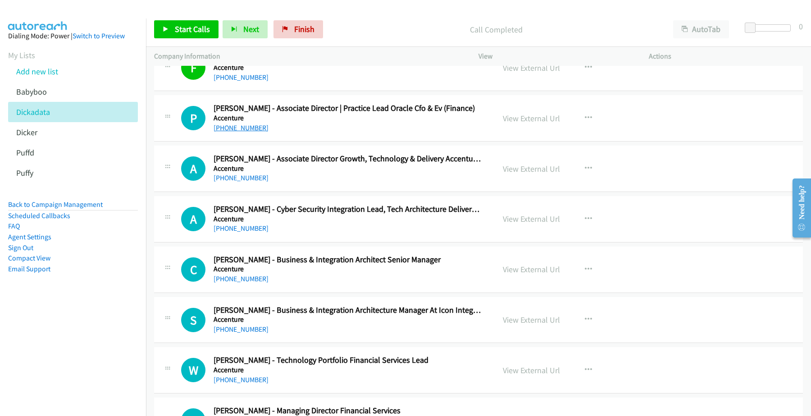
click at [248, 132] on link "+61 426 967 240" at bounding box center [241, 127] width 55 height 9
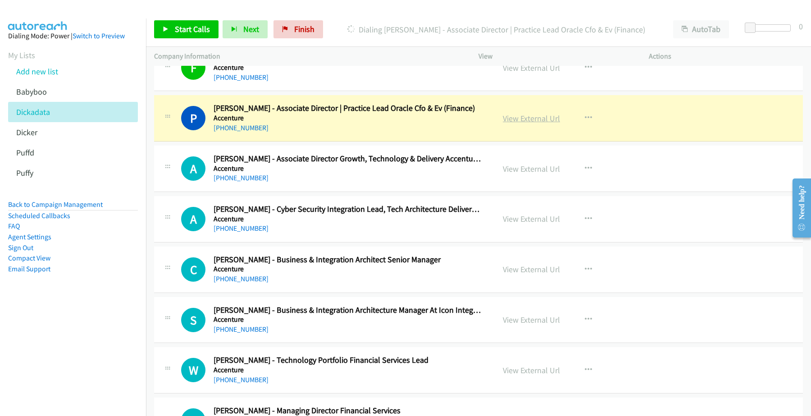
click at [514, 123] on link "View External Url" at bounding box center [531, 118] width 57 height 10
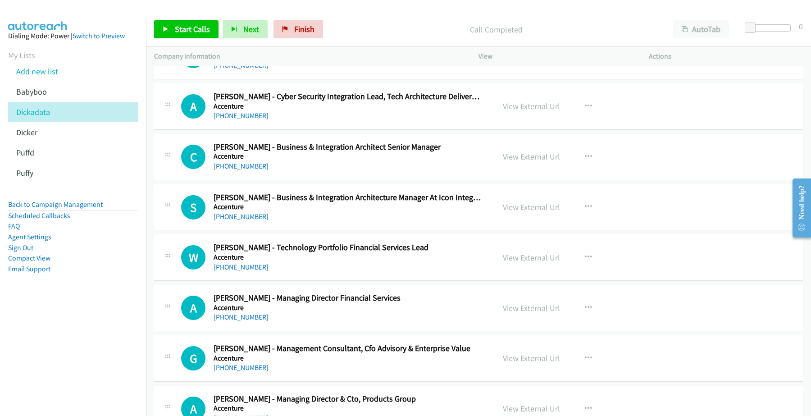
scroll to position [8392, 0]
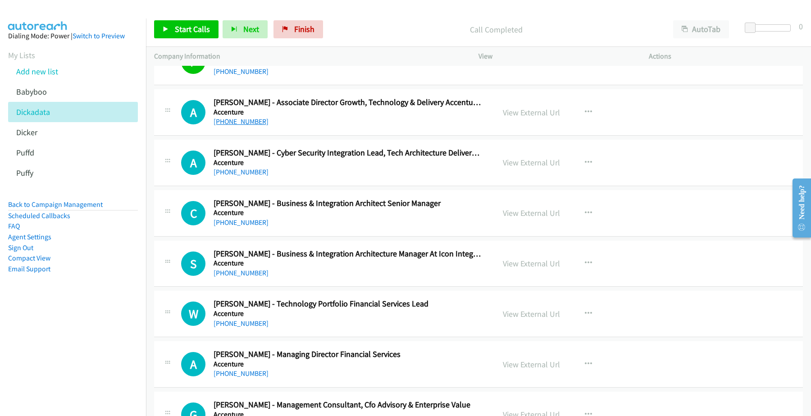
click at [251, 126] on link "+61 2 9635 0125" at bounding box center [241, 121] width 55 height 9
click at [514, 118] on link "View External Url" at bounding box center [531, 112] width 57 height 10
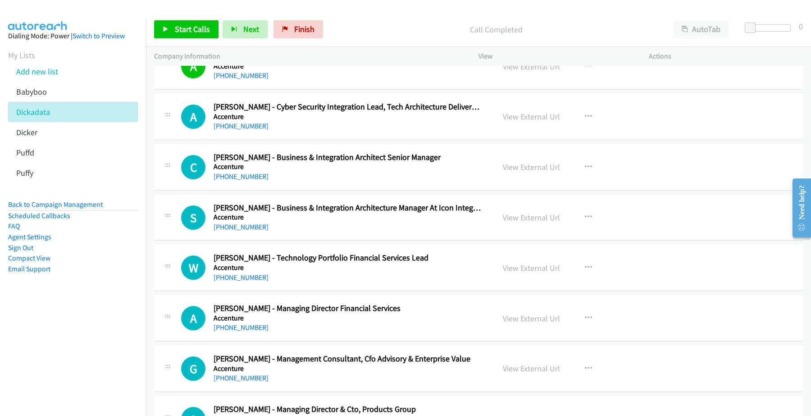
scroll to position [8448, 0]
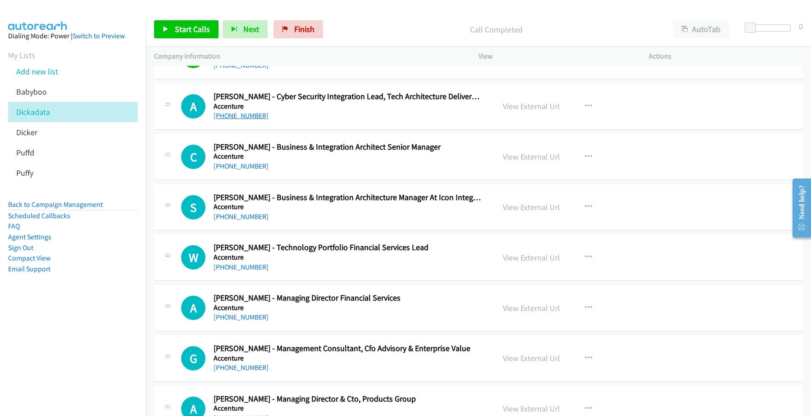
click at [236, 120] on link "+61 415 570 409" at bounding box center [241, 115] width 55 height 9
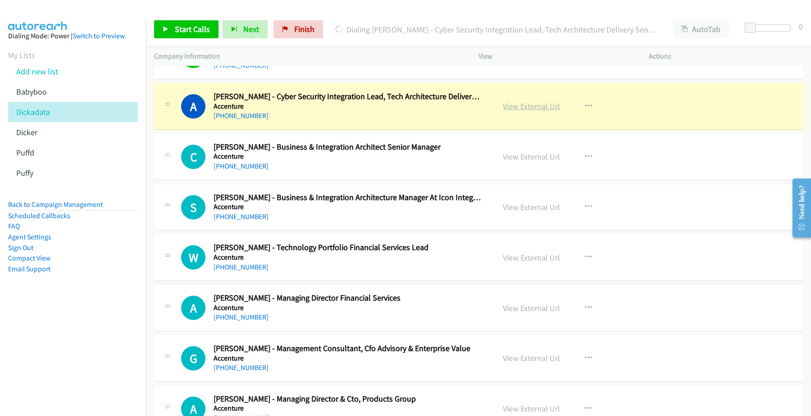
click at [525, 111] on link "View External Url" at bounding box center [531, 106] width 57 height 10
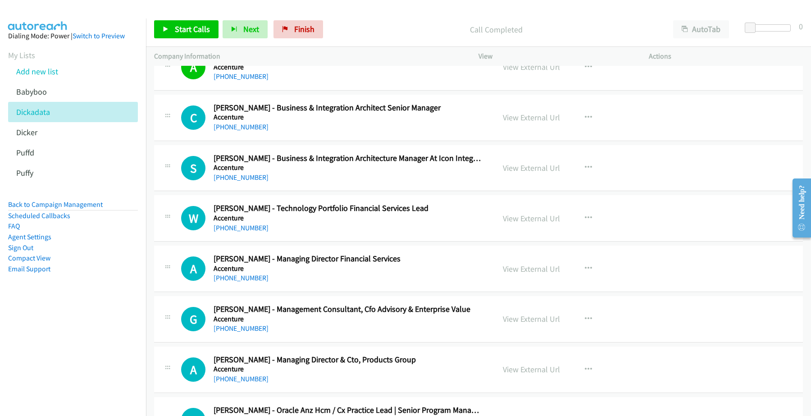
scroll to position [8504, 0]
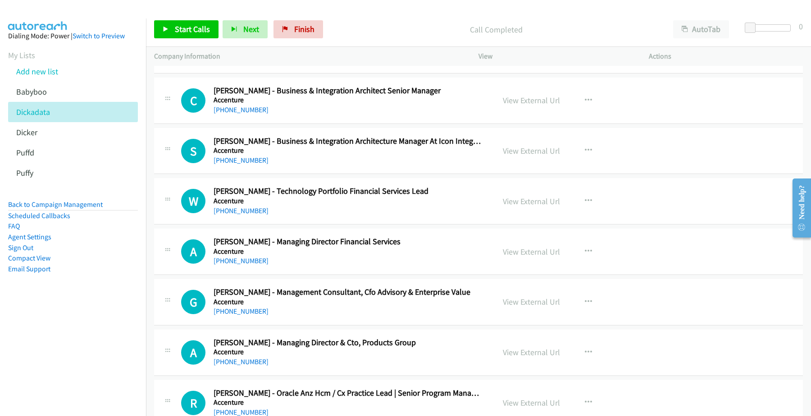
click at [278, 115] on div "+61 447 346 652" at bounding box center [348, 110] width 269 height 11
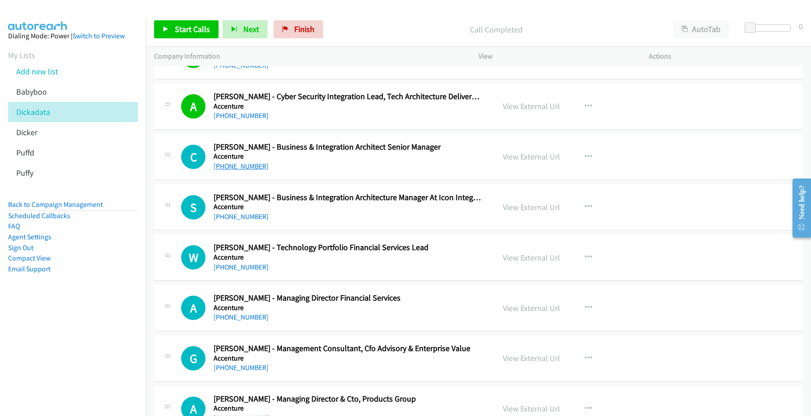
click at [241, 170] on link "+61 447 346 652" at bounding box center [241, 166] width 55 height 9
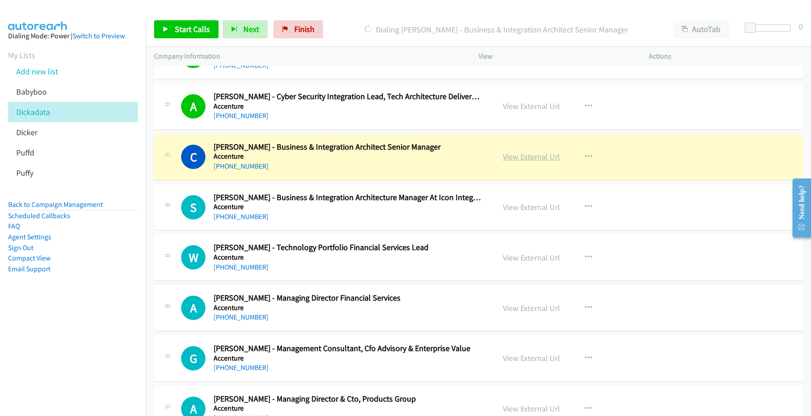
click at [518, 162] on link "View External Url" at bounding box center [531, 156] width 57 height 10
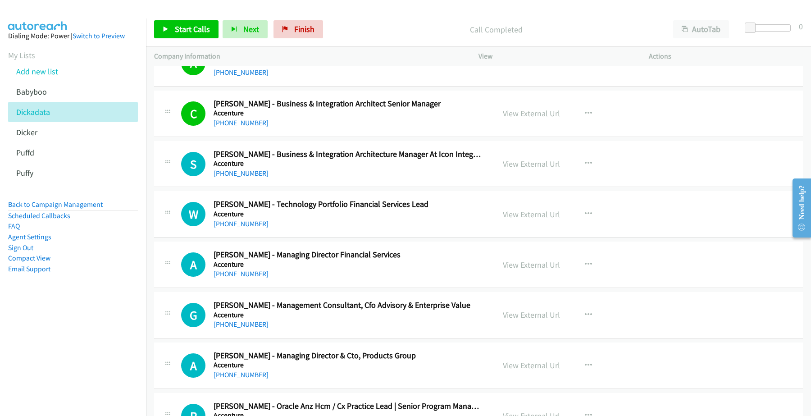
scroll to position [8504, 0]
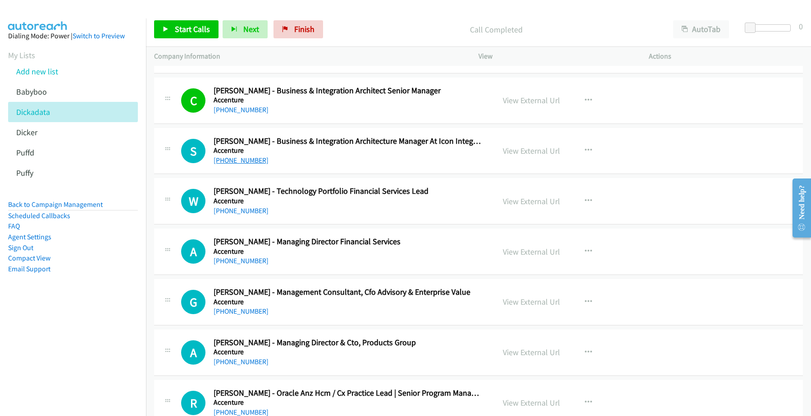
click at [245, 164] on link "+61 2 6539 3600" at bounding box center [241, 160] width 55 height 9
click at [533, 156] on link "View External Url" at bounding box center [531, 151] width 57 height 10
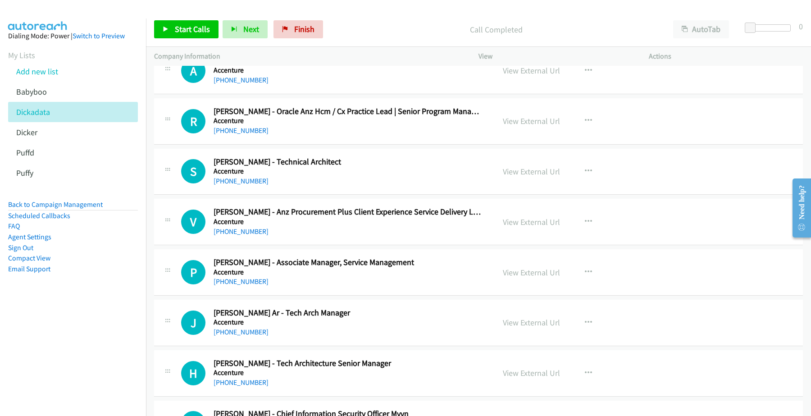
scroll to position [8730, 0]
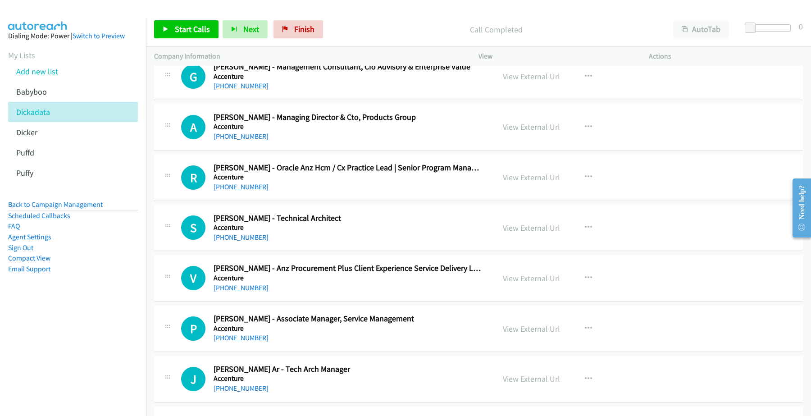
click at [245, 90] on link "+61 2 1188 0575" at bounding box center [241, 86] width 55 height 9
click at [534, 82] on link "View External Url" at bounding box center [531, 76] width 57 height 10
click at [242, 141] on link "+61 407 252 444" at bounding box center [241, 136] width 55 height 9
click at [537, 132] on link "View External Url" at bounding box center [531, 127] width 57 height 10
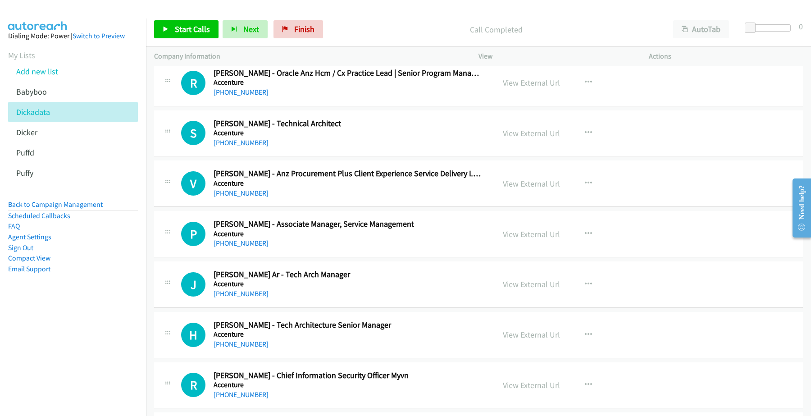
scroll to position [8842, 0]
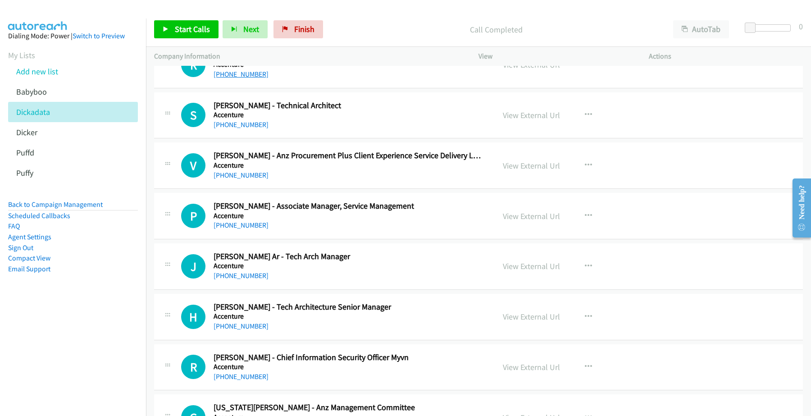
click at [240, 78] on link "+61 437 181 970" at bounding box center [241, 74] width 55 height 9
click at [508, 70] on link "View External Url" at bounding box center [531, 64] width 57 height 10
click at [247, 129] on link "+61 433 915 025" at bounding box center [241, 124] width 55 height 9
click at [526, 120] on link "View External Url" at bounding box center [531, 115] width 57 height 10
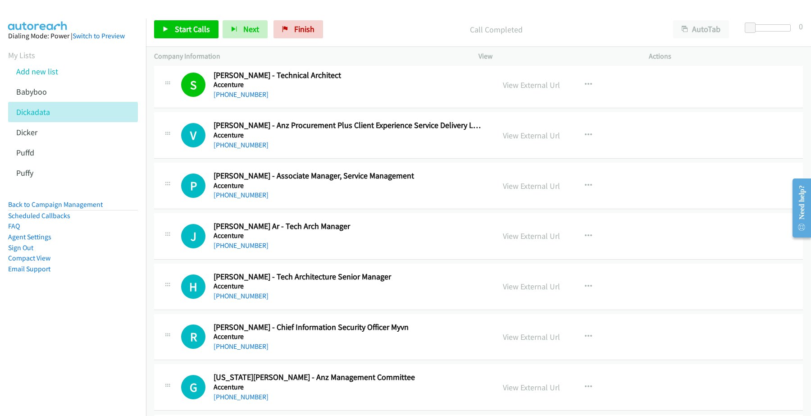
scroll to position [8899, 0]
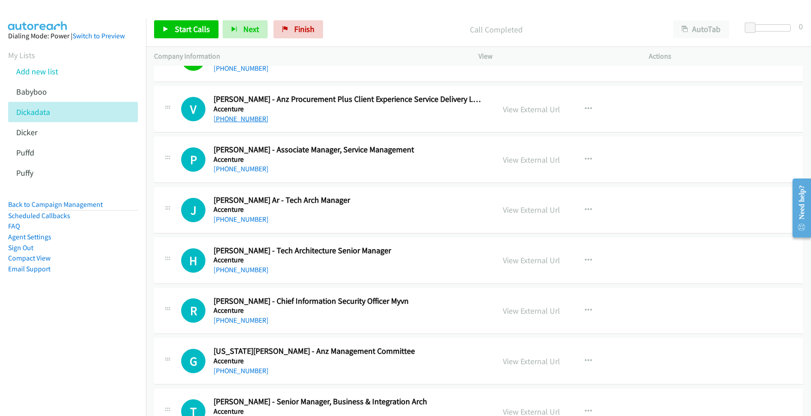
click at [245, 123] on link "+61 499 018 824" at bounding box center [241, 118] width 55 height 9
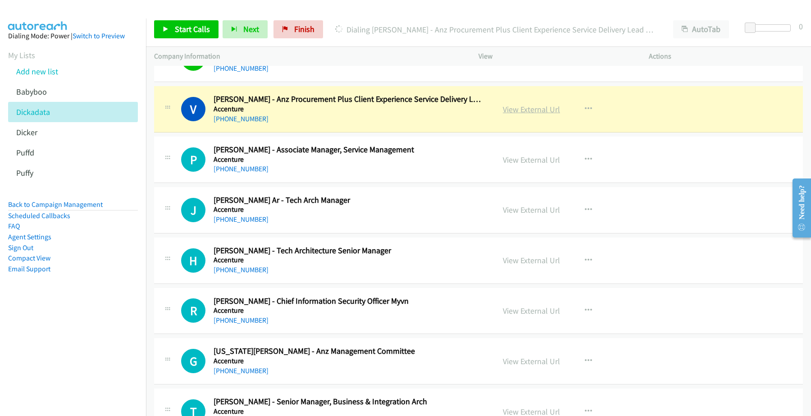
click at [537, 114] on link "View External Url" at bounding box center [531, 109] width 57 height 10
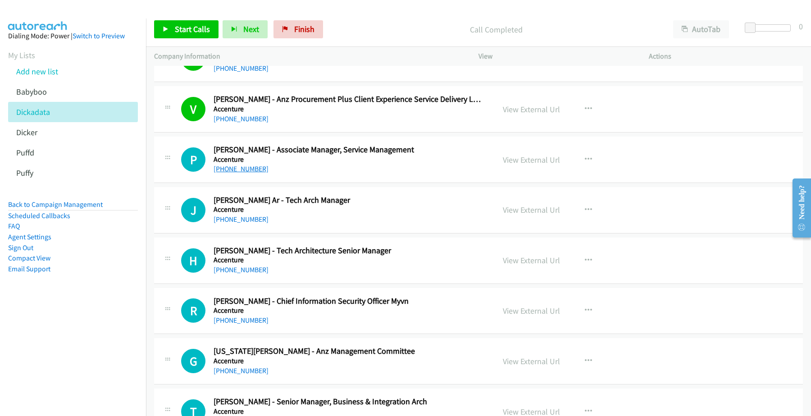
click at [251, 173] on link "+61 411 278 893" at bounding box center [241, 168] width 55 height 9
click at [518, 165] on link "View External Url" at bounding box center [531, 160] width 57 height 10
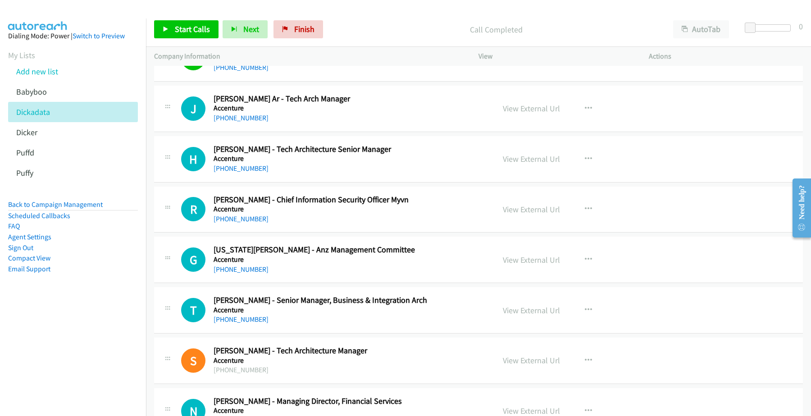
scroll to position [9011, 0]
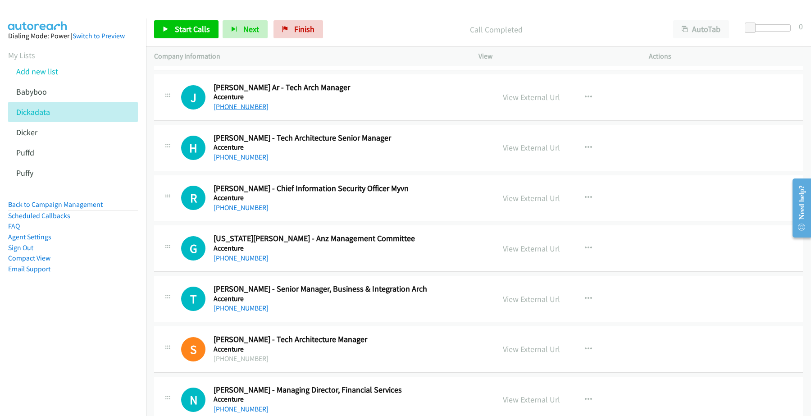
click at [246, 111] on link "+61 449 126 019" at bounding box center [241, 106] width 55 height 9
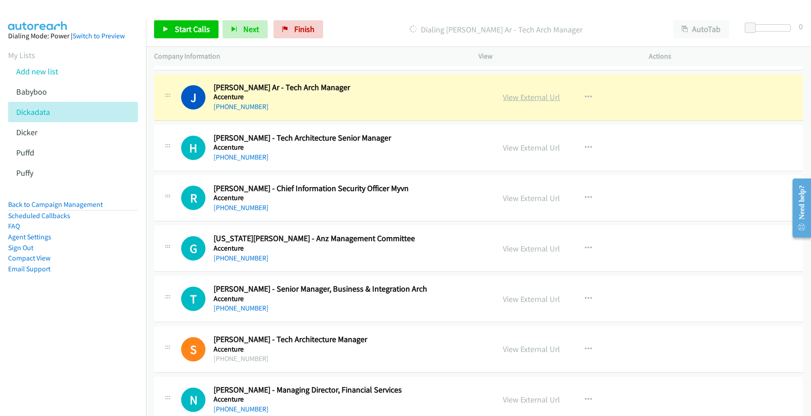
click at [534, 102] on link "View External Url" at bounding box center [531, 97] width 57 height 10
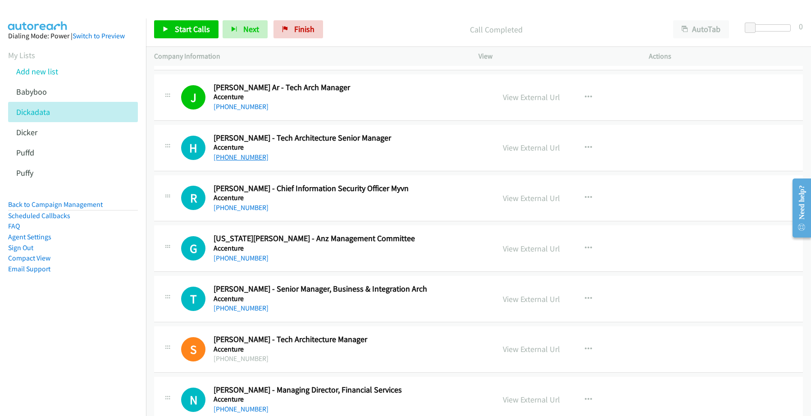
click at [229, 161] on link "+61 448 981 399" at bounding box center [241, 157] width 55 height 9
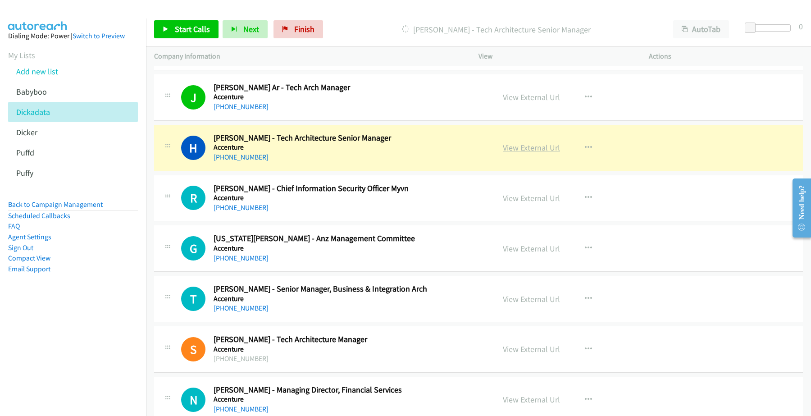
click at [530, 153] on link "View External Url" at bounding box center [531, 147] width 57 height 10
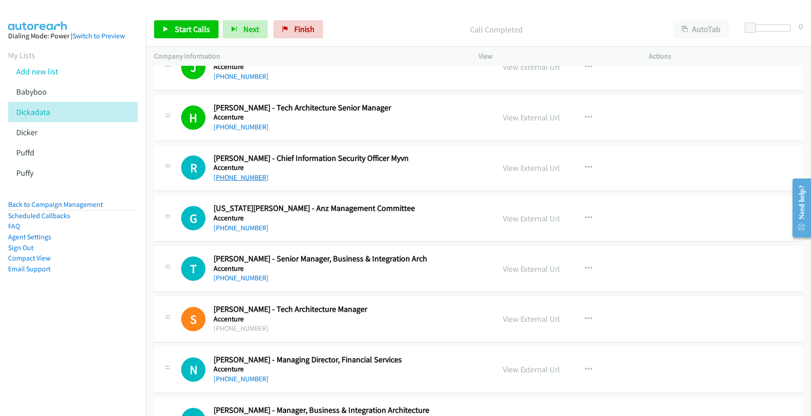
scroll to position [9068, 0]
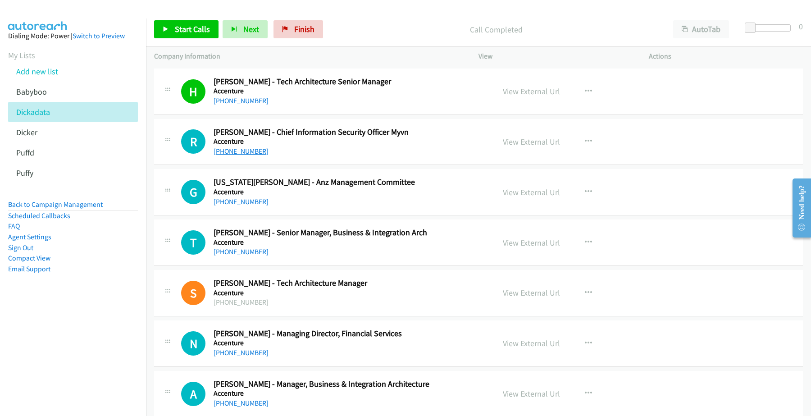
click at [237, 155] on link "+64 210 234 9174" at bounding box center [241, 151] width 55 height 9
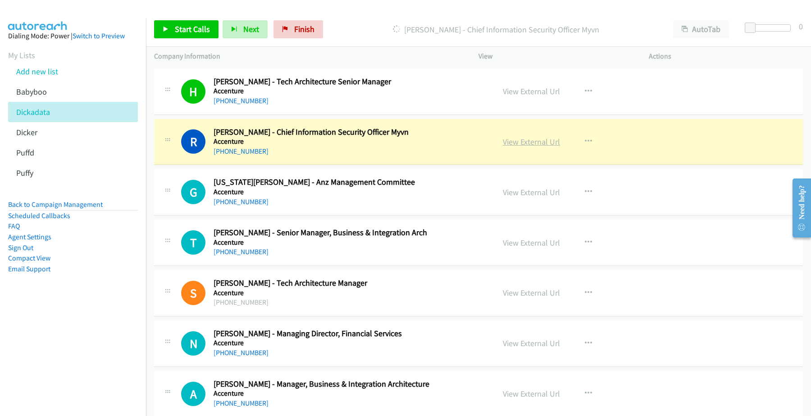
click at [527, 147] on link "View External Url" at bounding box center [531, 142] width 57 height 10
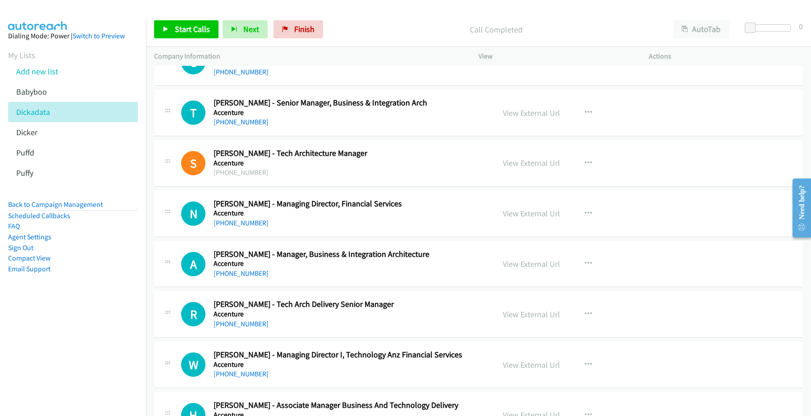
scroll to position [9180, 0]
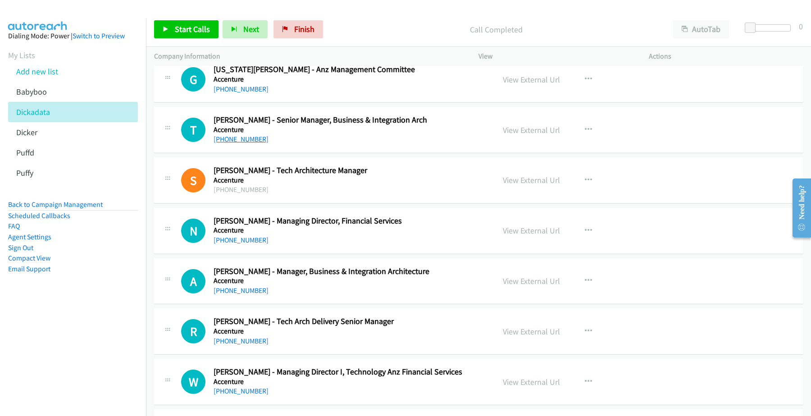
click at [242, 143] on link "+61 422 532 668" at bounding box center [241, 139] width 55 height 9
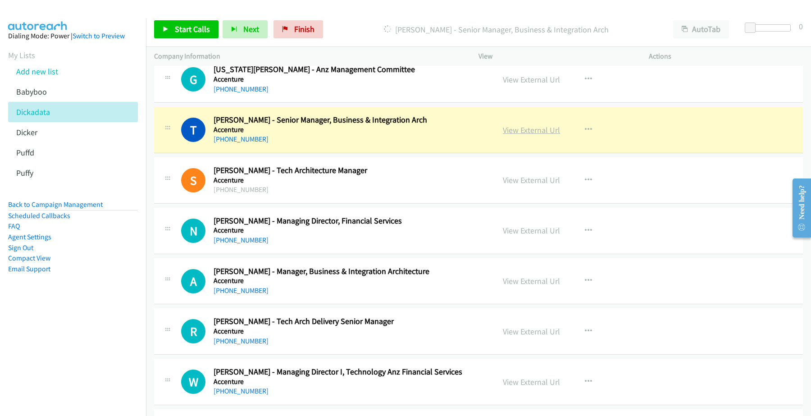
click at [517, 135] on link "View External Url" at bounding box center [531, 130] width 57 height 10
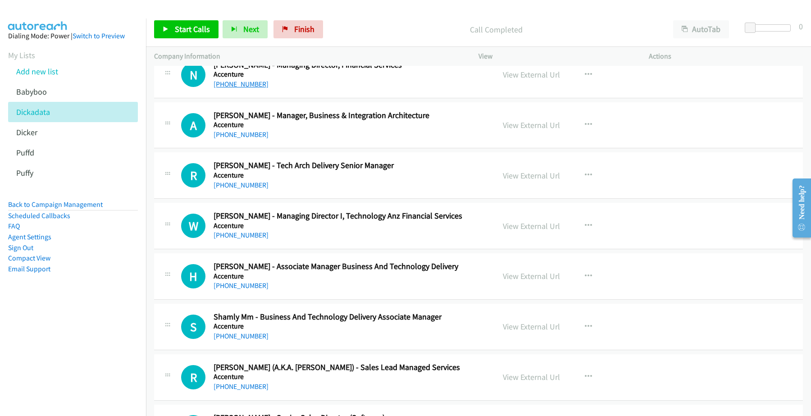
scroll to position [9349, 0]
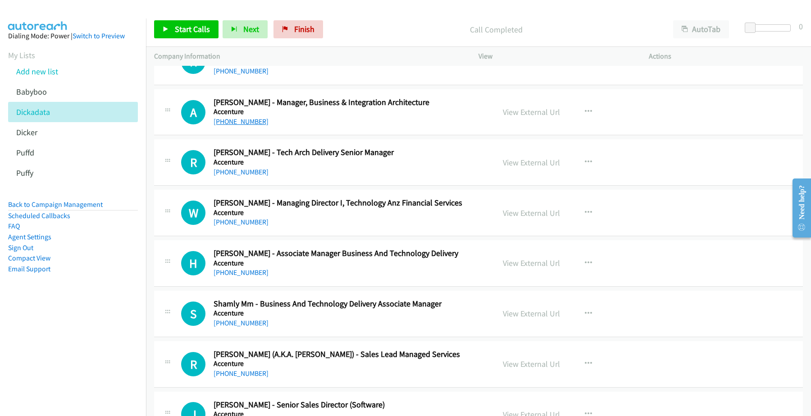
click at [239, 126] on link "+61 474 953 493" at bounding box center [241, 121] width 55 height 9
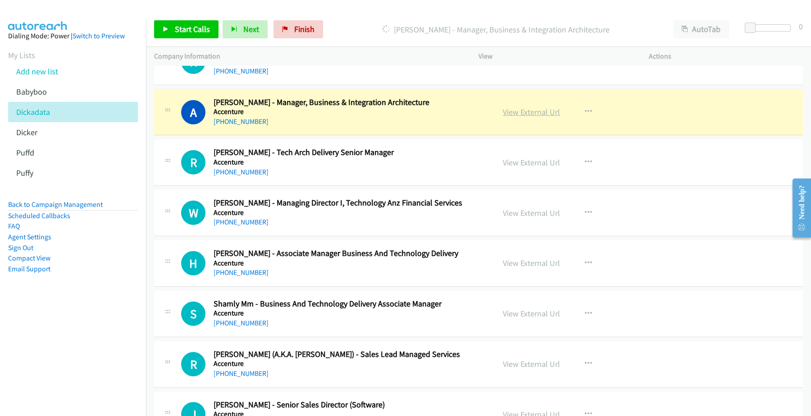
click at [521, 117] on link "View External Url" at bounding box center [531, 112] width 57 height 10
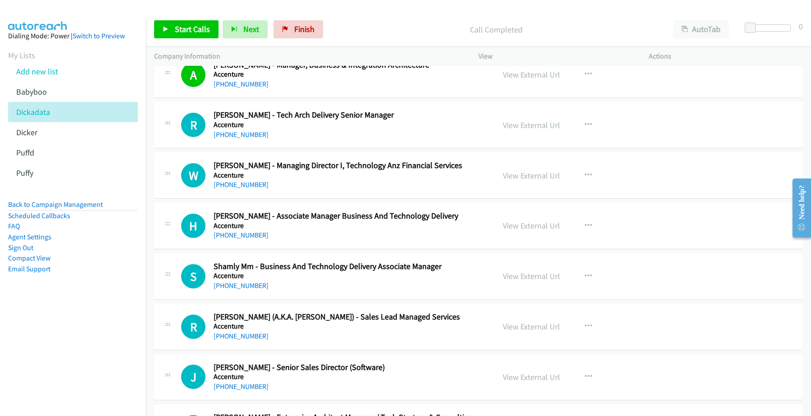
scroll to position [9406, 0]
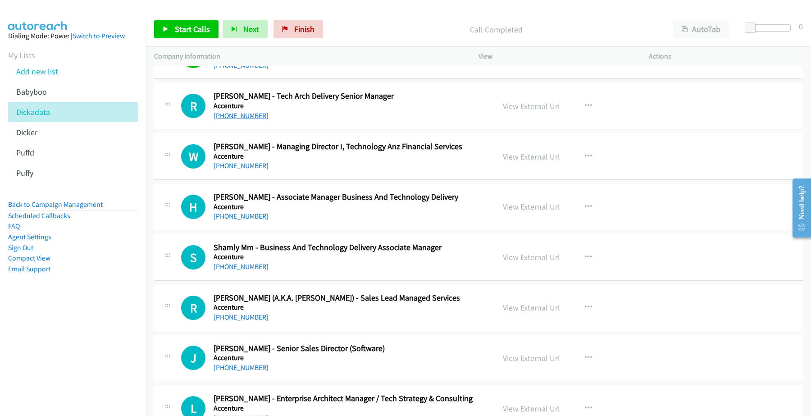
click at [242, 120] on link "+61 488 666 393" at bounding box center [241, 115] width 55 height 9
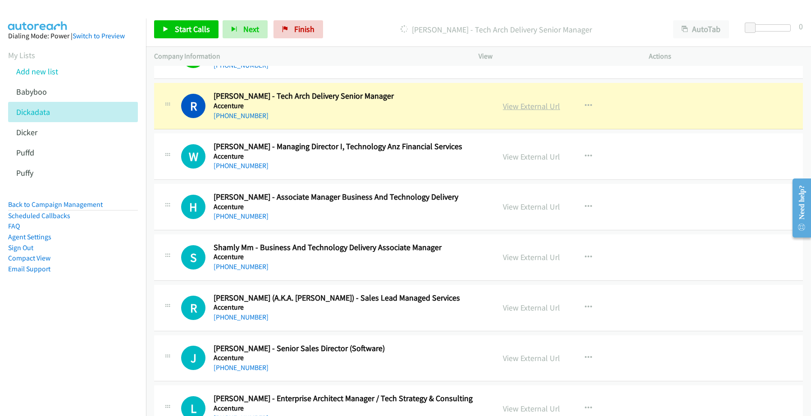
click at [537, 111] on link "View External Url" at bounding box center [531, 106] width 57 height 10
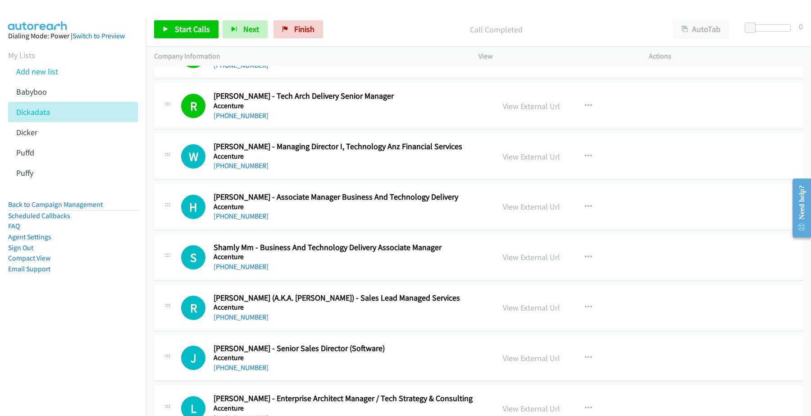
scroll to position [9462, 0]
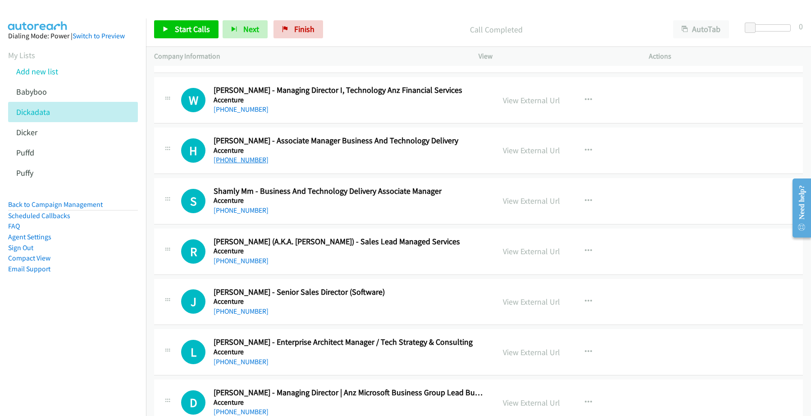
click at [247, 164] on link "+61 430 961 137" at bounding box center [241, 159] width 55 height 9
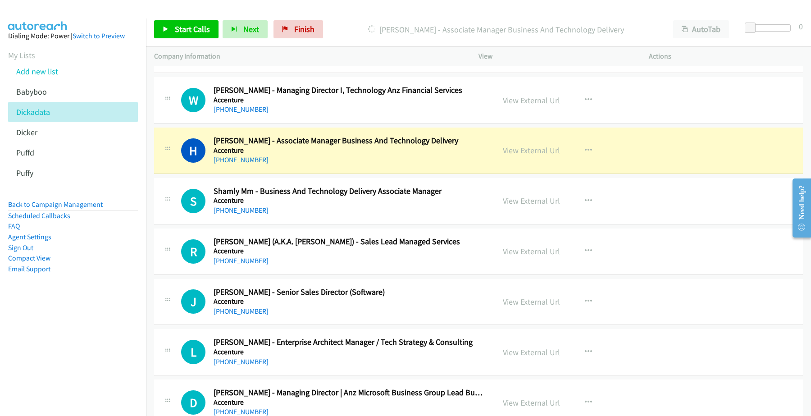
drag, startPoint x: 517, startPoint y: 168, endPoint x: 512, endPoint y: 172, distance: 7.0
click at [529, 155] on link "View External Url" at bounding box center [531, 150] width 57 height 10
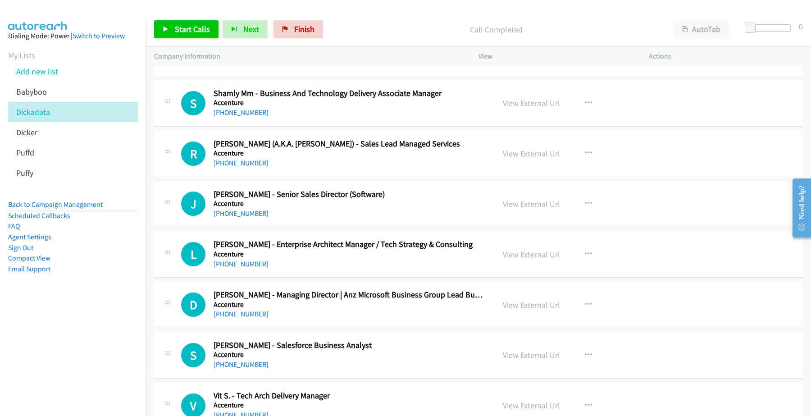
scroll to position [9575, 0]
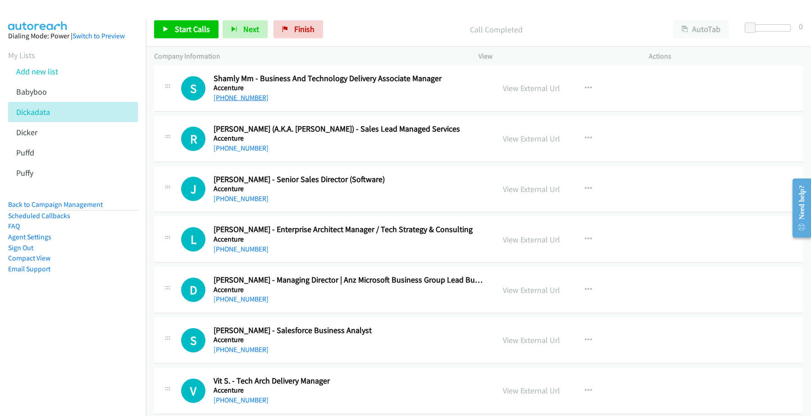
click at [237, 102] on link "+61 414 044 789" at bounding box center [241, 97] width 55 height 9
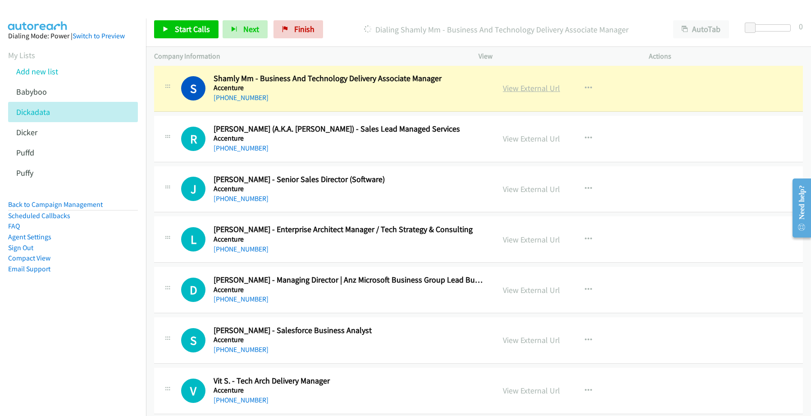
click at [540, 93] on link "View External Url" at bounding box center [531, 88] width 57 height 10
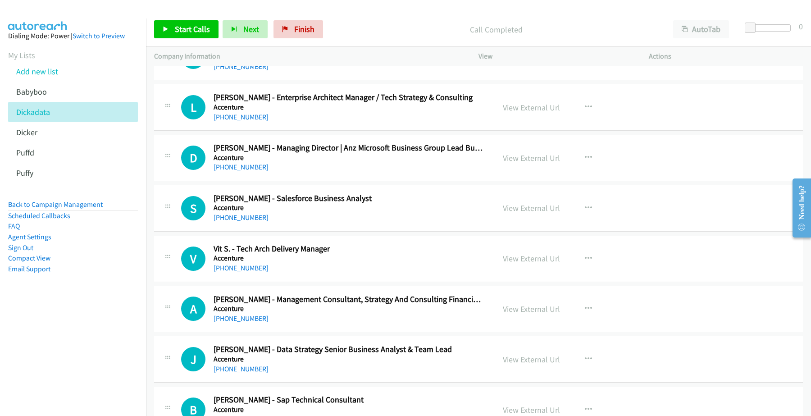
scroll to position [9687, 0]
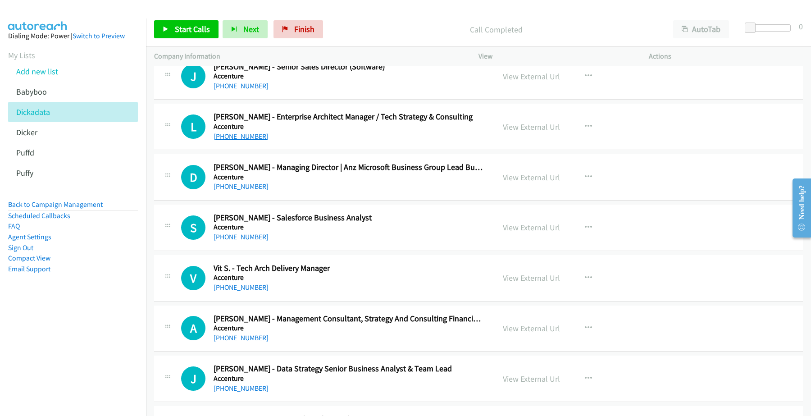
click at [240, 141] on link "+61 425 386 597" at bounding box center [241, 136] width 55 height 9
click at [521, 132] on link "View External Url" at bounding box center [531, 127] width 57 height 10
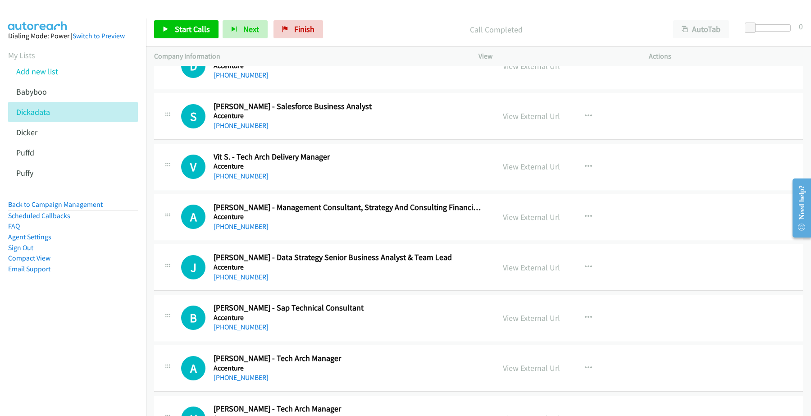
scroll to position [9800, 0]
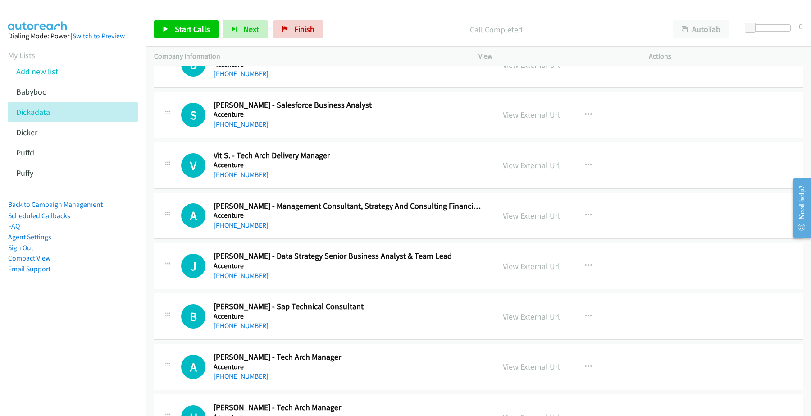
click at [246, 78] on link "+64 21 242 7689" at bounding box center [241, 73] width 55 height 9
click at [521, 70] on link "View External Url" at bounding box center [531, 64] width 57 height 10
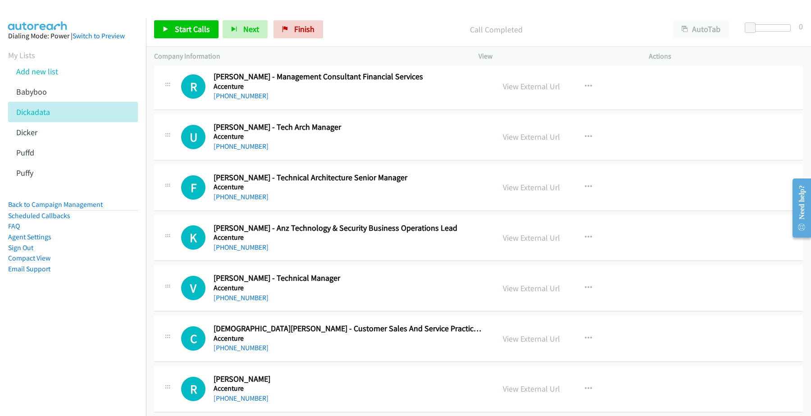
scroll to position [10360, 0]
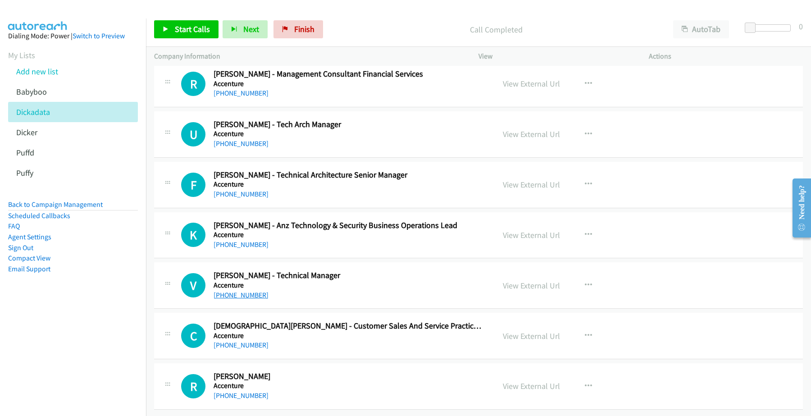
click at [251, 291] on link "+61 411 298 545" at bounding box center [241, 295] width 55 height 9
click at [518, 280] on link "View External Url" at bounding box center [531, 285] width 57 height 10
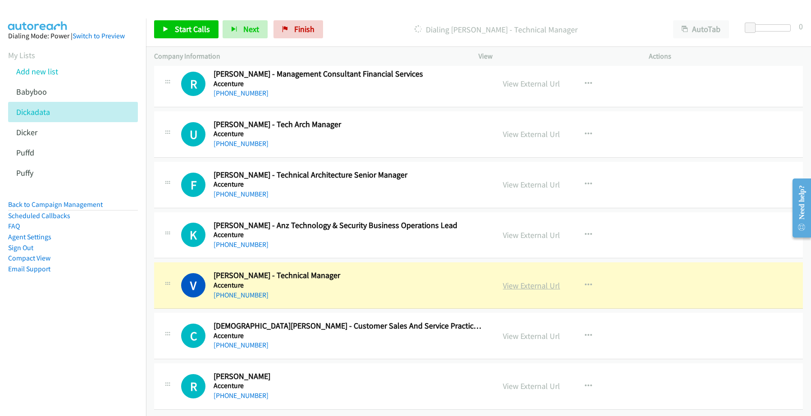
click at [536, 280] on link "View External Url" at bounding box center [531, 285] width 57 height 10
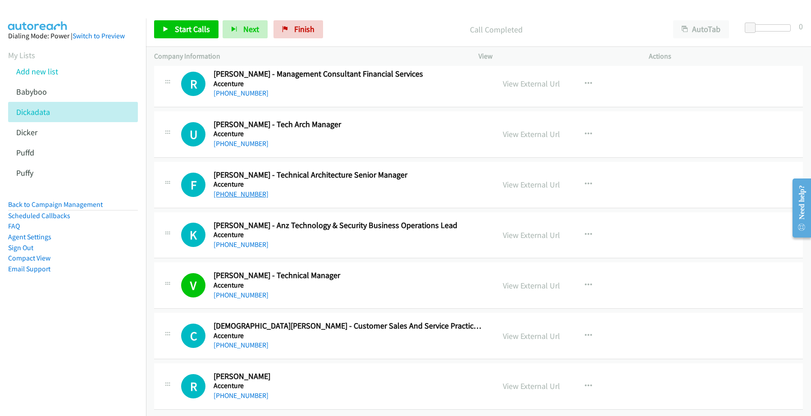
click at [244, 190] on link "+61 418 446 319" at bounding box center [241, 194] width 55 height 9
click at [520, 179] on link "View External Url" at bounding box center [531, 184] width 57 height 10
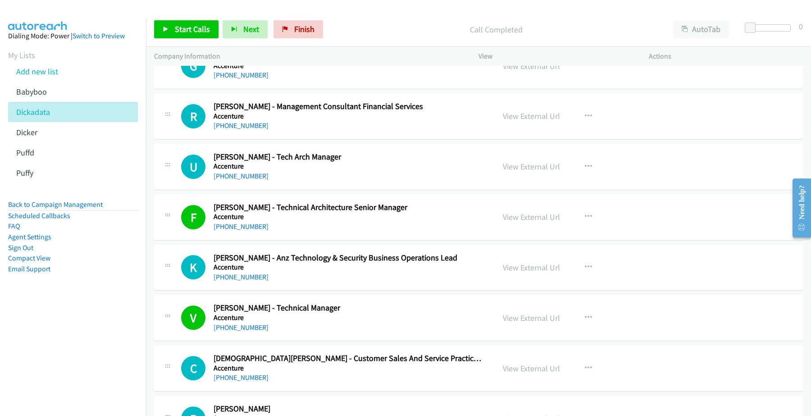
scroll to position [10247, 0]
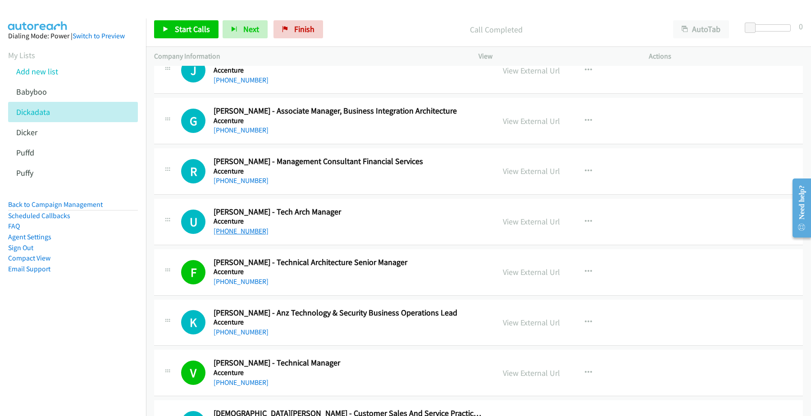
click at [240, 235] on link "+61 449 947 147" at bounding box center [241, 231] width 55 height 9
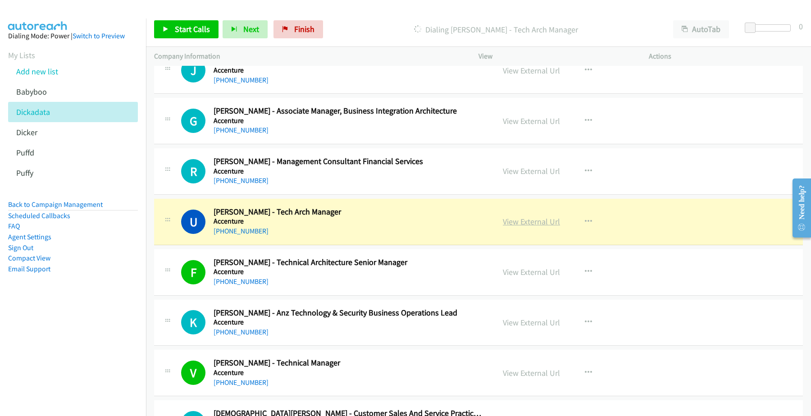
click at [522, 227] on link "View External Url" at bounding box center [531, 221] width 57 height 10
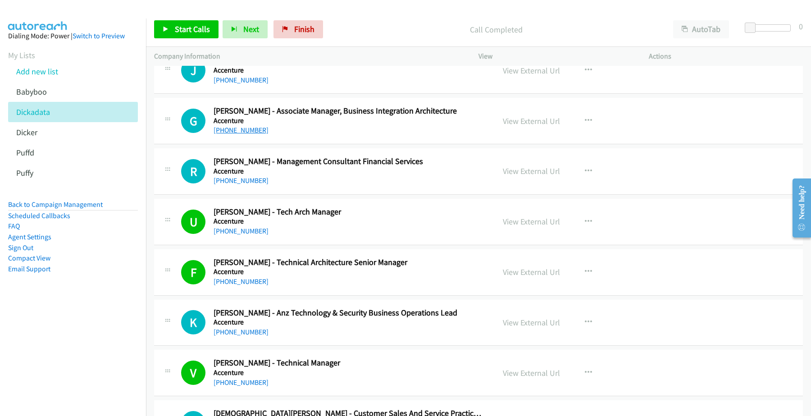
click at [243, 134] on link "+61 410 350 088" at bounding box center [241, 130] width 55 height 9
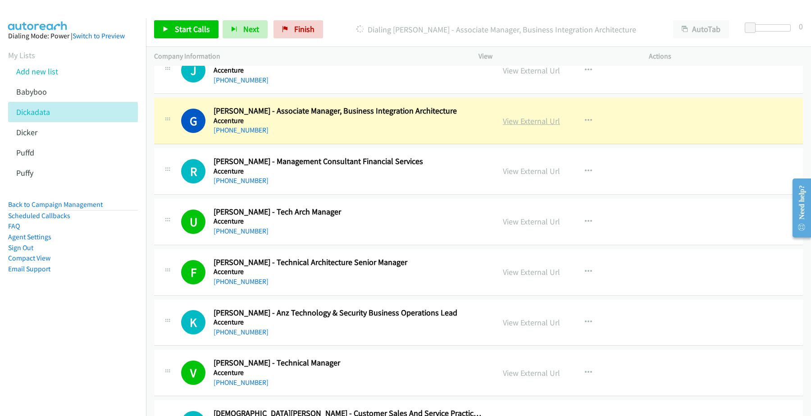
click at [522, 126] on link "View External Url" at bounding box center [531, 121] width 57 height 10
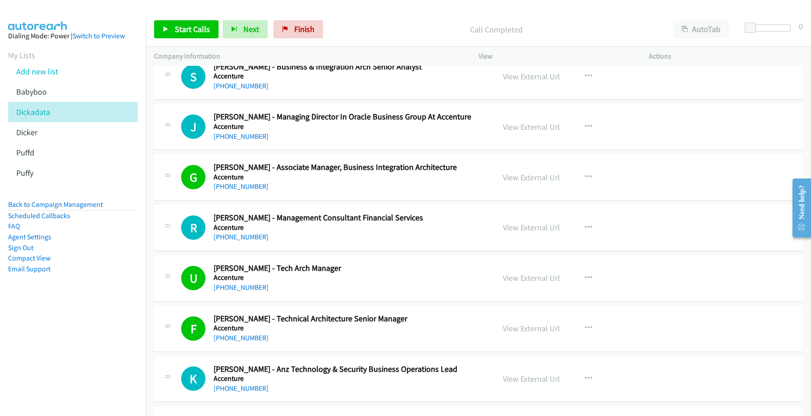
scroll to position [10135, 0]
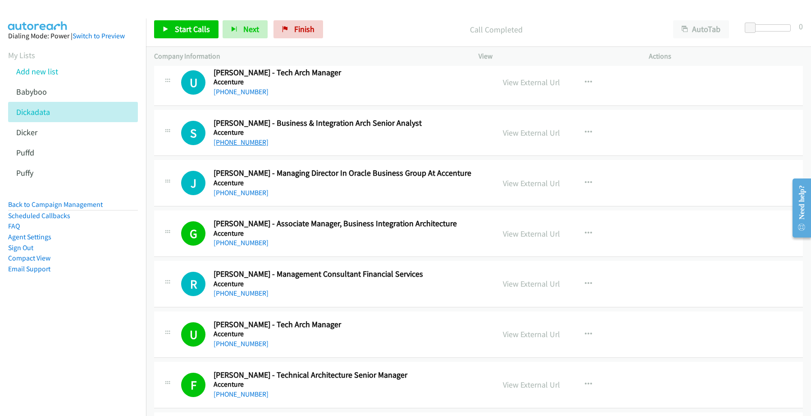
click at [234, 146] on link "+61 408 637 359" at bounding box center [241, 142] width 55 height 9
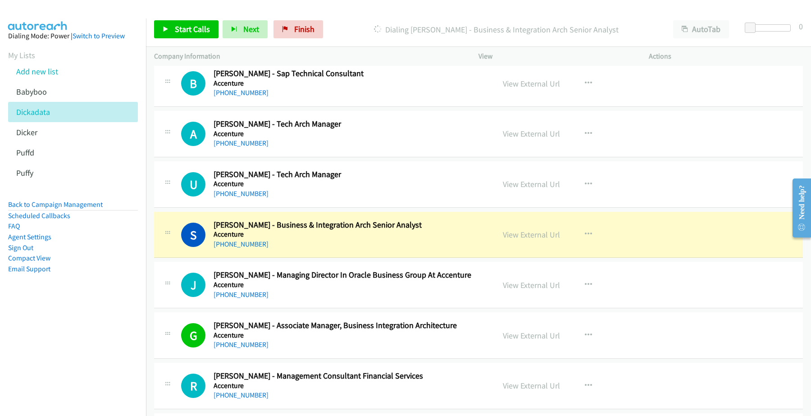
scroll to position [10022, 0]
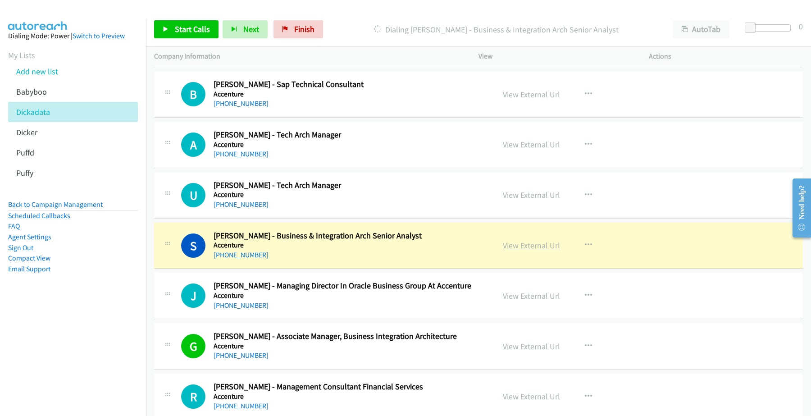
click at [537, 251] on link "View External Url" at bounding box center [531, 245] width 57 height 10
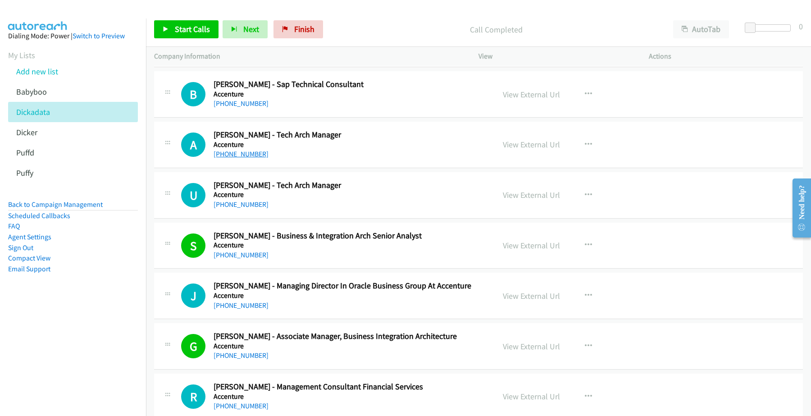
click at [233, 158] on link "+61 450 700 494" at bounding box center [241, 154] width 55 height 9
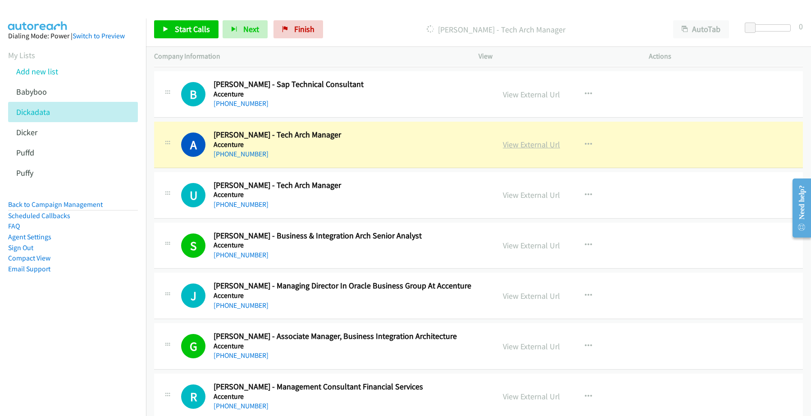
click at [525, 150] on link "View External Url" at bounding box center [531, 144] width 57 height 10
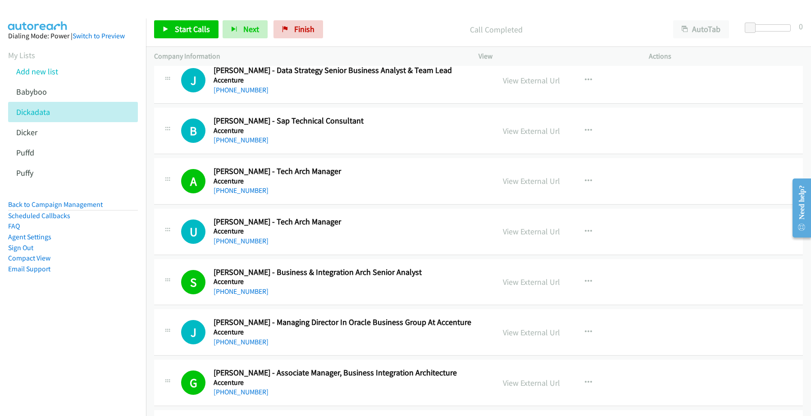
scroll to position [9966, 0]
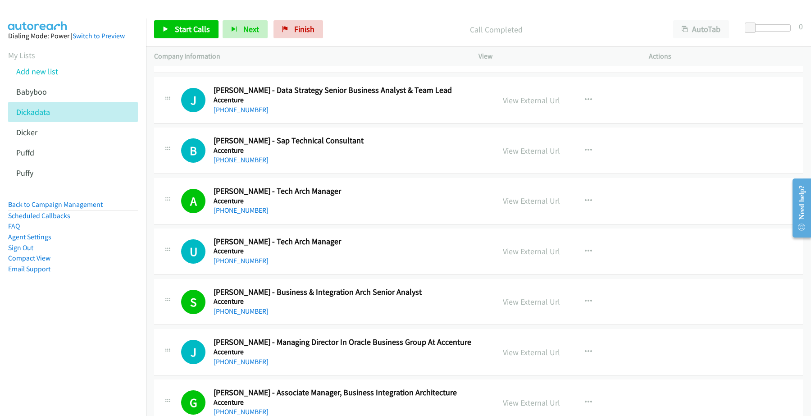
click at [249, 164] on link "+61 417 630 926" at bounding box center [241, 159] width 55 height 9
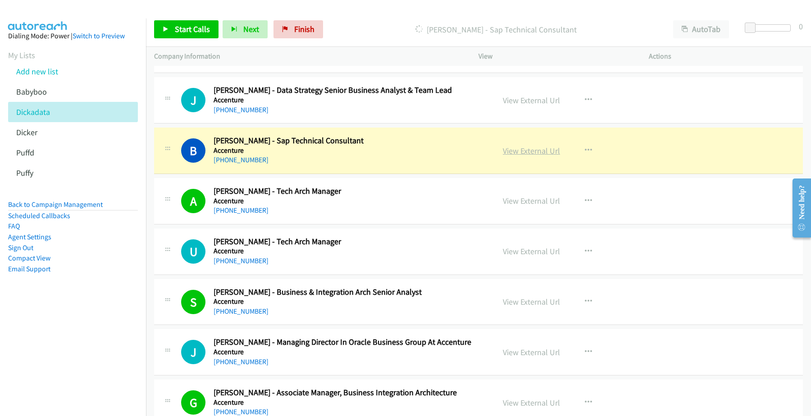
click at [511, 156] on link "View External Url" at bounding box center [531, 151] width 57 height 10
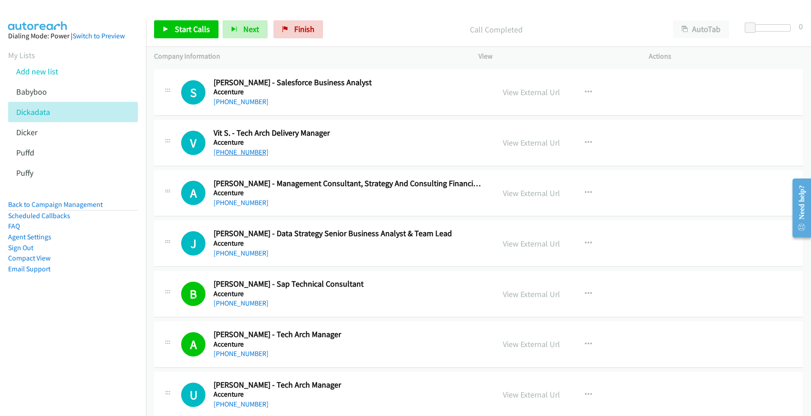
scroll to position [9797, 0]
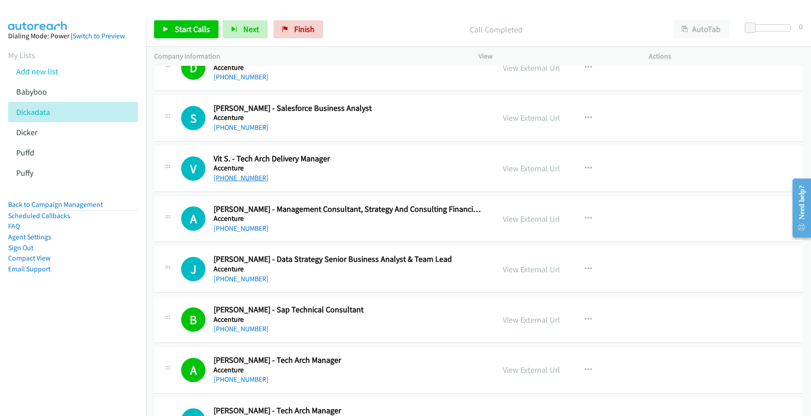
click at [240, 182] on link "+61 419 273 814" at bounding box center [241, 177] width 55 height 9
click at [522, 173] on link "View External Url" at bounding box center [531, 168] width 57 height 10
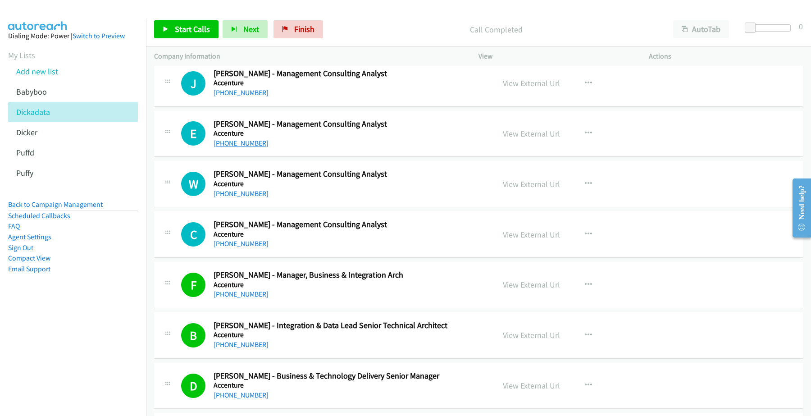
scroll to position [6699, 0]
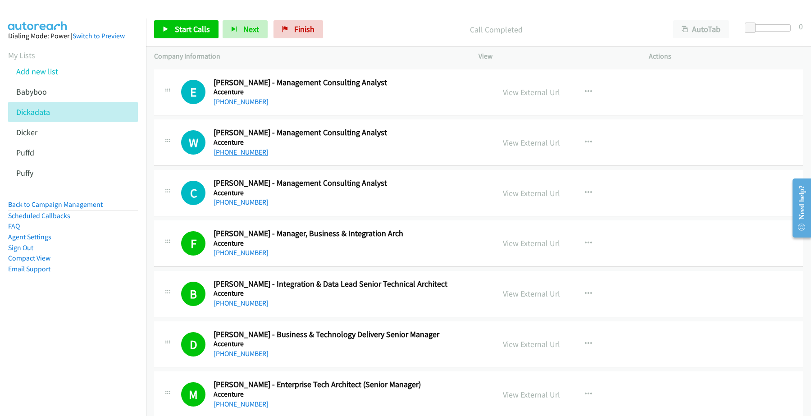
click at [246, 156] on link "+61 458 010 804" at bounding box center [241, 152] width 55 height 9
click at [530, 148] on link "View External Url" at bounding box center [531, 142] width 57 height 10
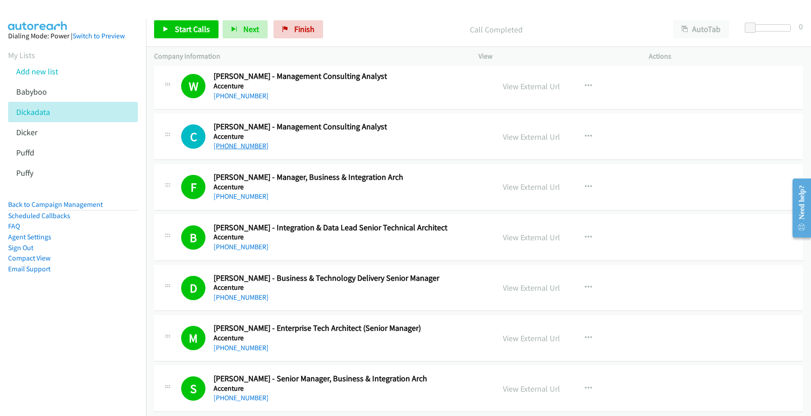
click at [243, 150] on link "+61 413 543 378" at bounding box center [241, 145] width 55 height 9
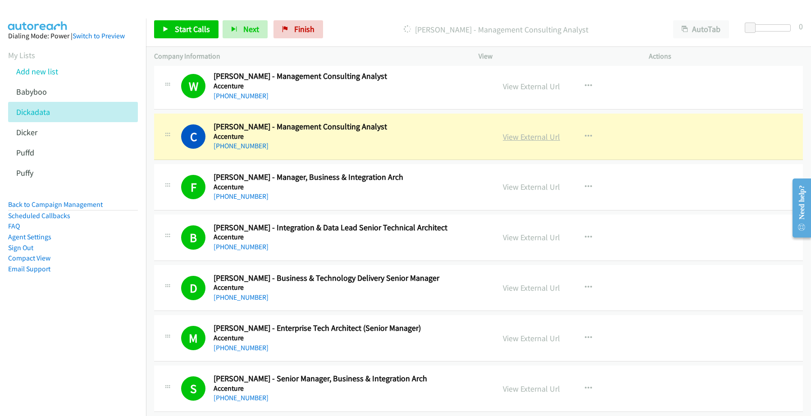
click at [522, 142] on link "View External Url" at bounding box center [531, 137] width 57 height 10
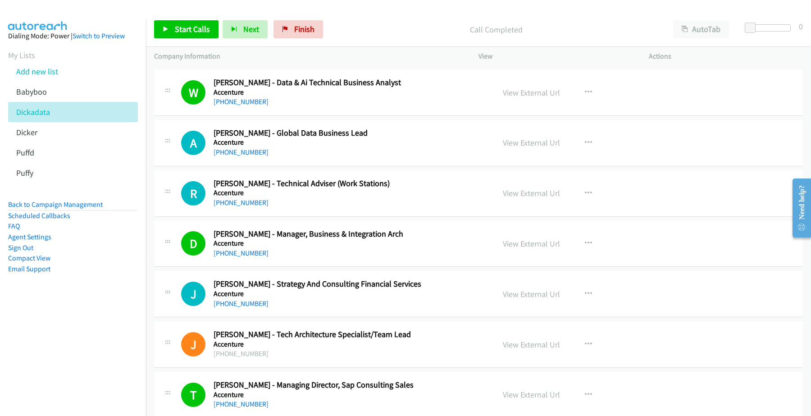
scroll to position [5798, 0]
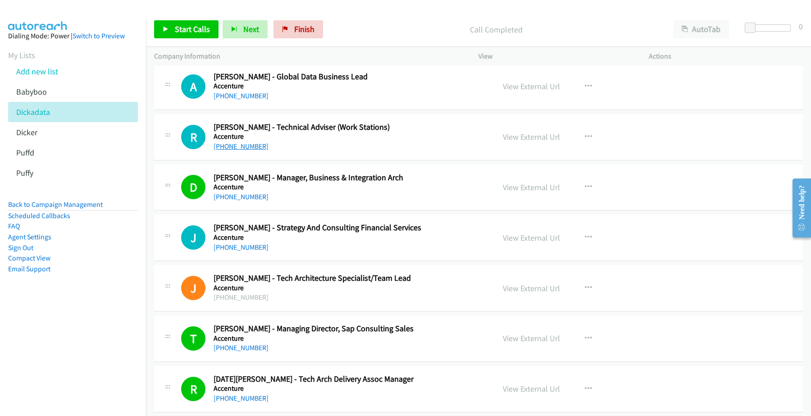
click at [247, 150] on link "+61 403 391 230" at bounding box center [241, 146] width 55 height 9
click at [516, 142] on link "View External Url" at bounding box center [531, 137] width 57 height 10
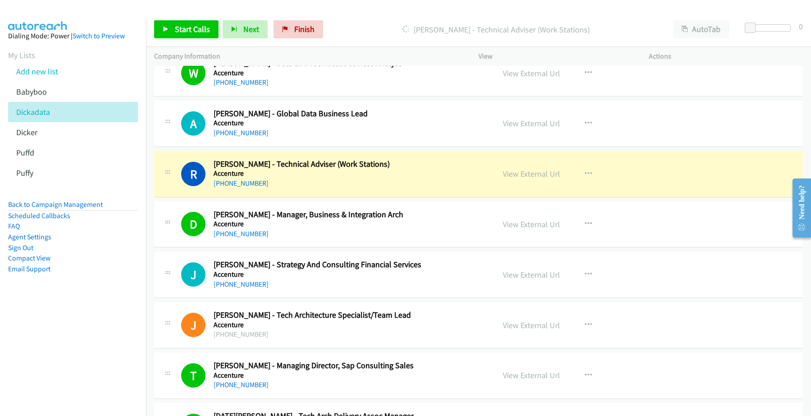
scroll to position [5685, 0]
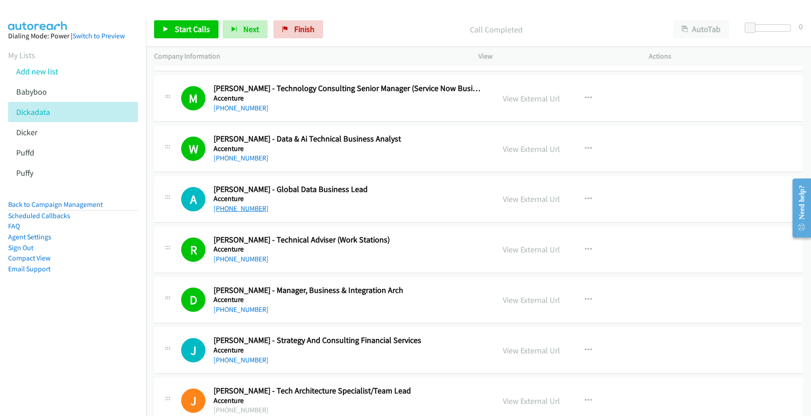
click at [246, 213] on link "+61 414 899 925" at bounding box center [241, 208] width 55 height 9
click at [525, 204] on link "View External Url" at bounding box center [531, 199] width 57 height 10
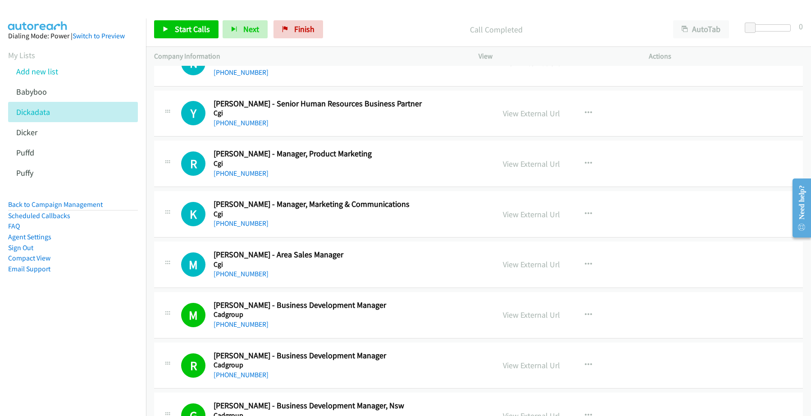
scroll to position [5009, 0]
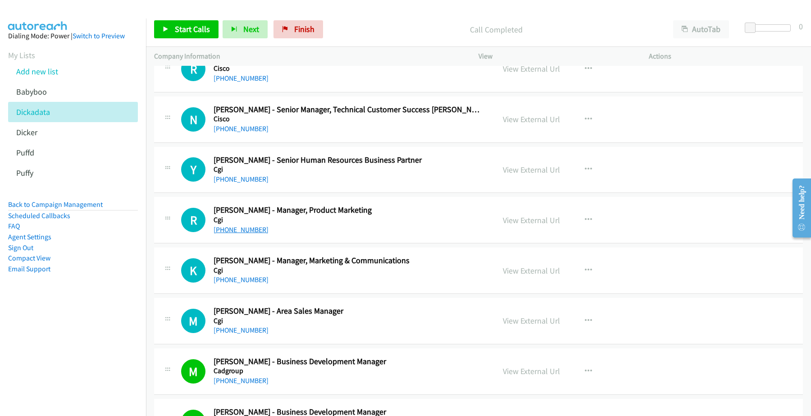
click at [243, 234] on link "+61 413 386 944" at bounding box center [241, 229] width 55 height 9
click at [520, 225] on link "View External Url" at bounding box center [531, 220] width 57 height 10
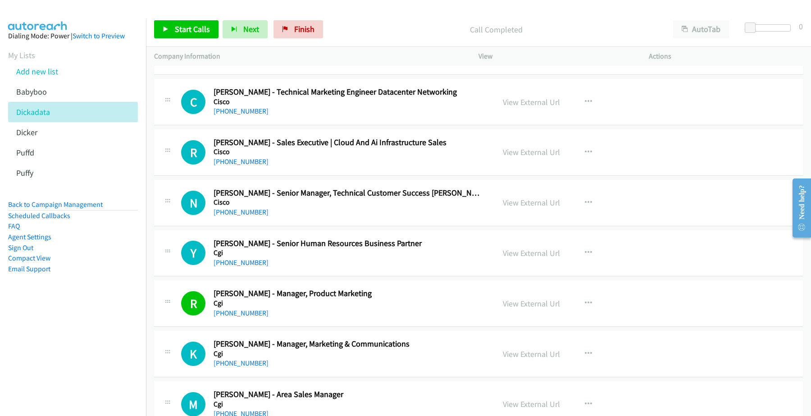
scroll to position [4953, 0]
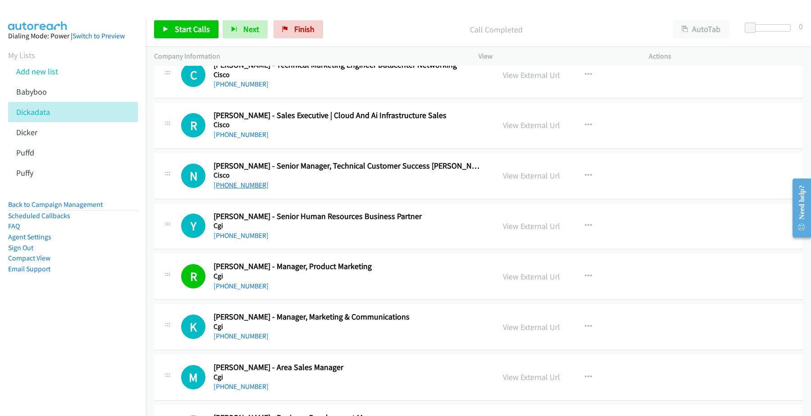
click at [245, 189] on link "+61 469 846 519" at bounding box center [241, 185] width 55 height 9
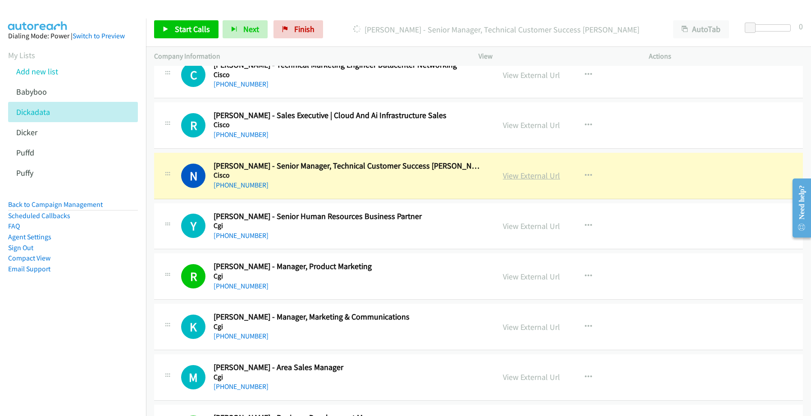
click at [514, 179] on link "View External Url" at bounding box center [531, 175] width 57 height 10
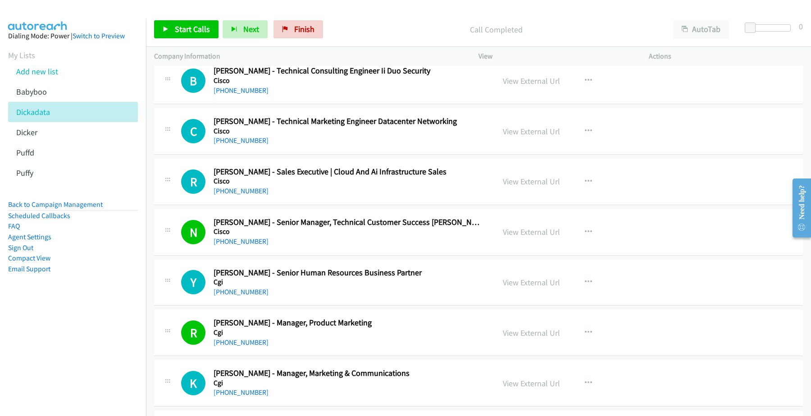
scroll to position [4840, 0]
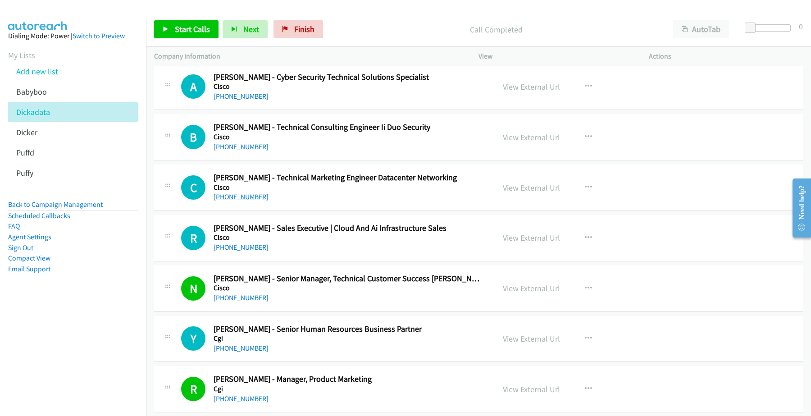
click at [246, 201] on link "+61 481 260 777" at bounding box center [241, 196] width 55 height 9
click at [520, 193] on link "View External Url" at bounding box center [531, 187] width 57 height 10
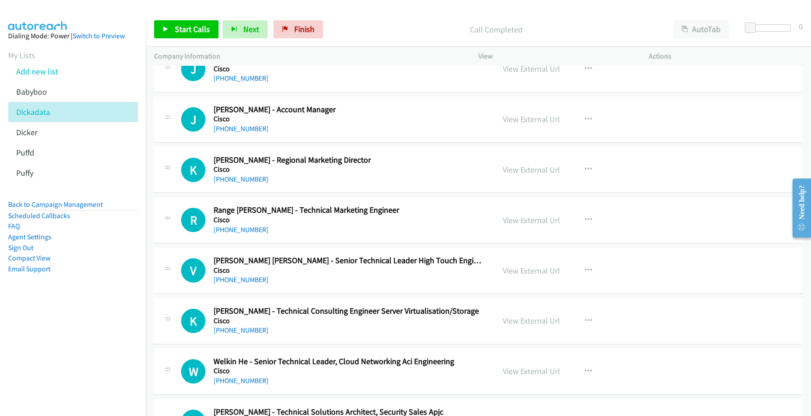
scroll to position [4390, 0]
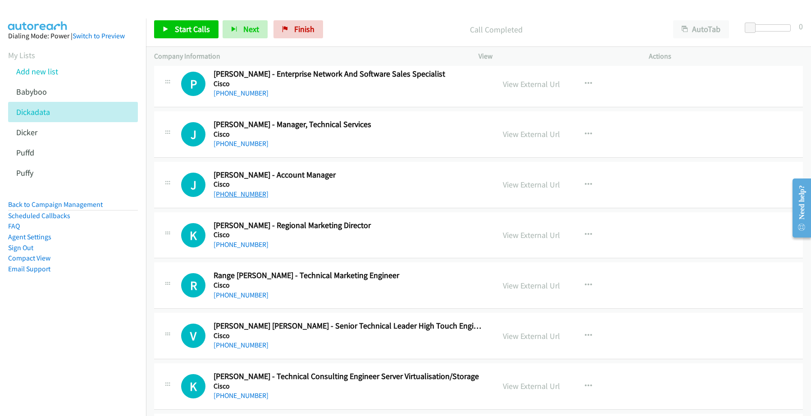
click at [246, 198] on link "+61 434 649 395" at bounding box center [241, 194] width 55 height 9
click at [523, 190] on link "View External Url" at bounding box center [531, 184] width 57 height 10
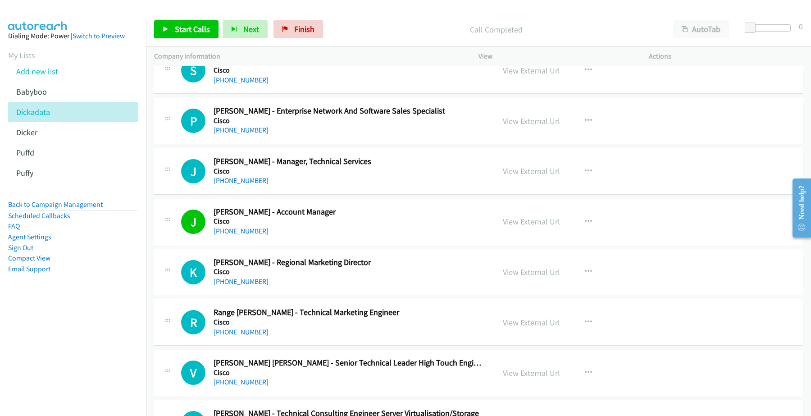
scroll to position [4334, 0]
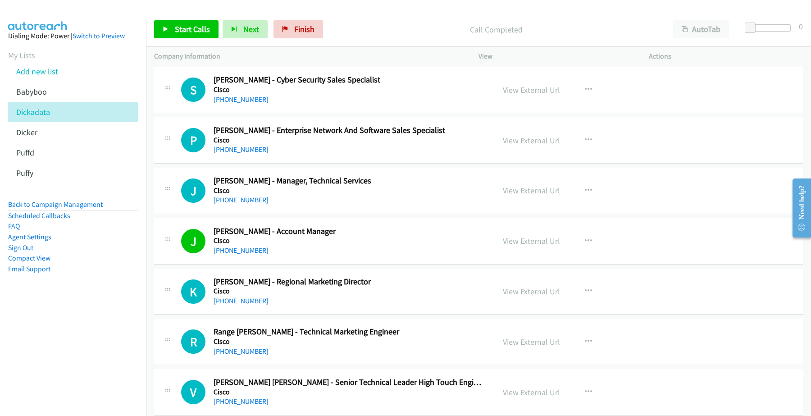
click at [245, 204] on link "+61 401 890 143" at bounding box center [241, 200] width 55 height 9
click at [535, 196] on link "View External Url" at bounding box center [531, 190] width 57 height 10
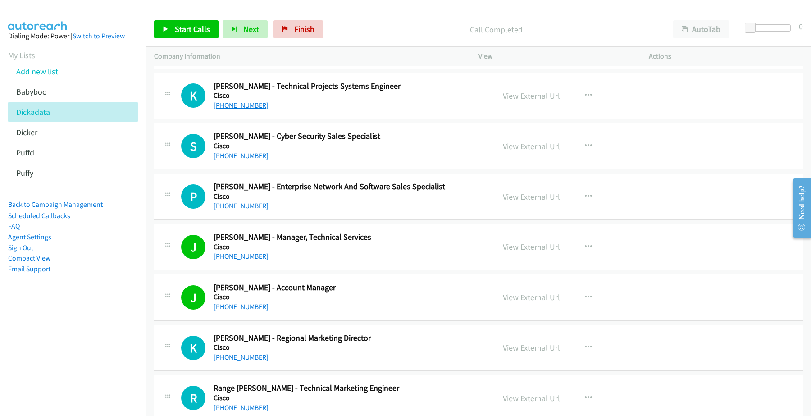
click at [248, 109] on link "+61 452 635 892" at bounding box center [241, 105] width 55 height 9
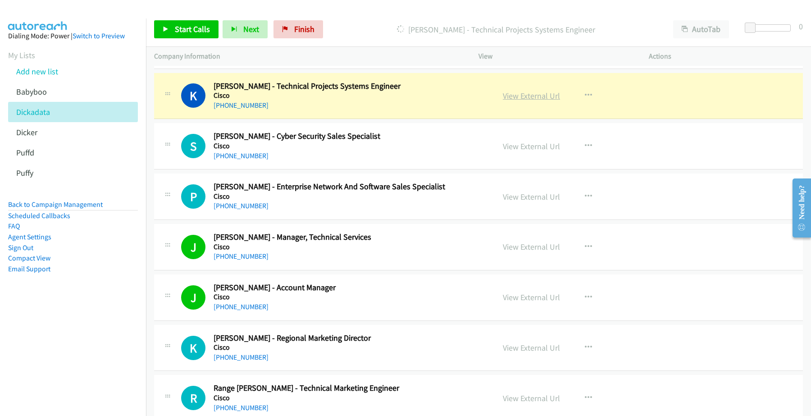
click at [515, 100] on link "View External Url" at bounding box center [531, 96] width 57 height 10
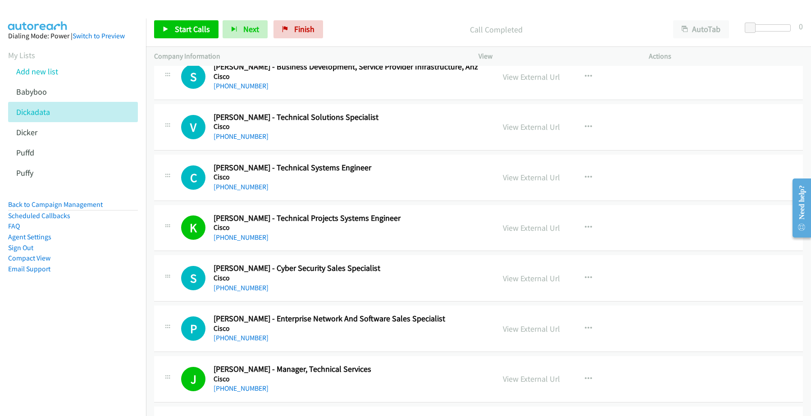
scroll to position [4165, 0]
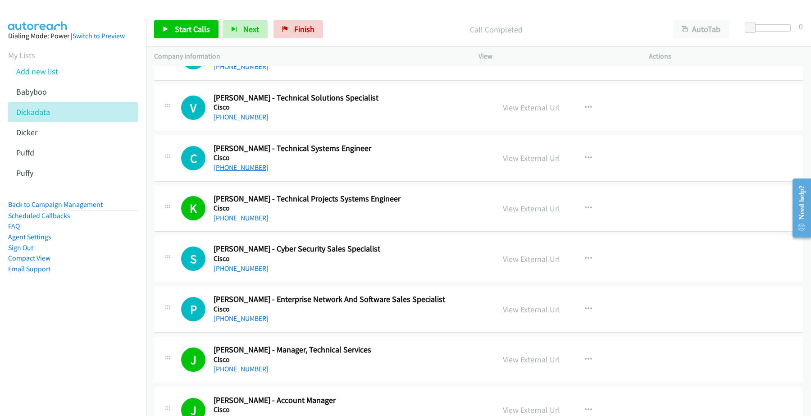
click at [249, 172] on link "+61 481 007 995" at bounding box center [241, 167] width 55 height 9
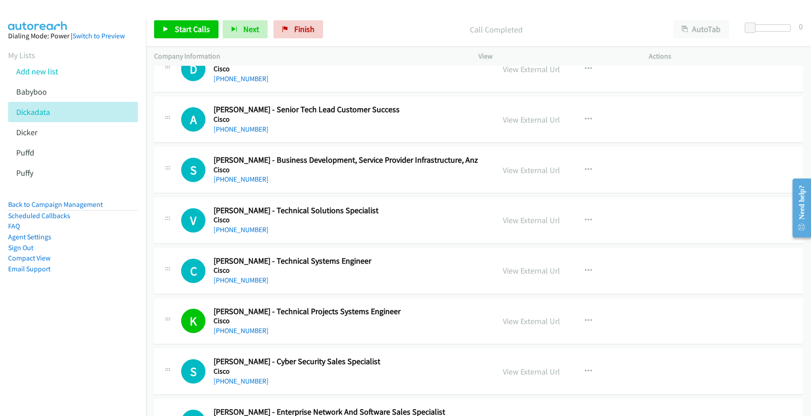
scroll to position [4108, 0]
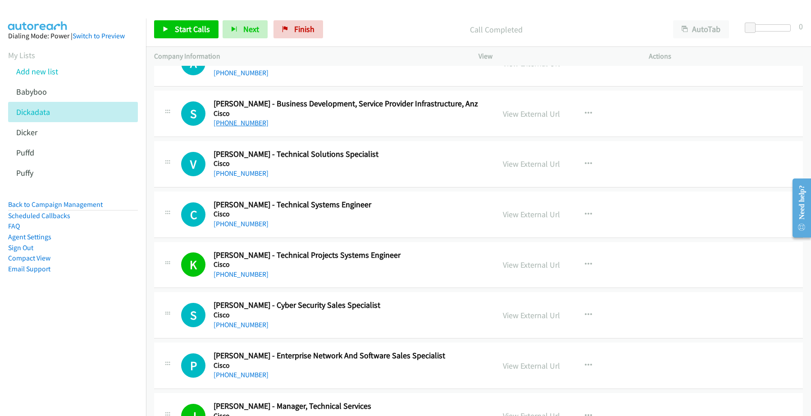
click at [233, 127] on link "+61 477 477 193" at bounding box center [241, 122] width 55 height 9
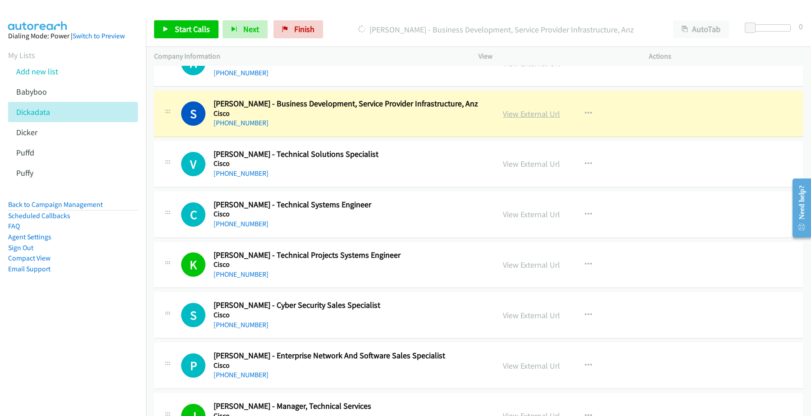
click at [526, 119] on link "View External Url" at bounding box center [531, 114] width 57 height 10
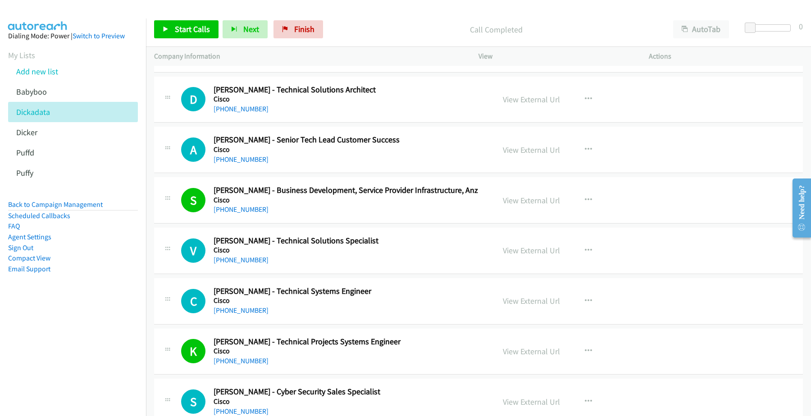
scroll to position [3996, 0]
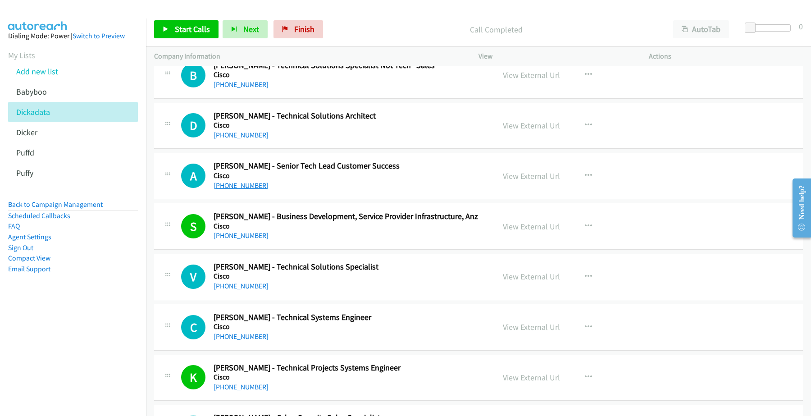
click at [237, 190] on link "+61 425 639 502" at bounding box center [241, 185] width 55 height 9
click at [510, 181] on link "View External Url" at bounding box center [531, 176] width 57 height 10
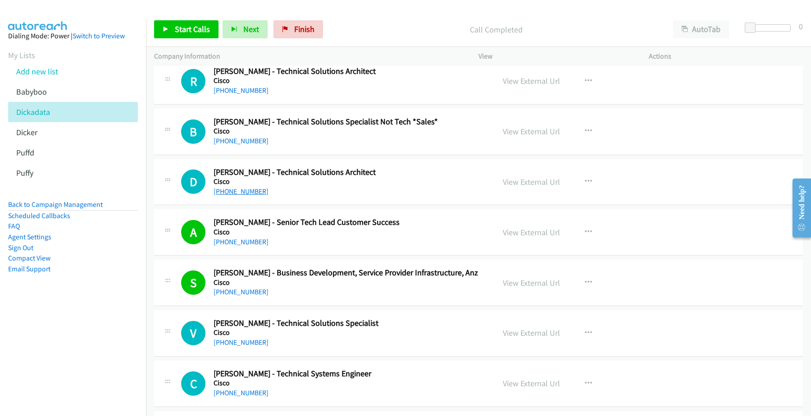
click at [248, 196] on link "+61 437 654 048" at bounding box center [241, 191] width 55 height 9
click at [540, 187] on link "View External Url" at bounding box center [531, 182] width 57 height 10
click at [249, 196] on link "+61 437 654 048" at bounding box center [241, 191] width 55 height 9
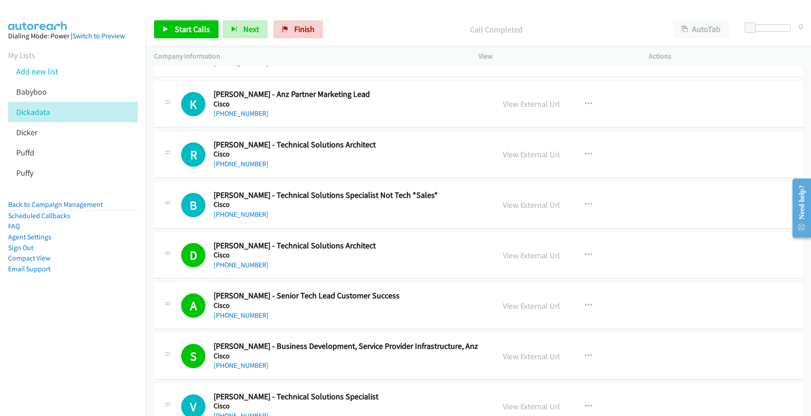
scroll to position [3883, 0]
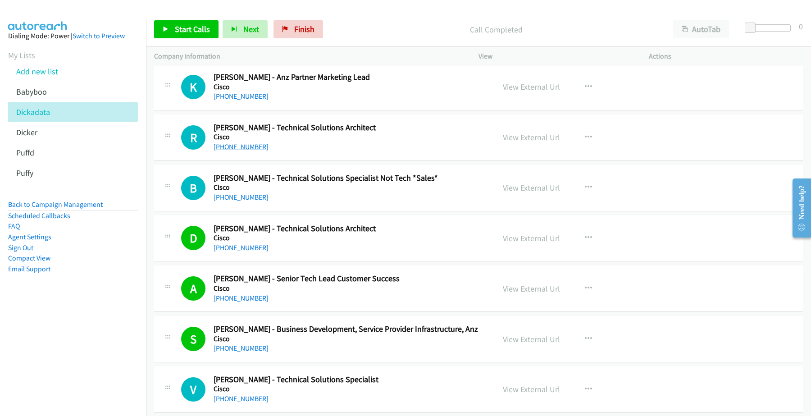
click at [237, 151] on link "+61 426 935 776" at bounding box center [241, 146] width 55 height 9
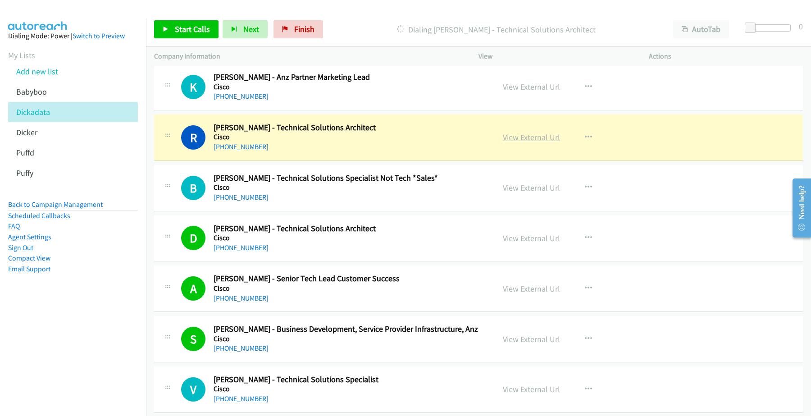
click at [524, 142] on link "View External Url" at bounding box center [531, 137] width 57 height 10
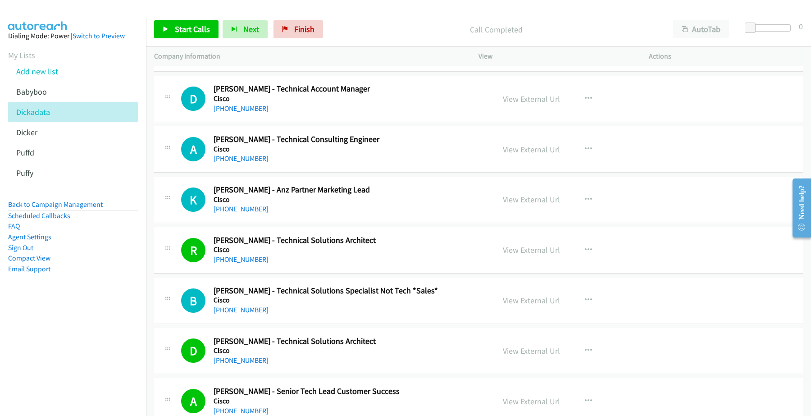
scroll to position [3714, 0]
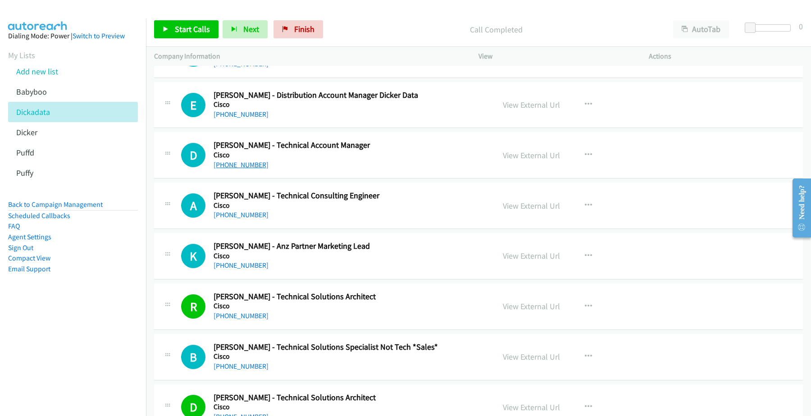
click at [242, 169] on link "+61 401 890 154" at bounding box center [241, 164] width 55 height 9
click at [530, 157] on link "View External Url" at bounding box center [531, 155] width 57 height 10
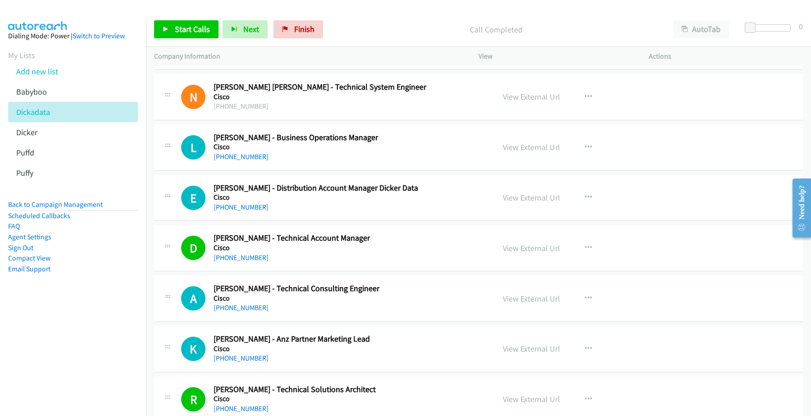
scroll to position [3545, 0]
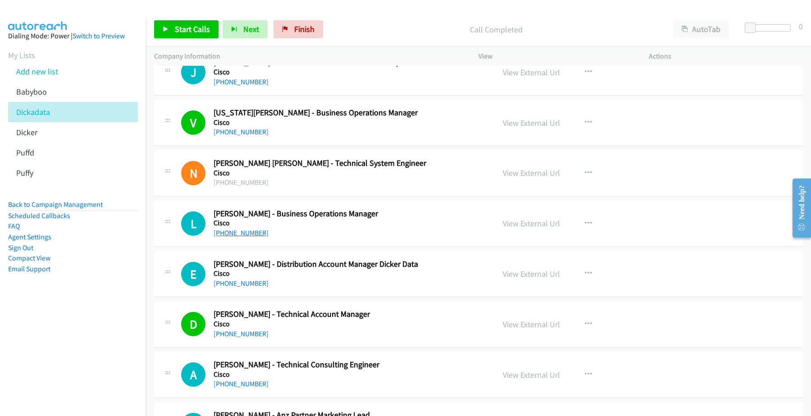
click at [240, 237] on link "+61 2 8446 5113" at bounding box center [241, 232] width 55 height 9
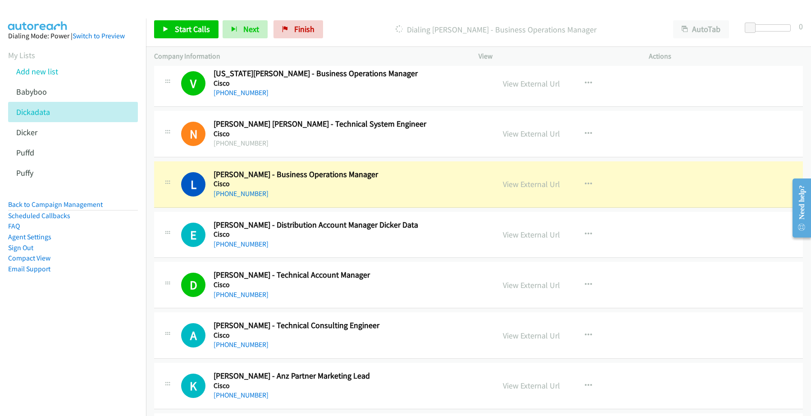
scroll to position [3601, 0]
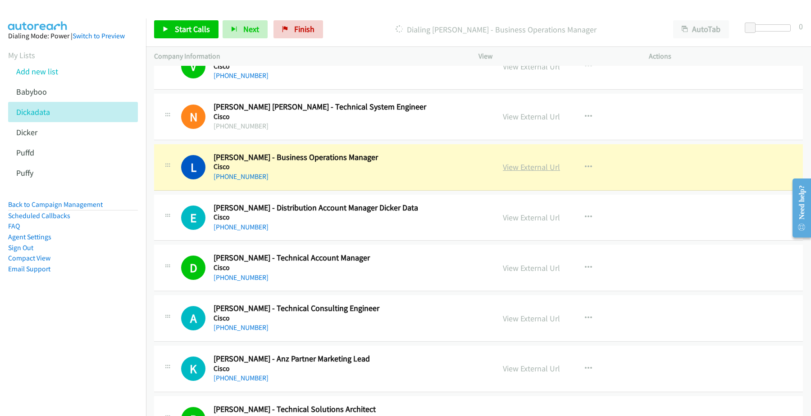
click at [523, 172] on link "View External Url" at bounding box center [531, 167] width 57 height 10
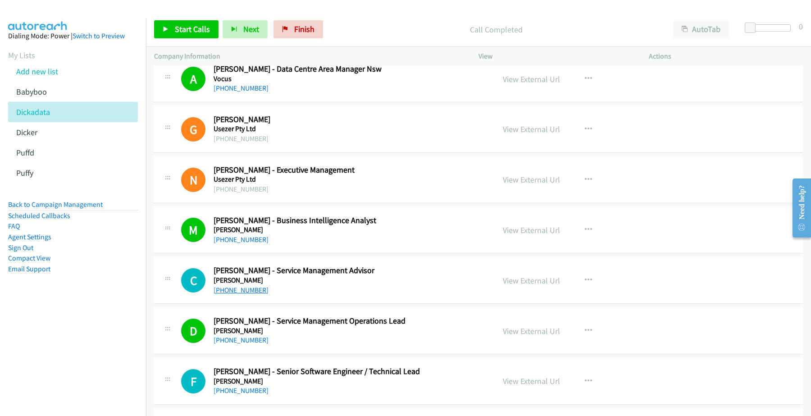
scroll to position [109, 0]
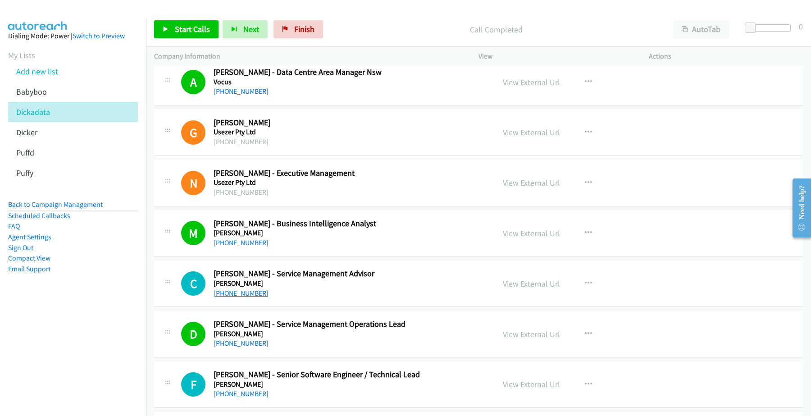
click at [246, 292] on link "+61 2 9266 6156" at bounding box center [241, 293] width 55 height 9
click at [522, 283] on link "View External Url" at bounding box center [531, 283] width 57 height 10
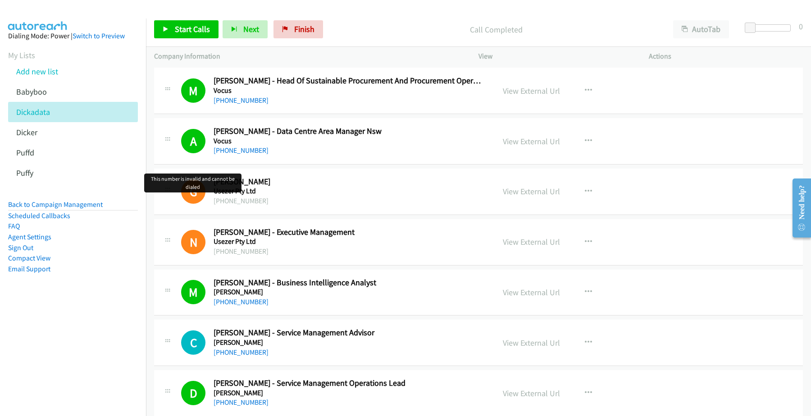
scroll to position [0, 0]
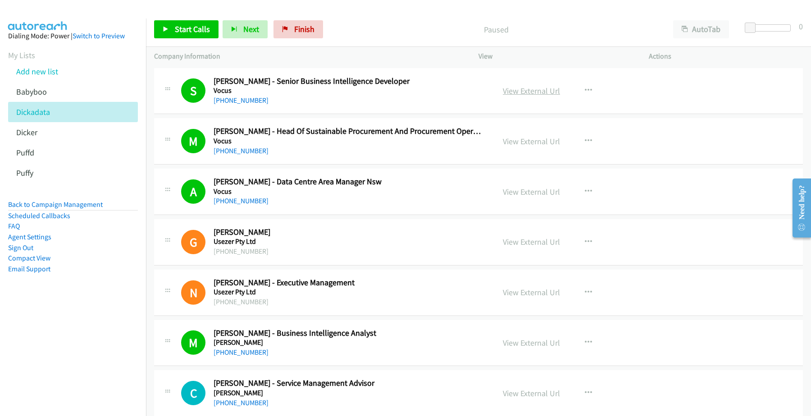
click at [533, 91] on link "View External Url" at bounding box center [531, 91] width 57 height 10
